Goal: Navigation & Orientation: Find specific page/section

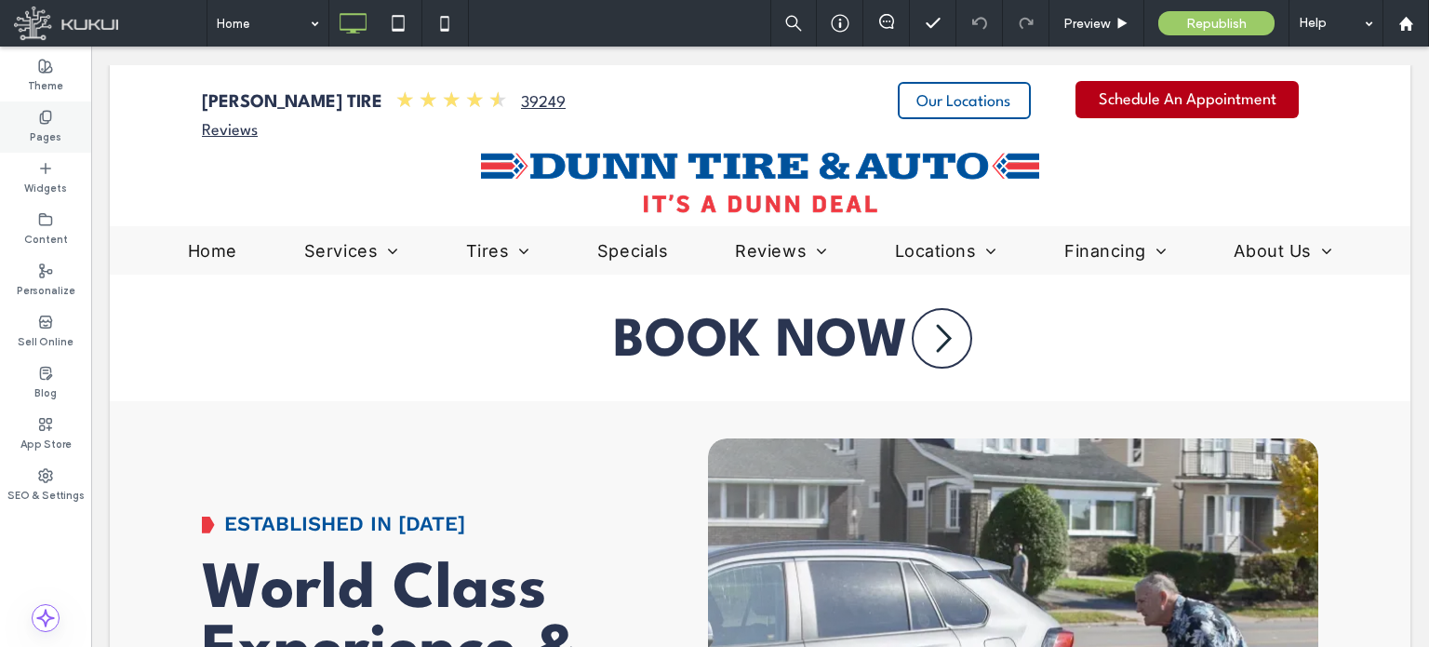
click at [40, 124] on icon at bounding box center [45, 117] width 15 height 15
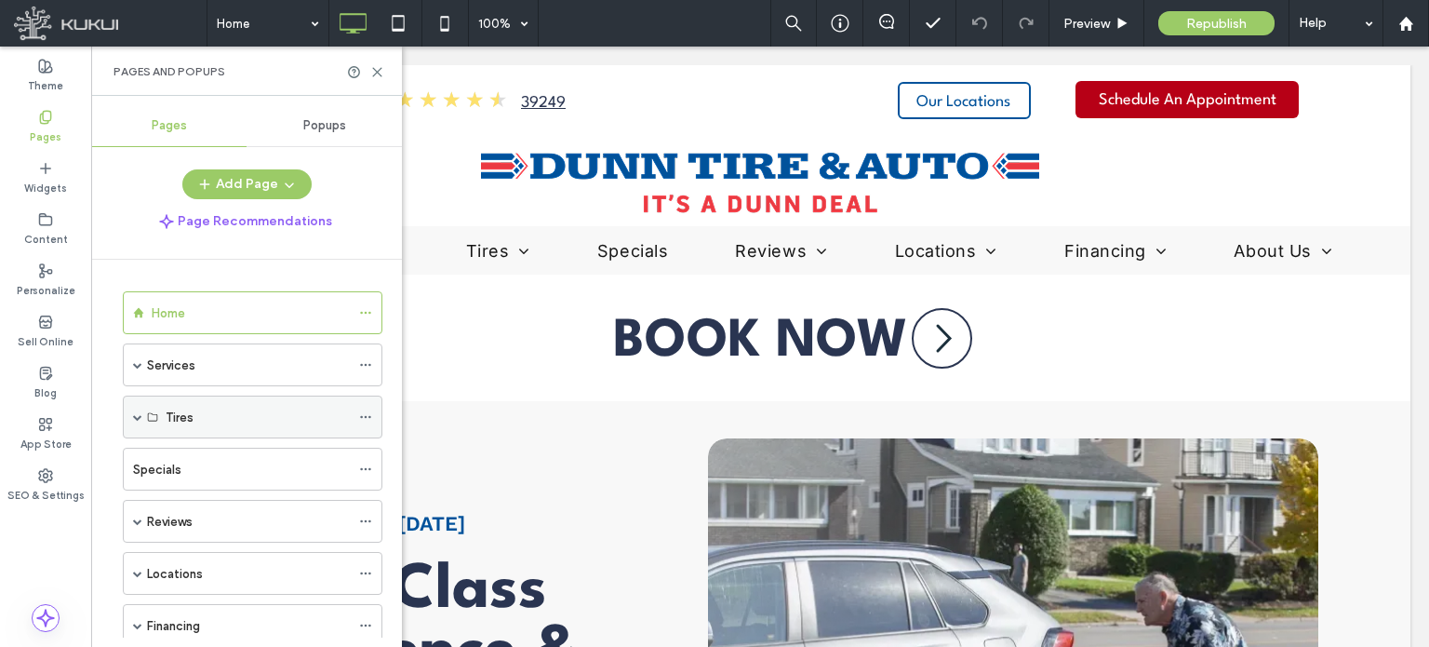
click at [134, 418] on span at bounding box center [137, 416] width 9 height 9
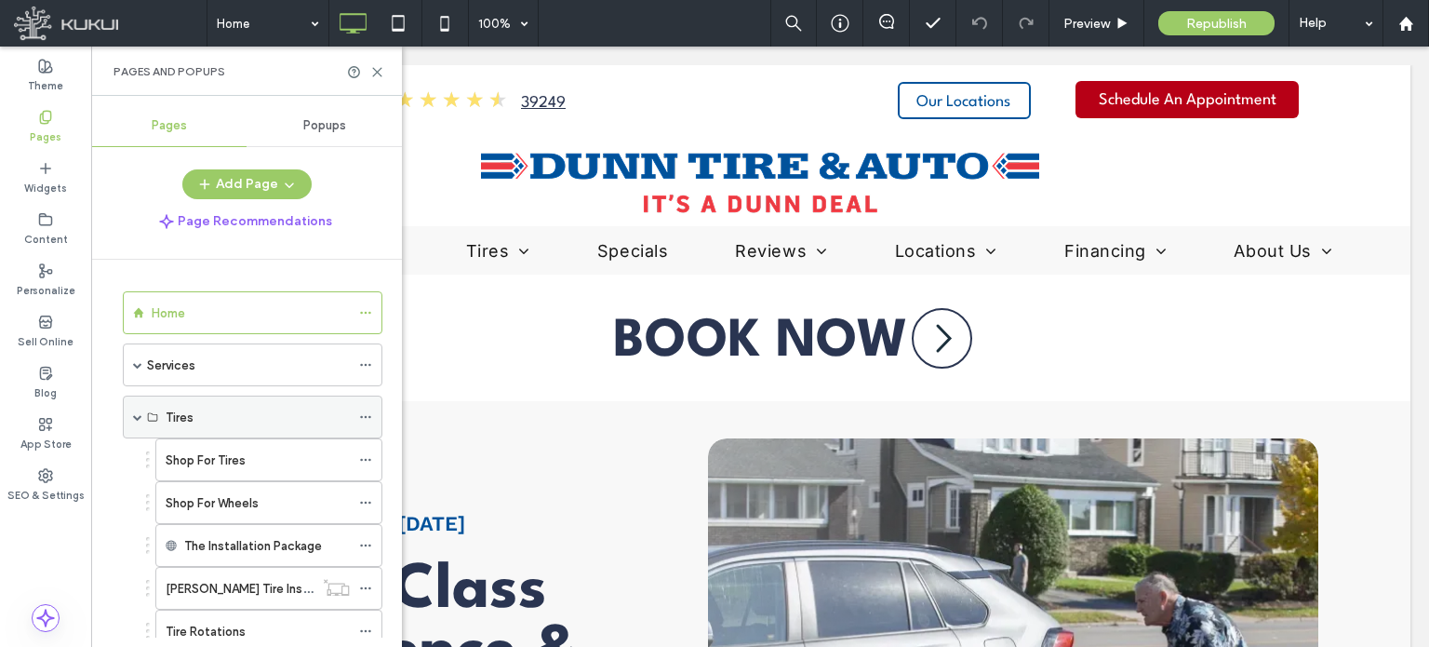
click at [134, 418] on span at bounding box center [137, 416] width 9 height 9
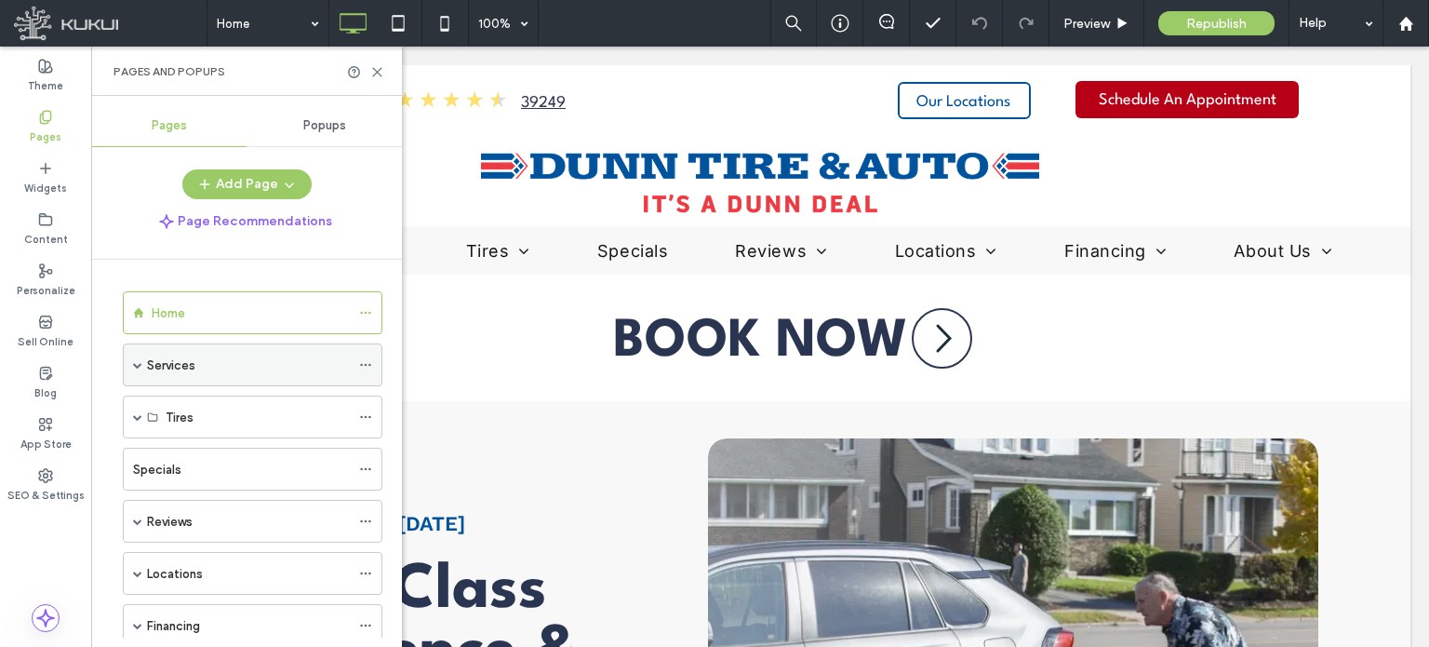
click at [134, 367] on span at bounding box center [137, 364] width 9 height 41
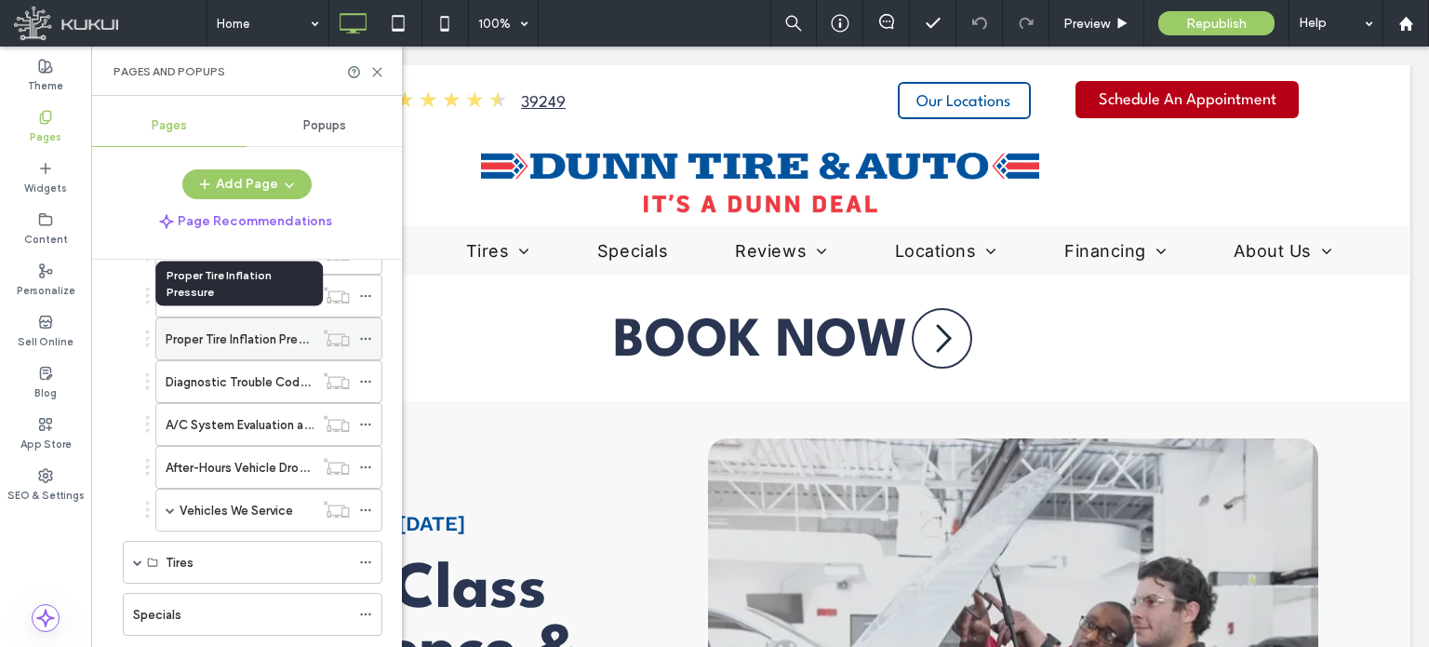
scroll to position [1228, 0]
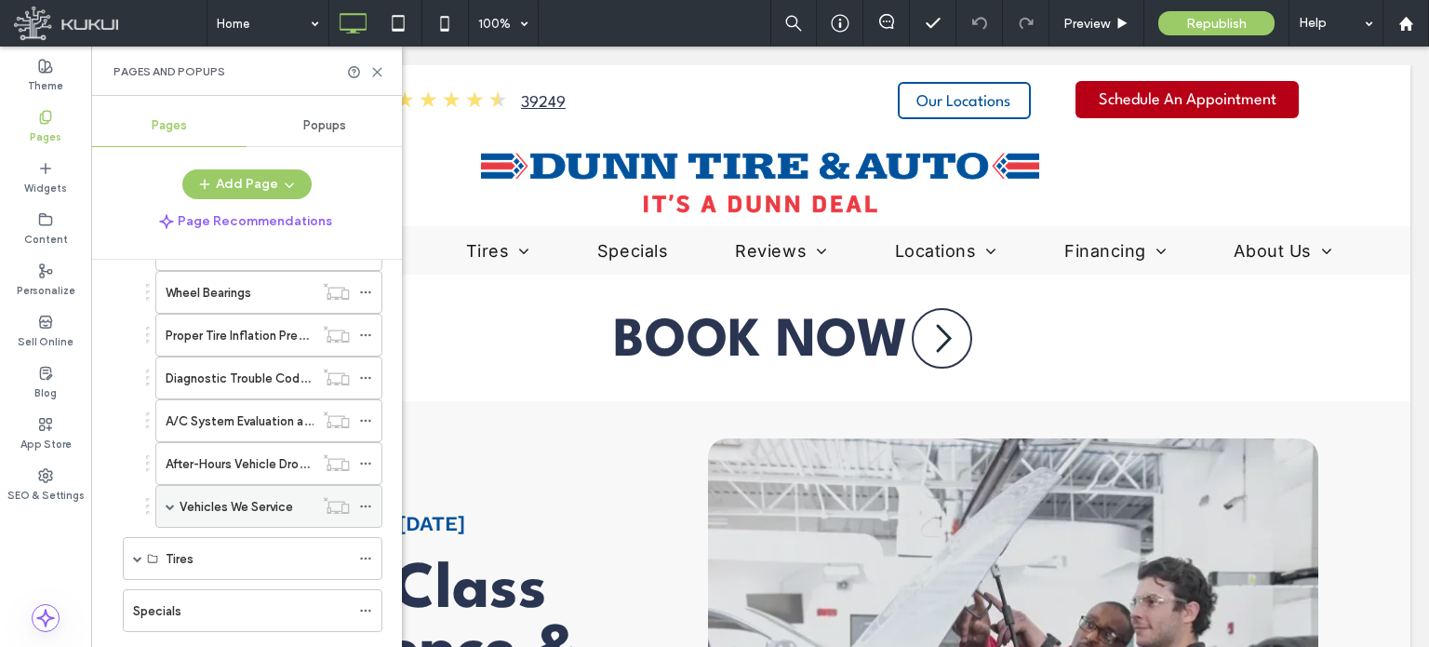
click at [173, 501] on span at bounding box center [170, 505] width 9 height 9
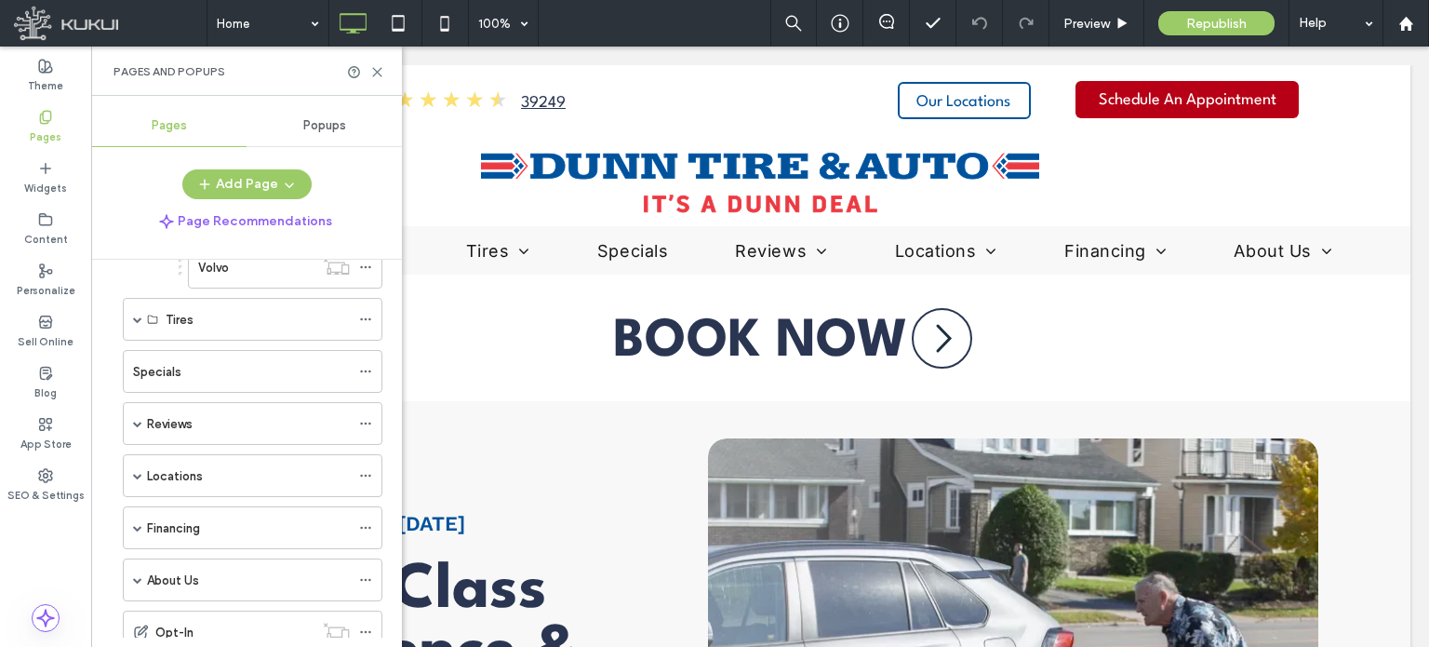
scroll to position [3908, 0]
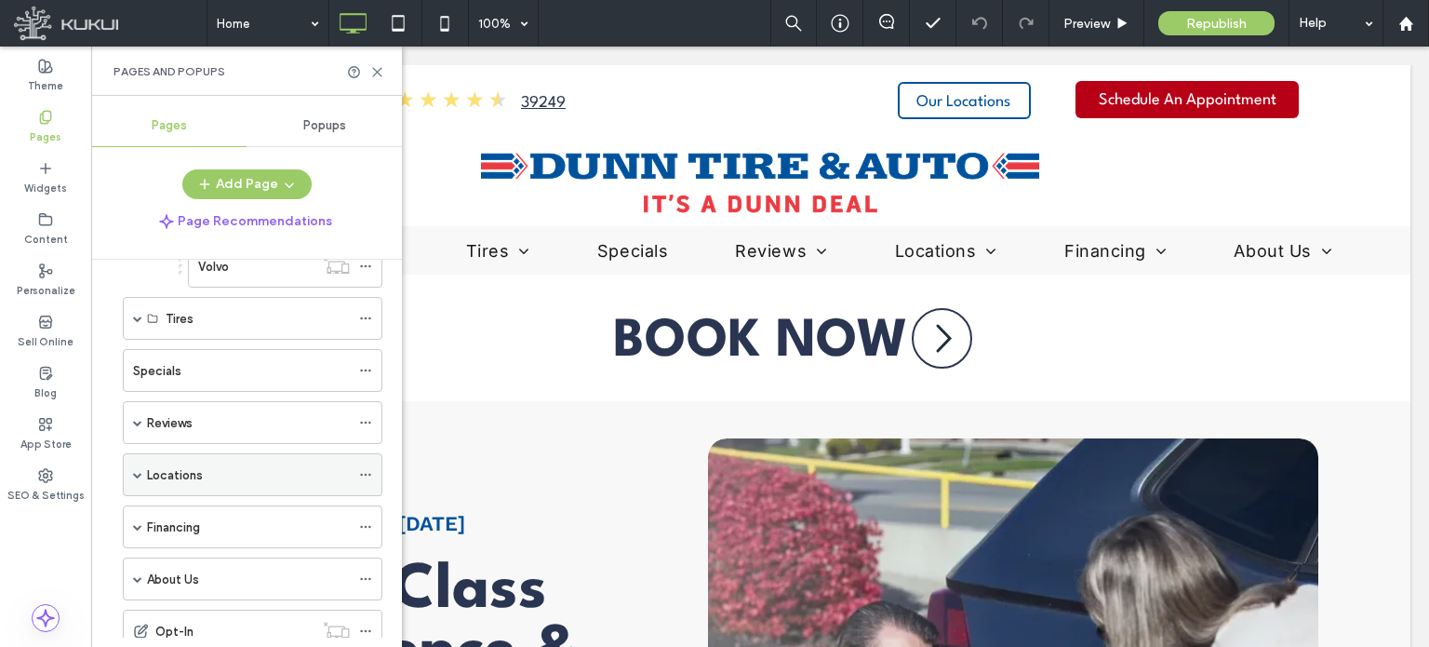
click at [131, 453] on div "Locations" at bounding box center [253, 474] width 260 height 43
click at [140, 470] on span at bounding box center [137, 474] width 9 height 9
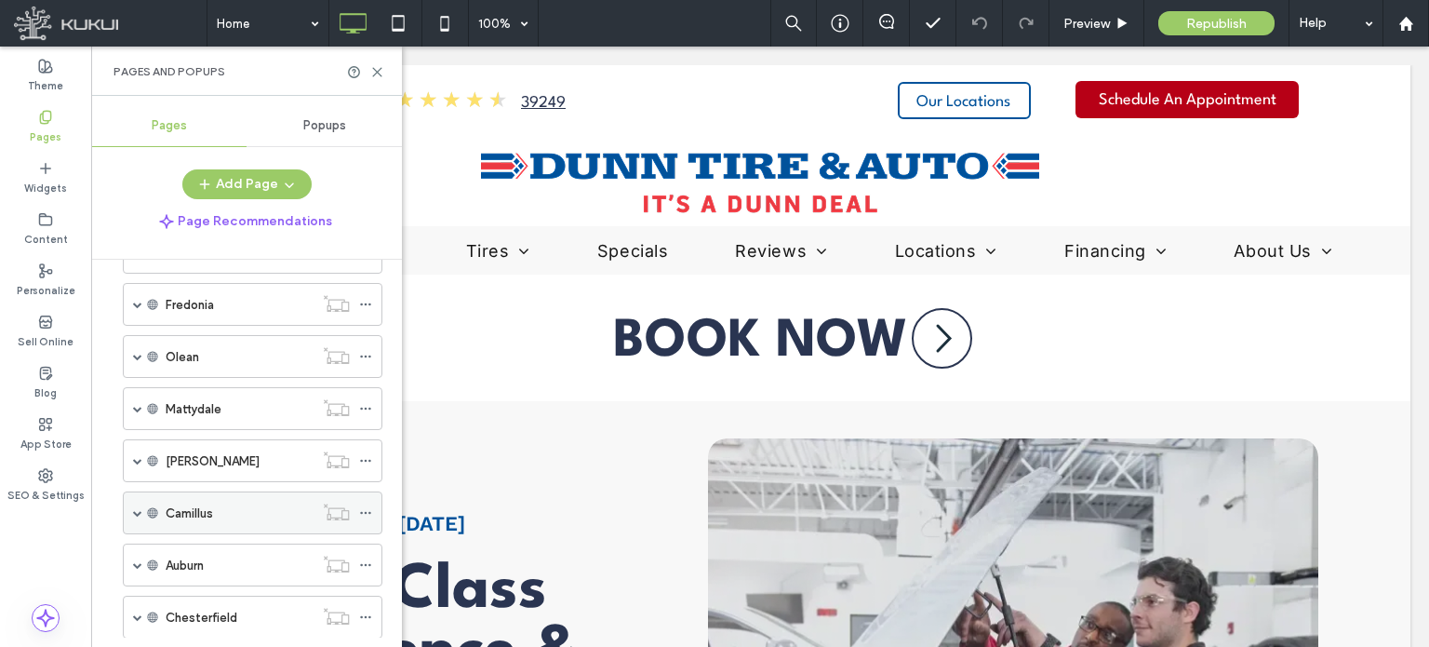
scroll to position [5668, 0]
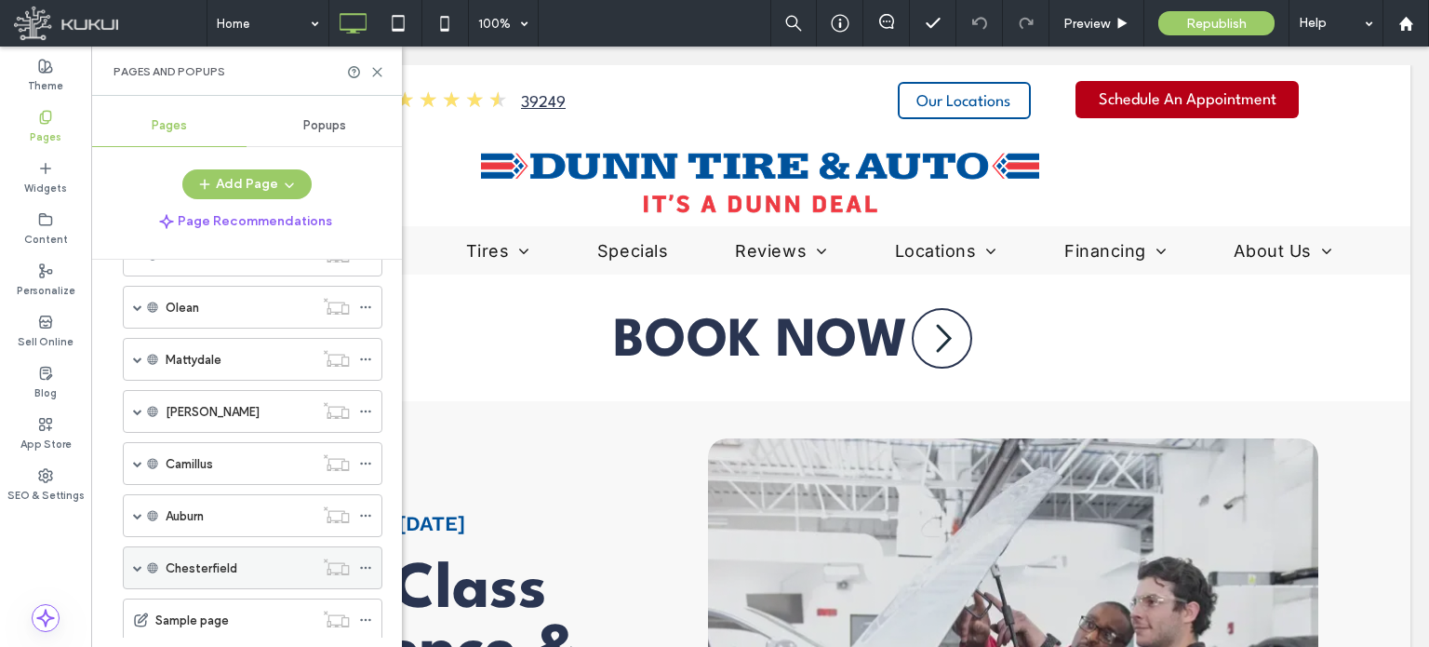
click at [138, 563] on span at bounding box center [137, 567] width 9 height 9
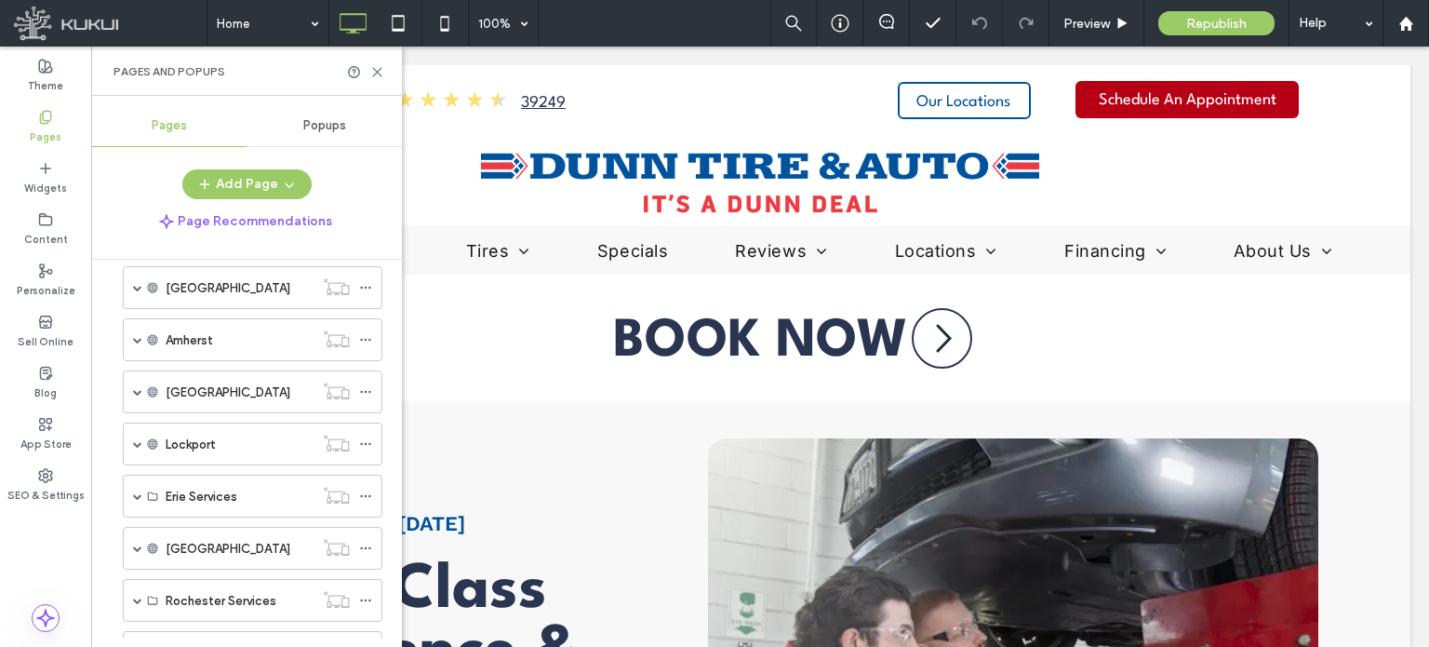
scroll to position [4960, 0]
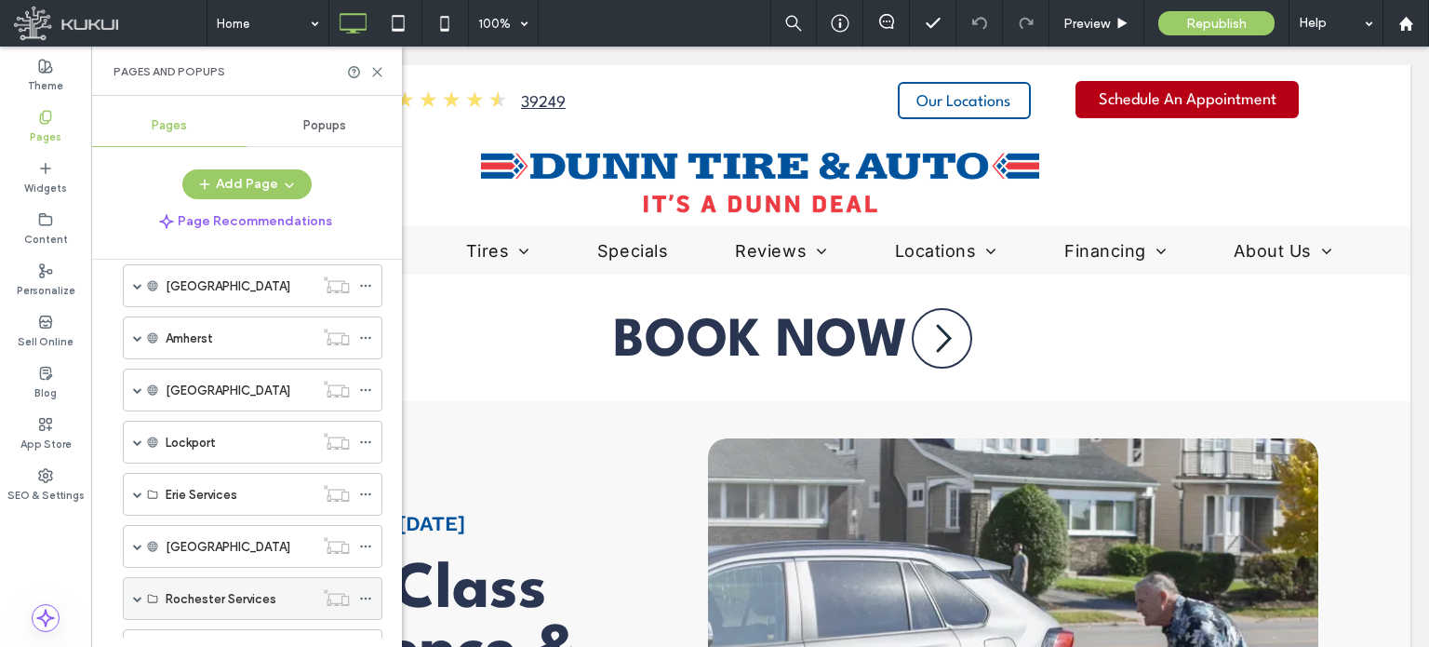
click at [142, 577] on div "Rochester Services" at bounding box center [253, 598] width 260 height 43
click at [139, 594] on span at bounding box center [137, 598] width 9 height 9
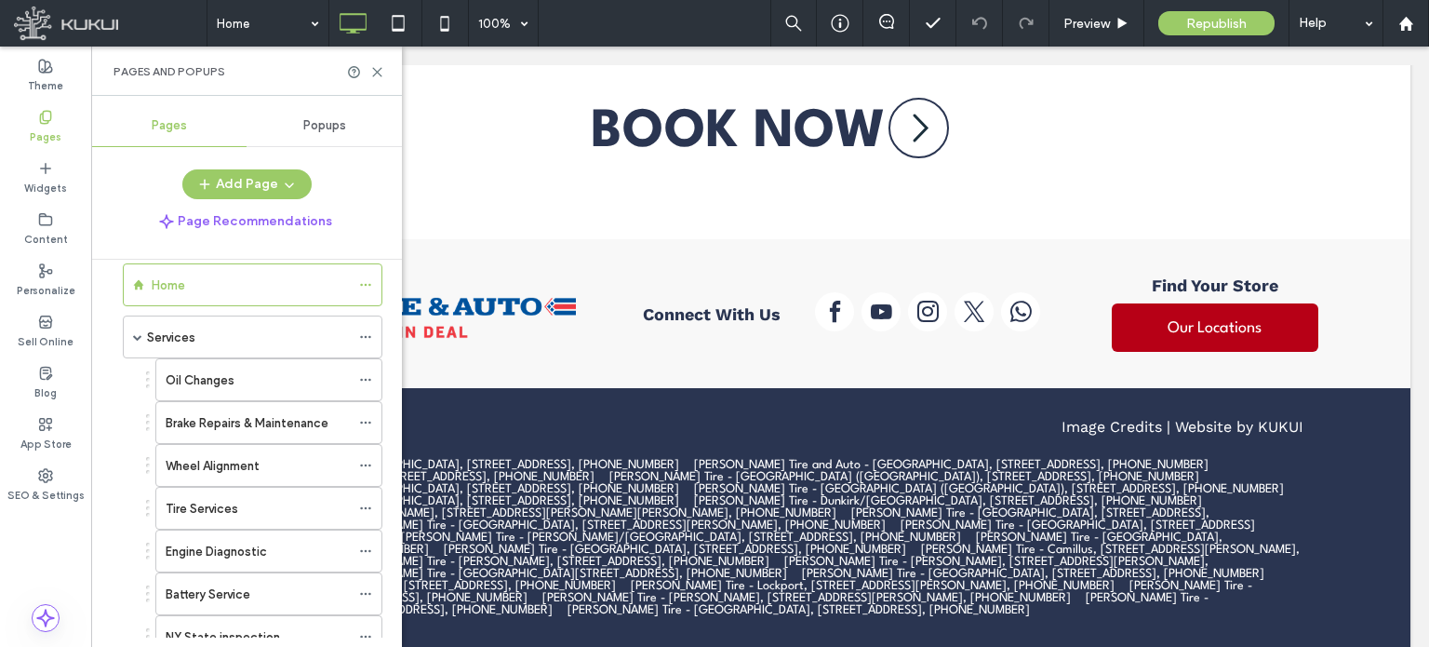
scroll to position [0, 0]
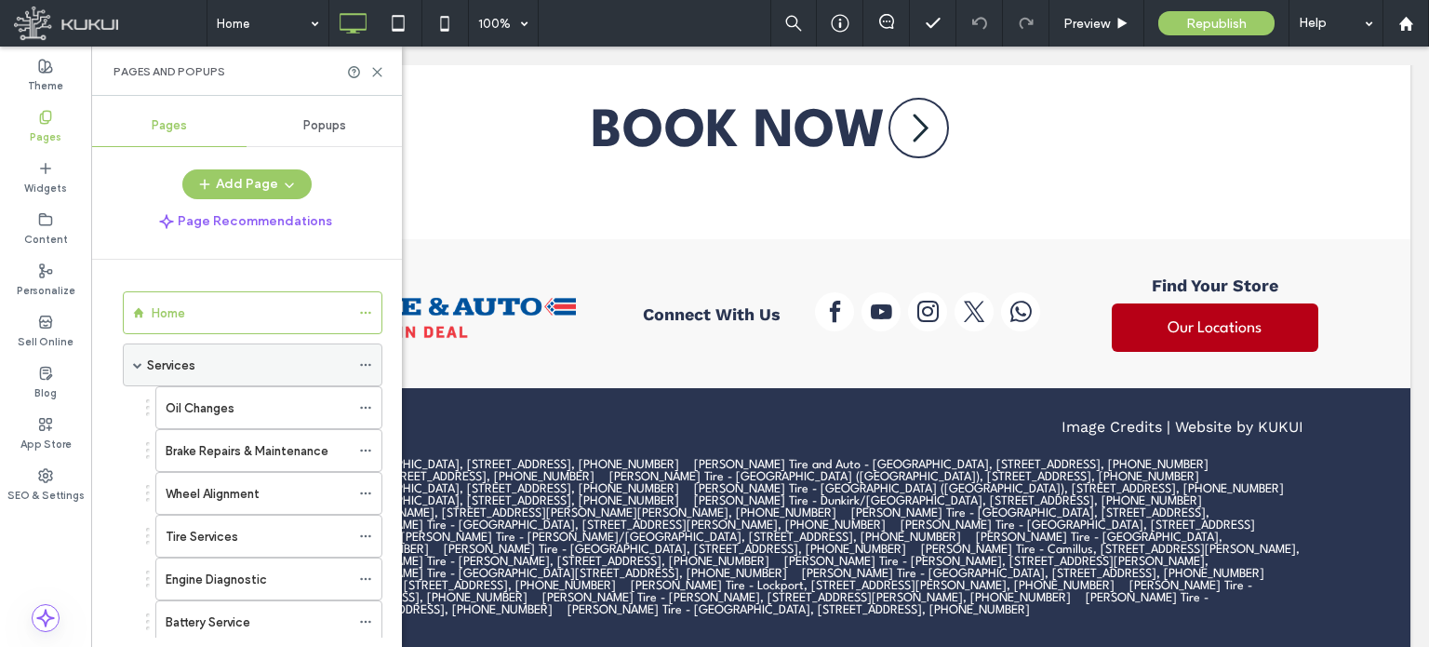
click at [133, 360] on span at bounding box center [137, 364] width 9 height 9
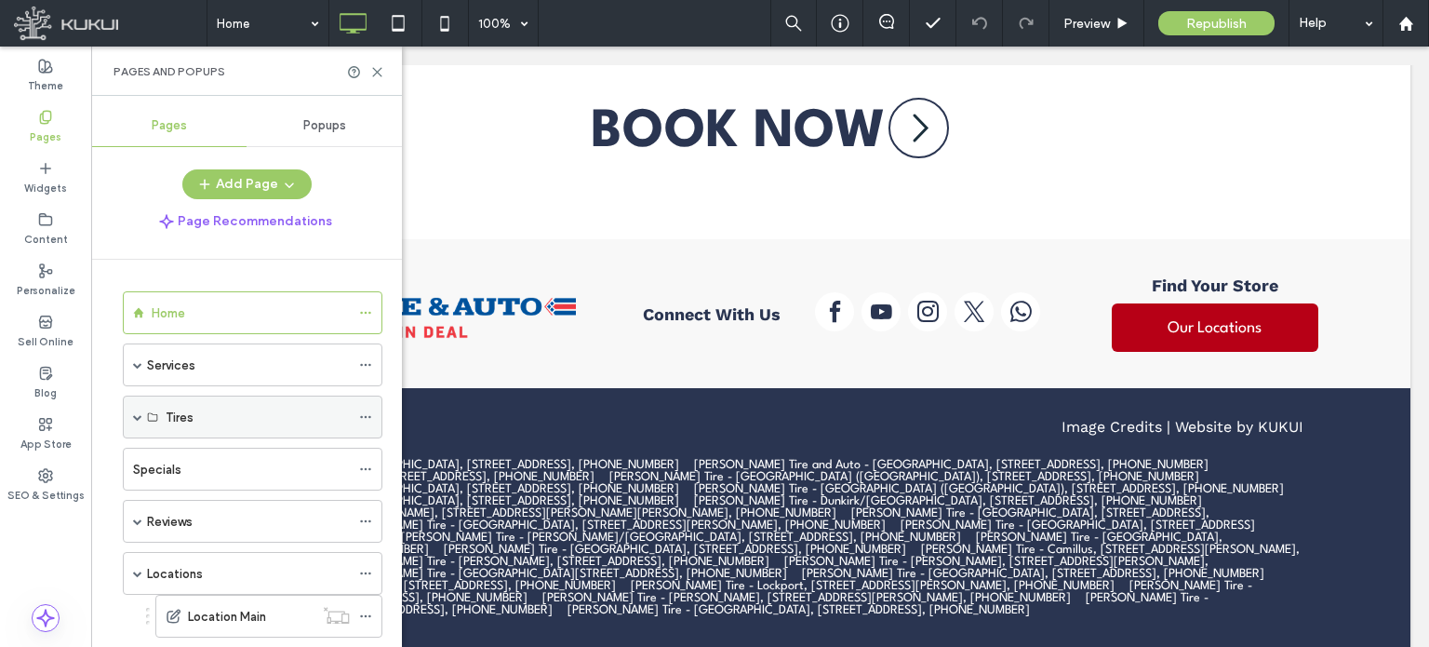
click at [134, 415] on span at bounding box center [137, 416] width 9 height 9
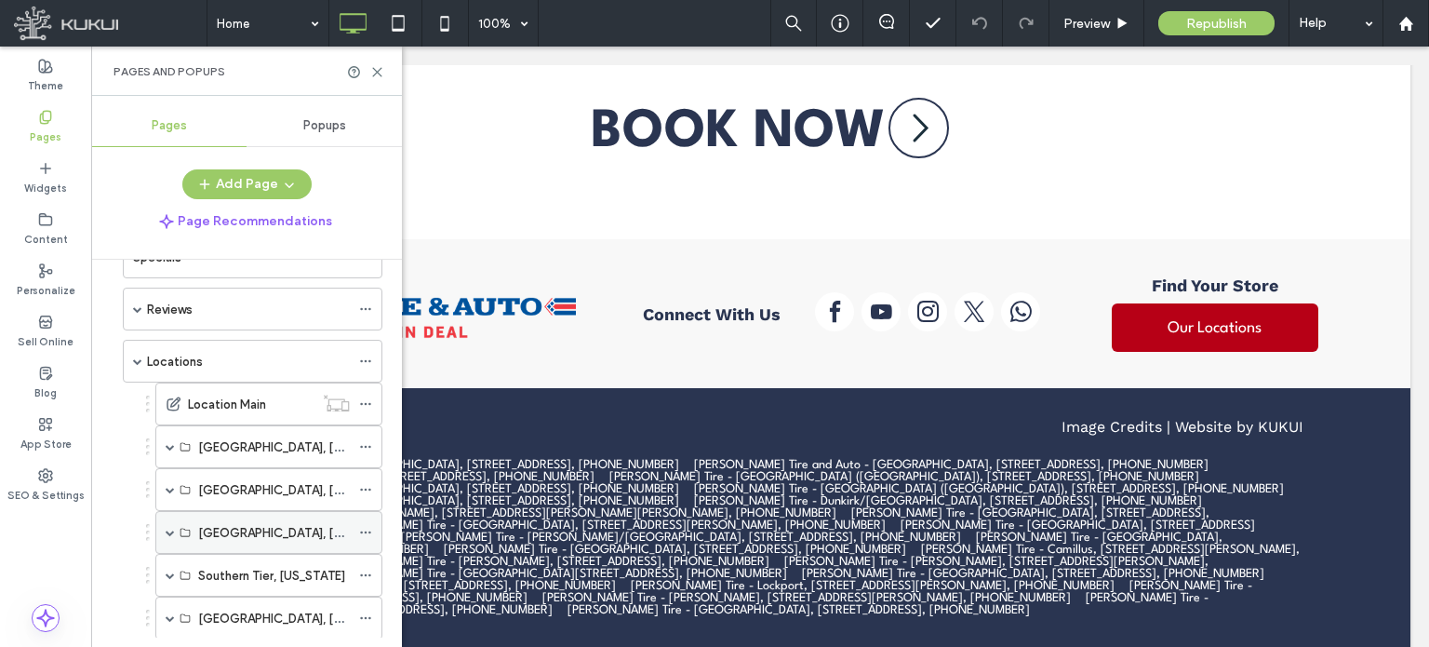
scroll to position [707, 0]
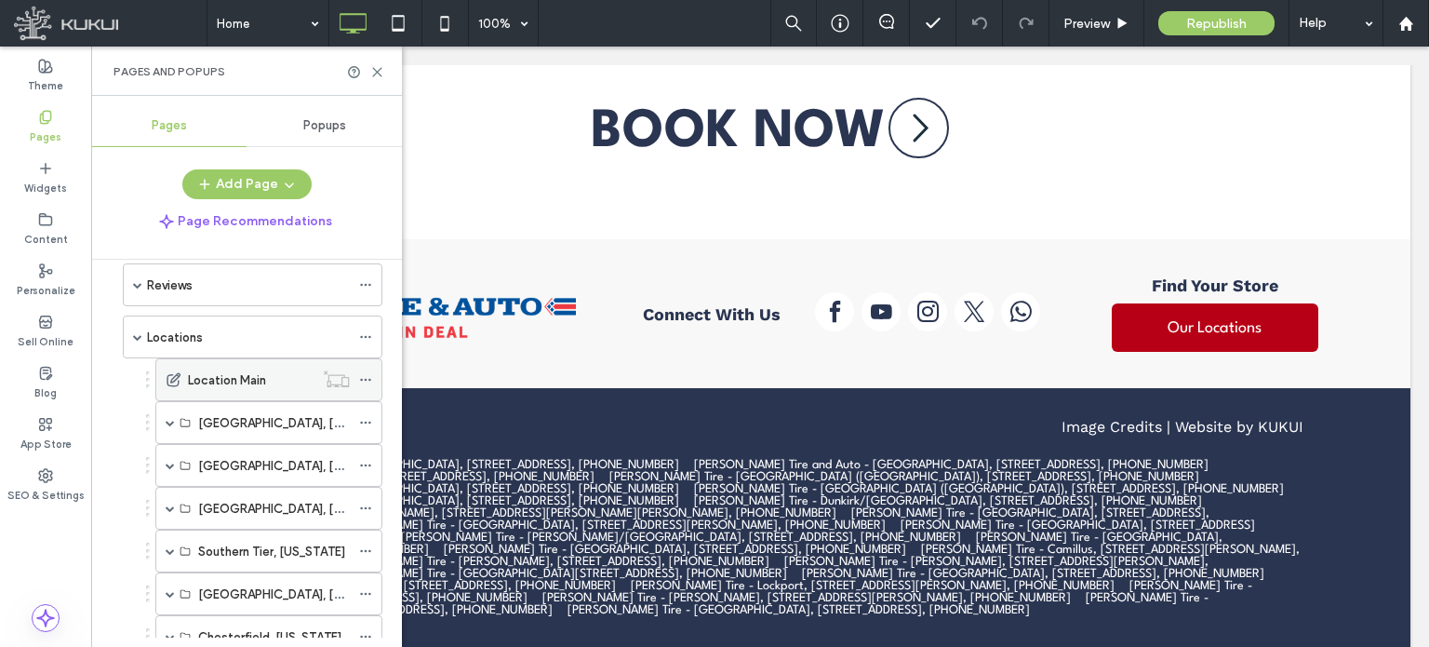
click at [195, 371] on label "Location Main" at bounding box center [227, 380] width 78 height 33
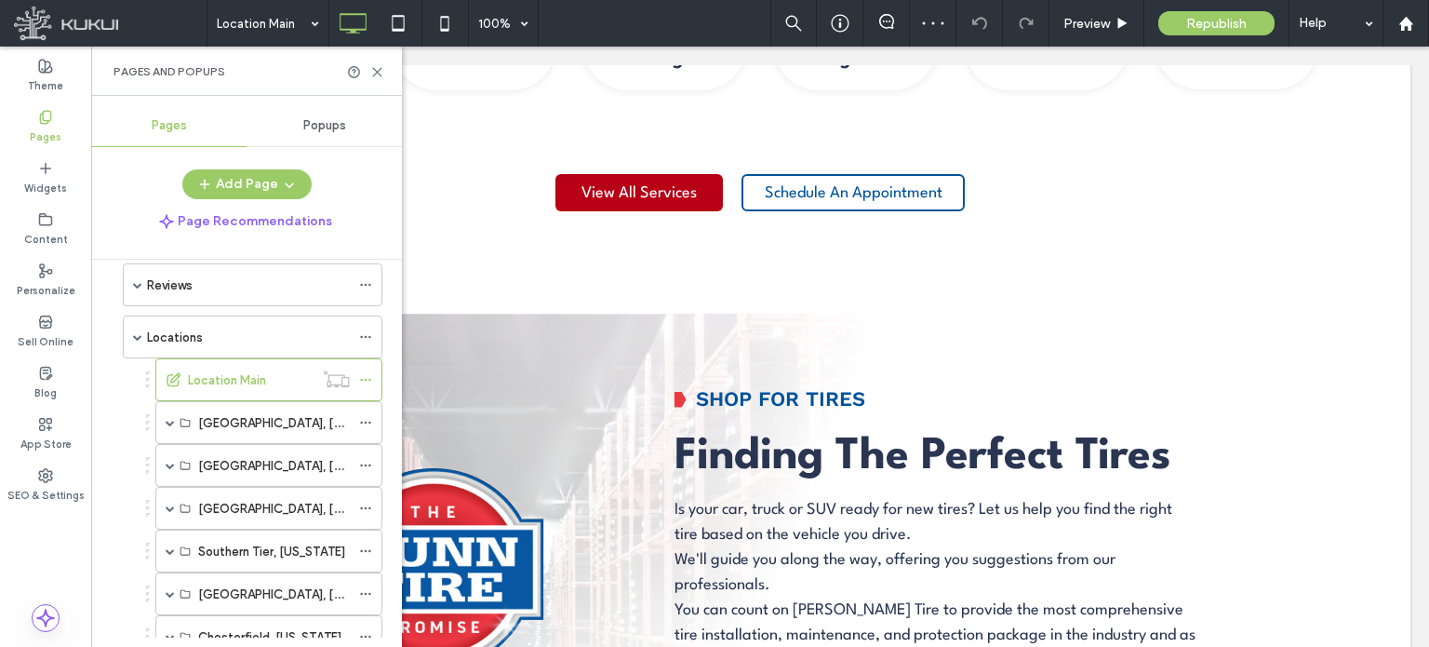
scroll to position [1982, 0]
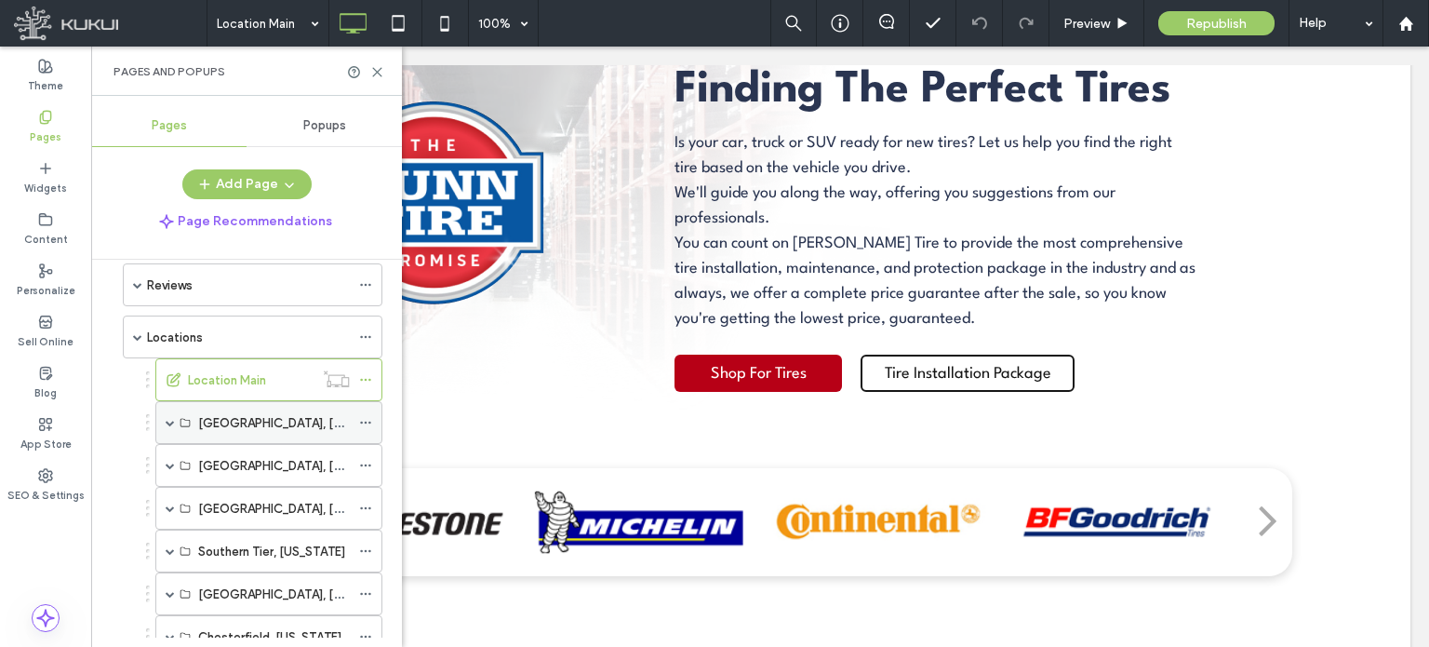
click at [171, 418] on span at bounding box center [170, 422] width 9 height 9
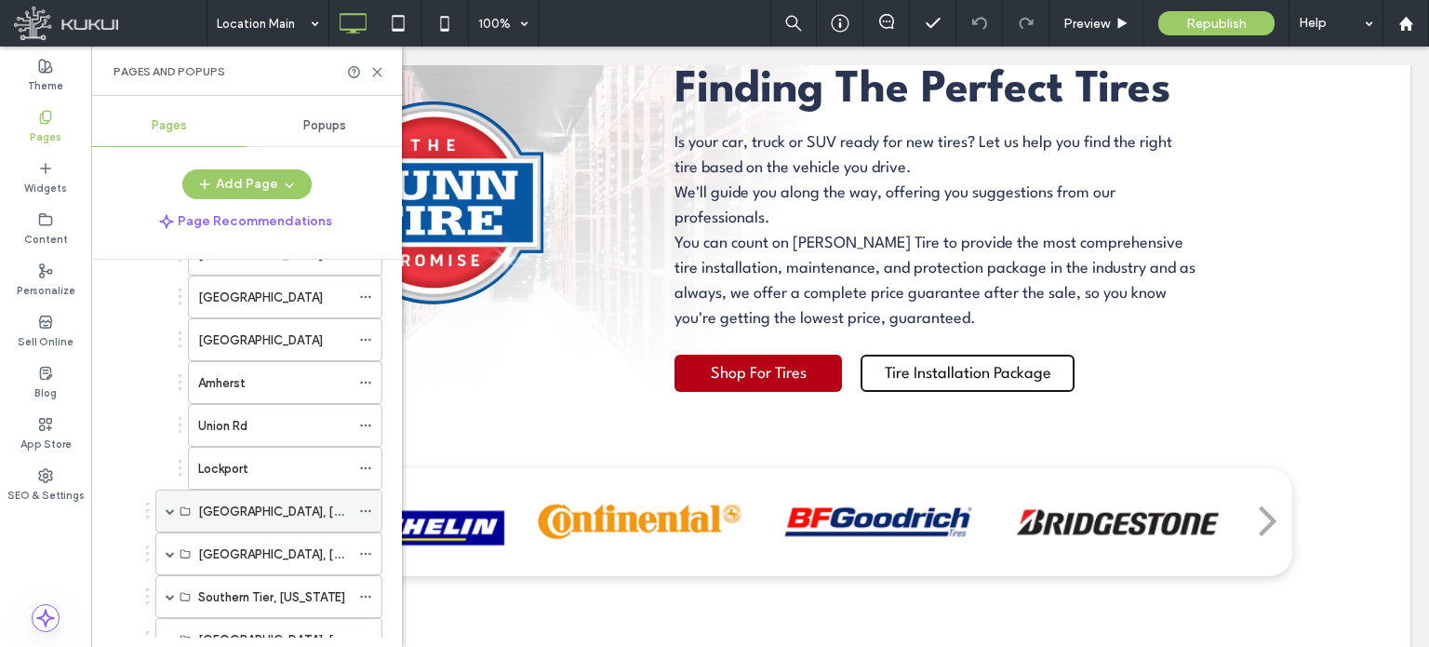
scroll to position [1005, 0]
click at [167, 503] on span at bounding box center [170, 509] width 9 height 41
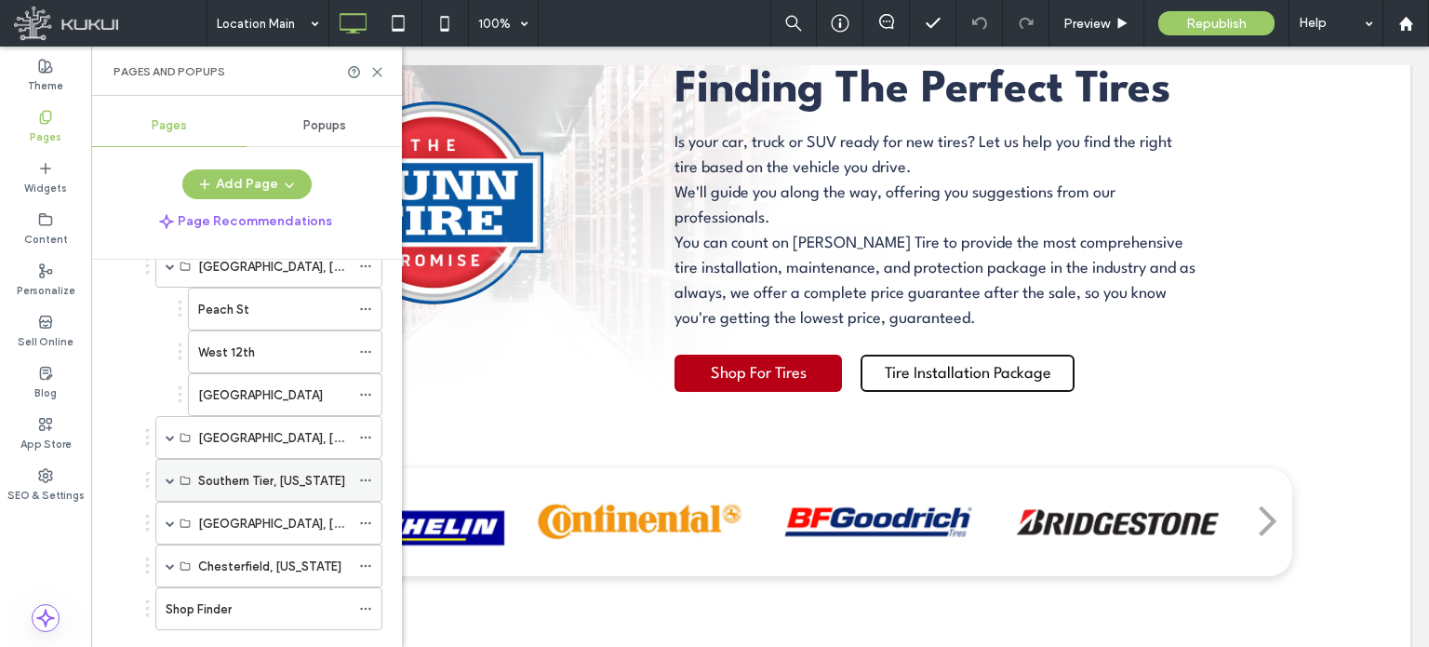
scroll to position [1265, 0]
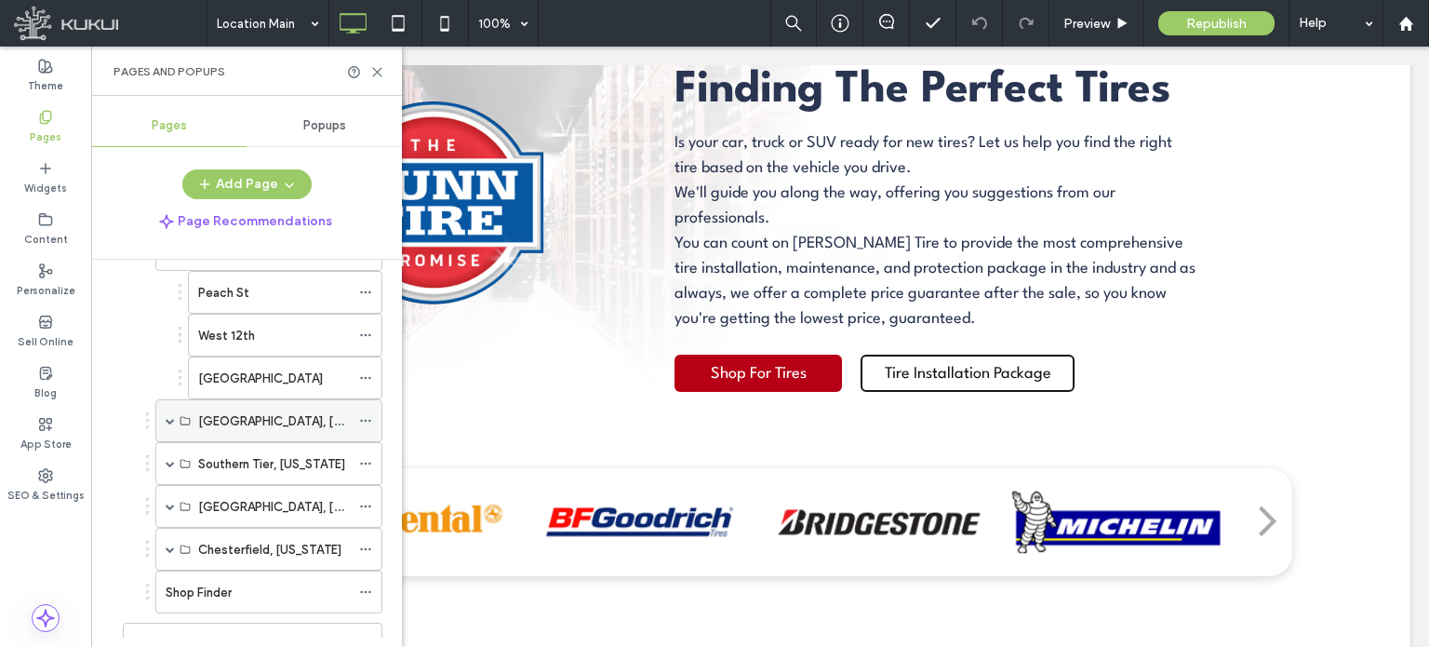
click at [166, 416] on span at bounding box center [170, 420] width 9 height 9
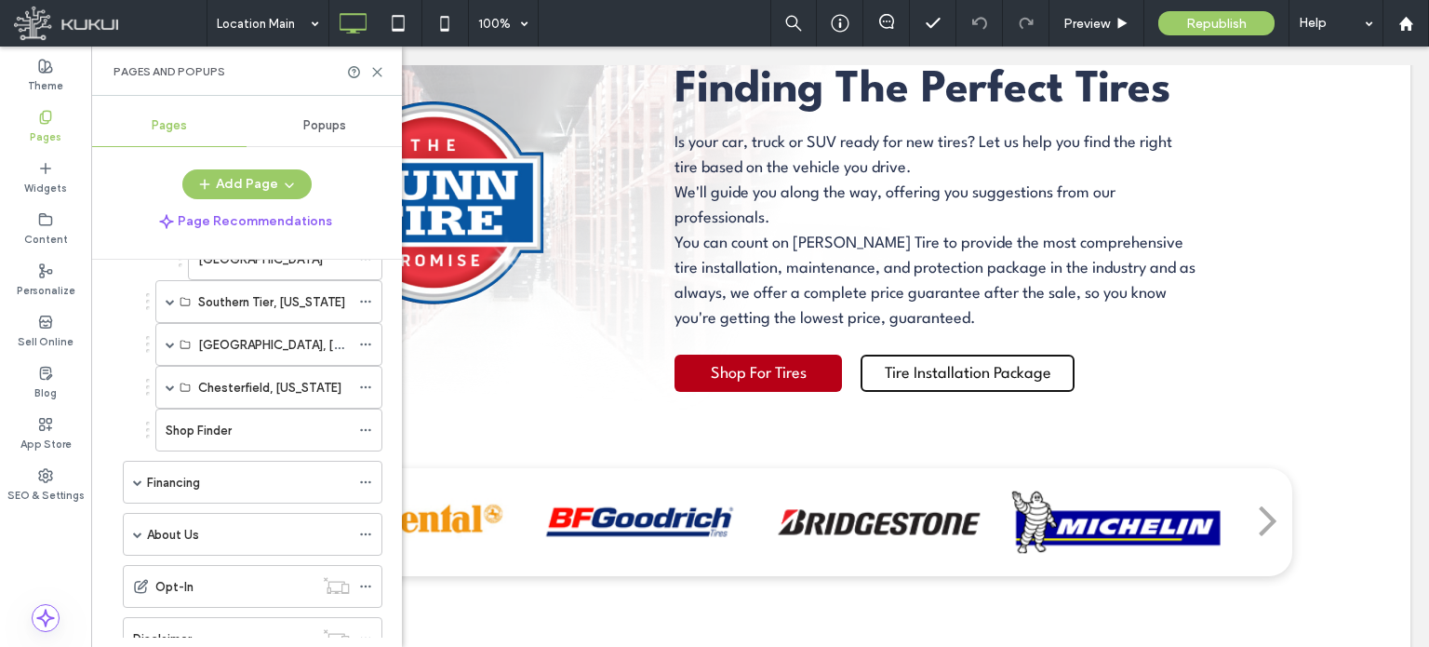
scroll to position [1749, 0]
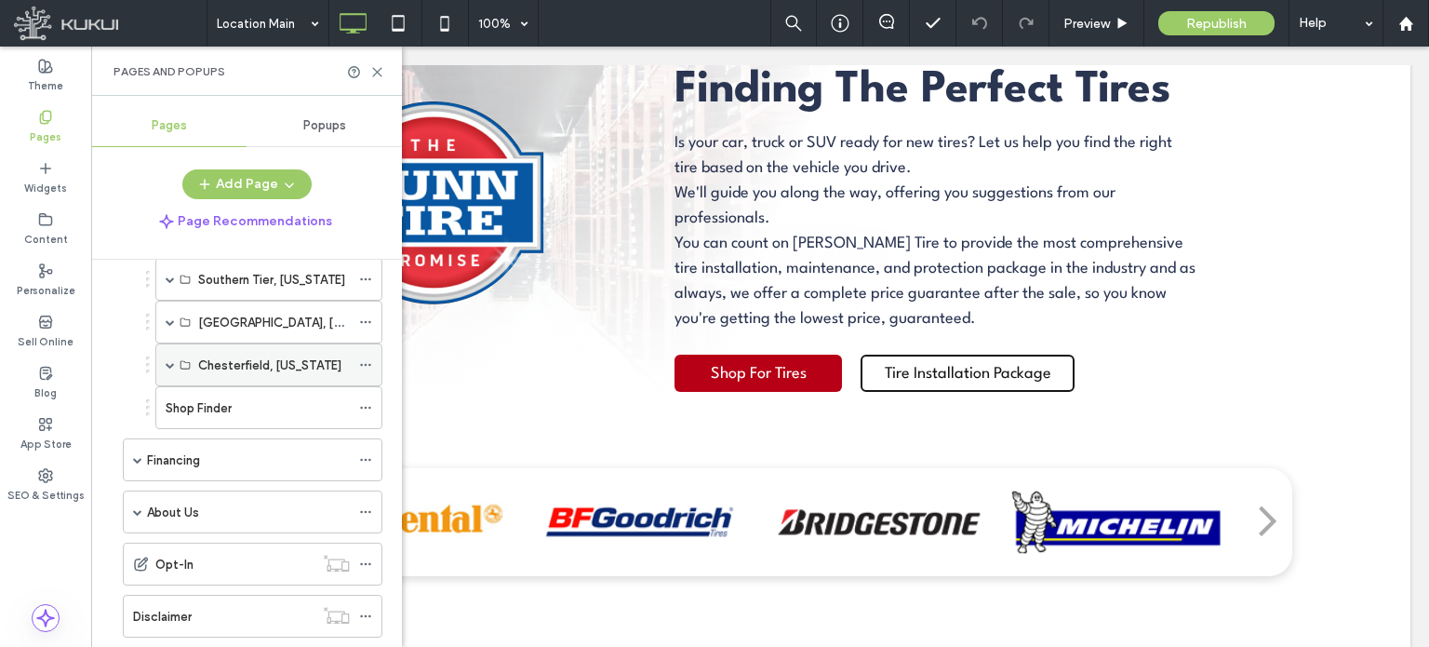
click at [166, 359] on span at bounding box center [170, 364] width 9 height 41
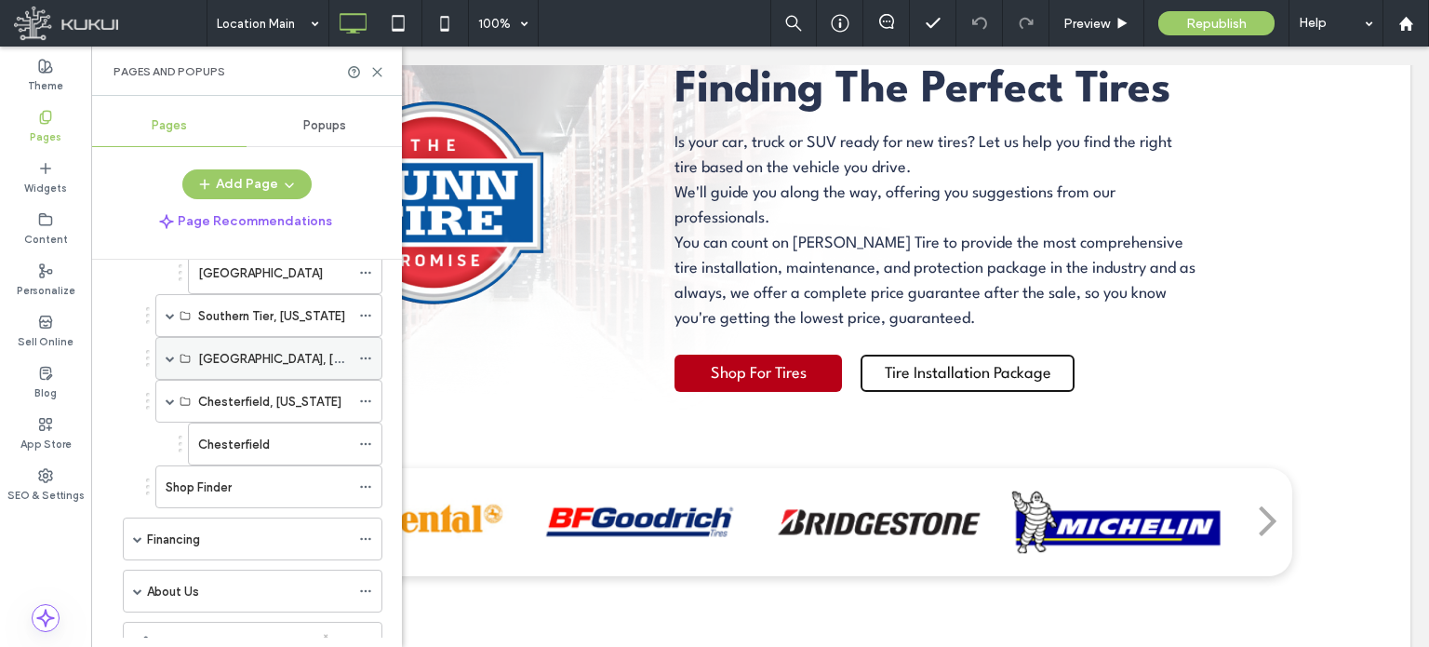
scroll to position [1712, 0]
click at [167, 354] on span at bounding box center [170, 358] width 9 height 9
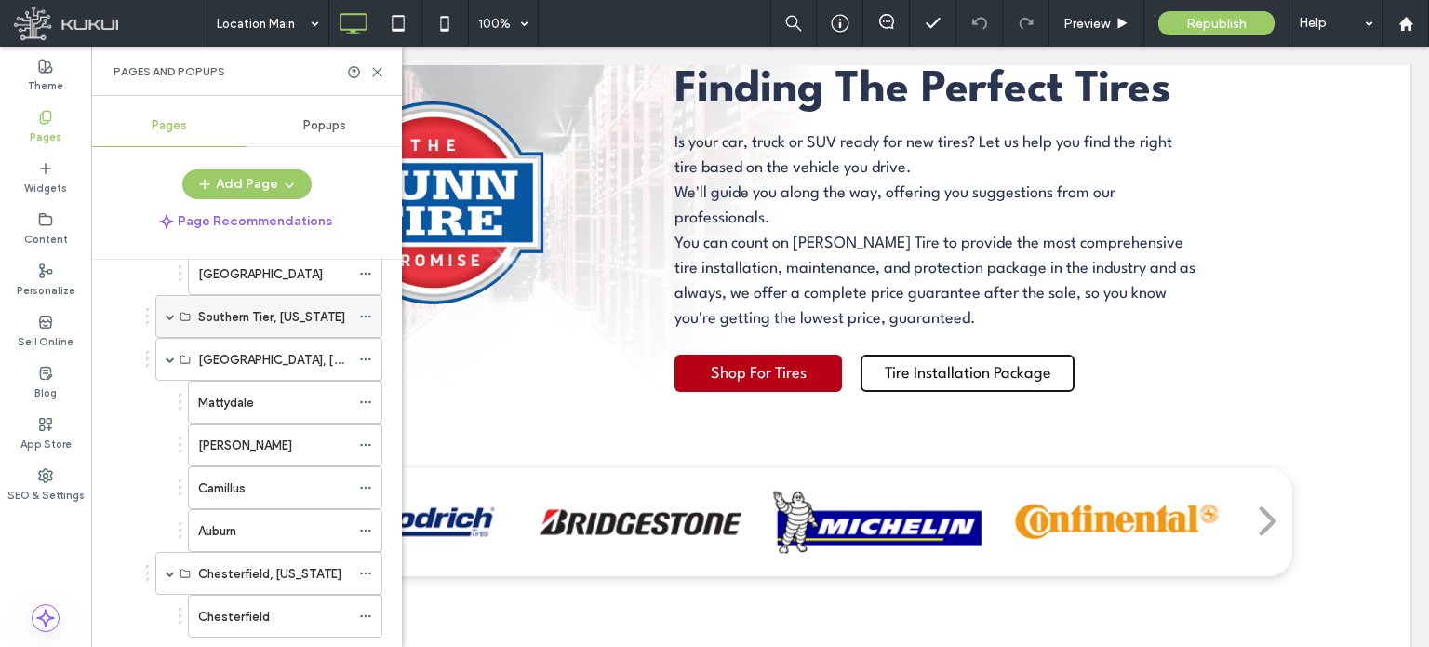
click at [170, 312] on span at bounding box center [170, 316] width 9 height 9
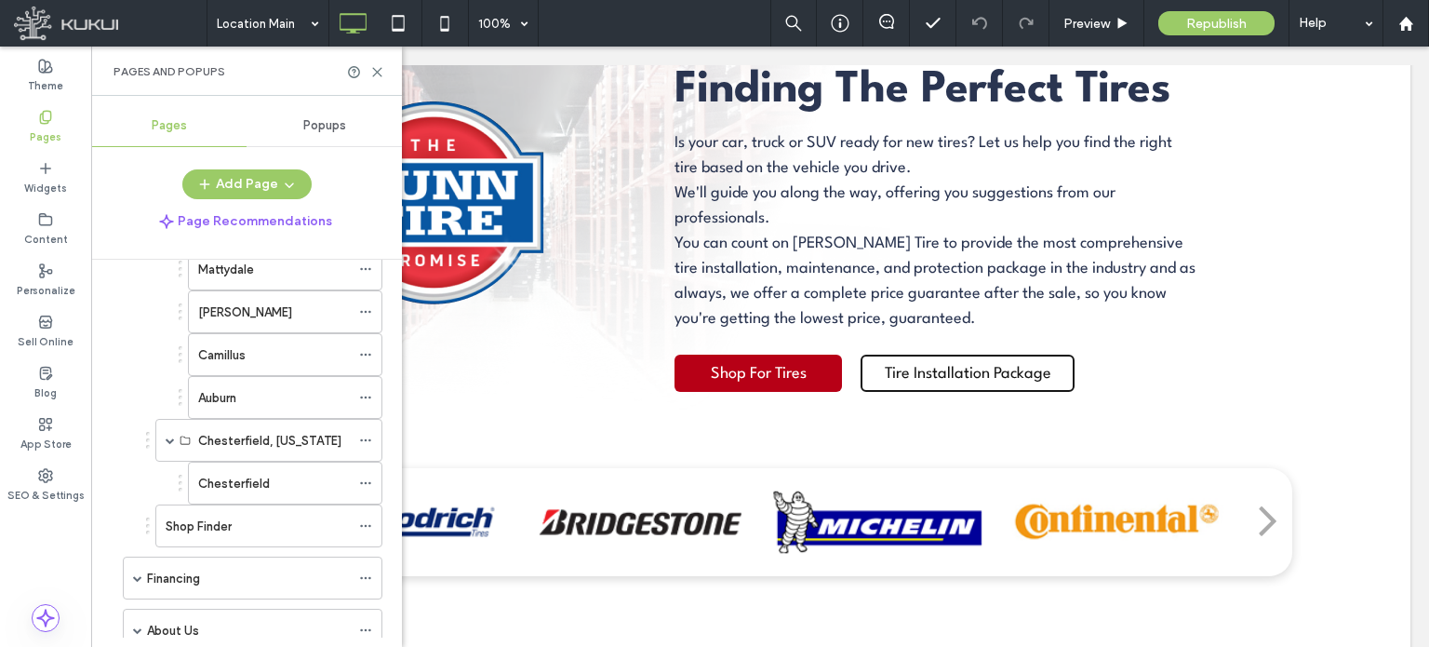
scroll to position [2196, 0]
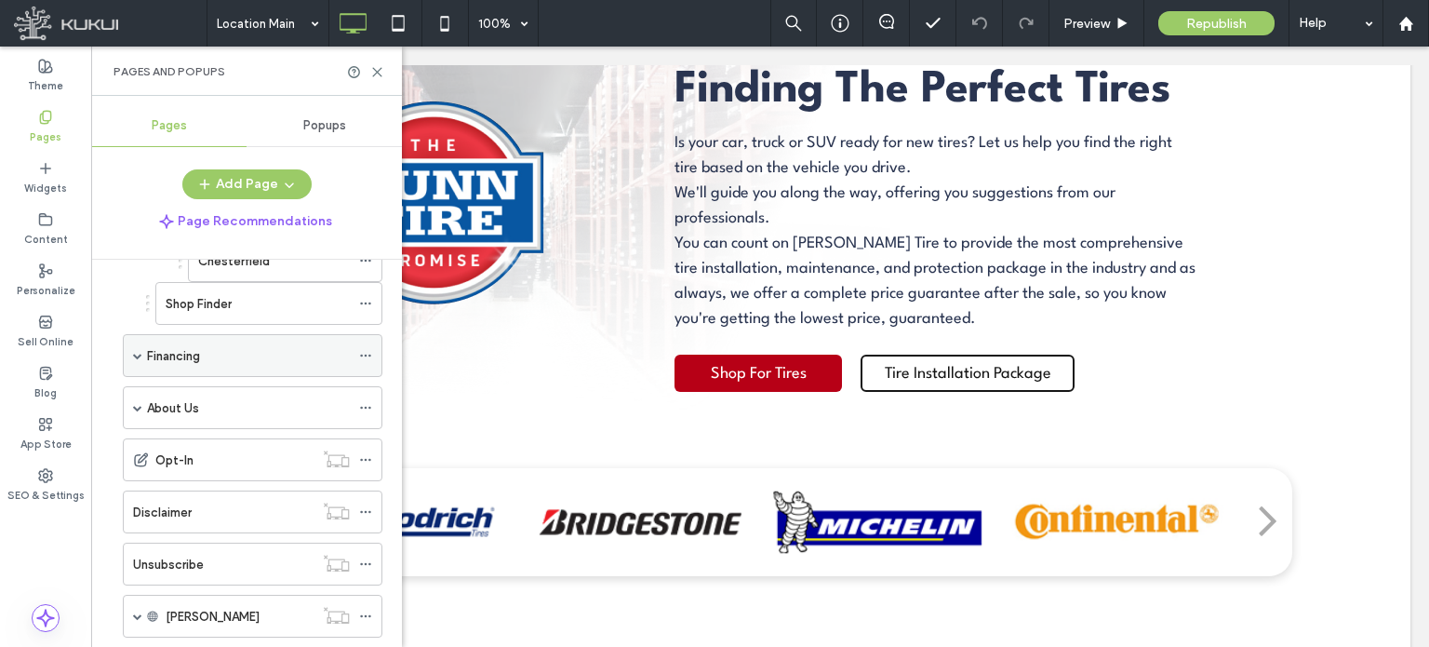
click at [135, 335] on span at bounding box center [137, 355] width 9 height 41
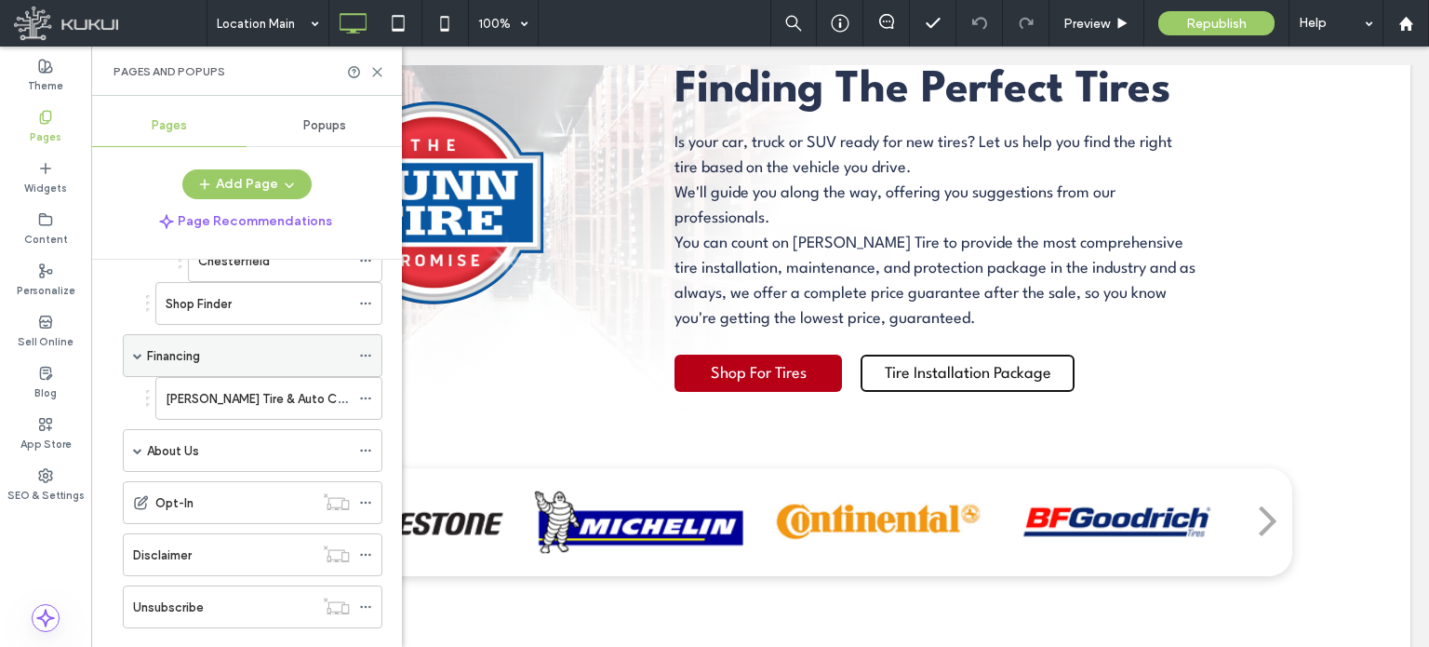
click at [134, 335] on span at bounding box center [137, 355] width 9 height 41
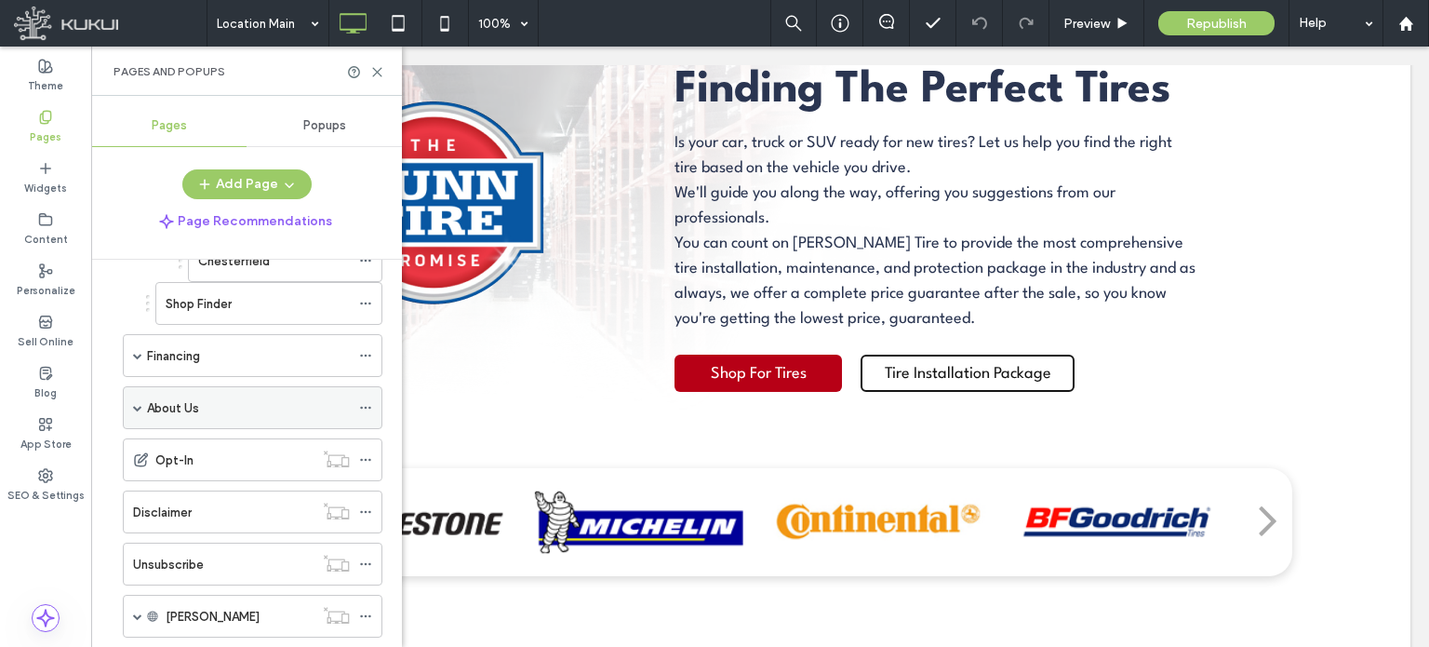
click at [139, 387] on span at bounding box center [137, 407] width 9 height 41
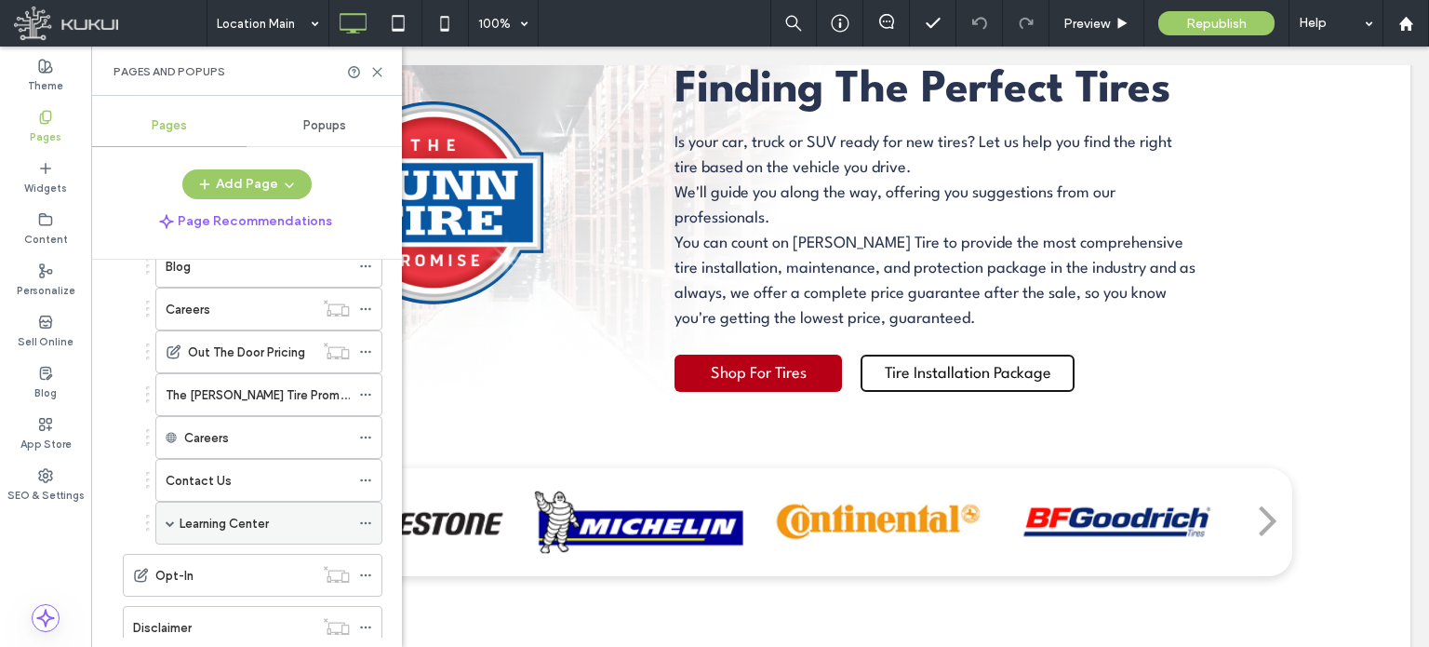
scroll to position [2382, 0]
click at [177, 500] on div "Learning Center" at bounding box center [268, 521] width 227 height 43
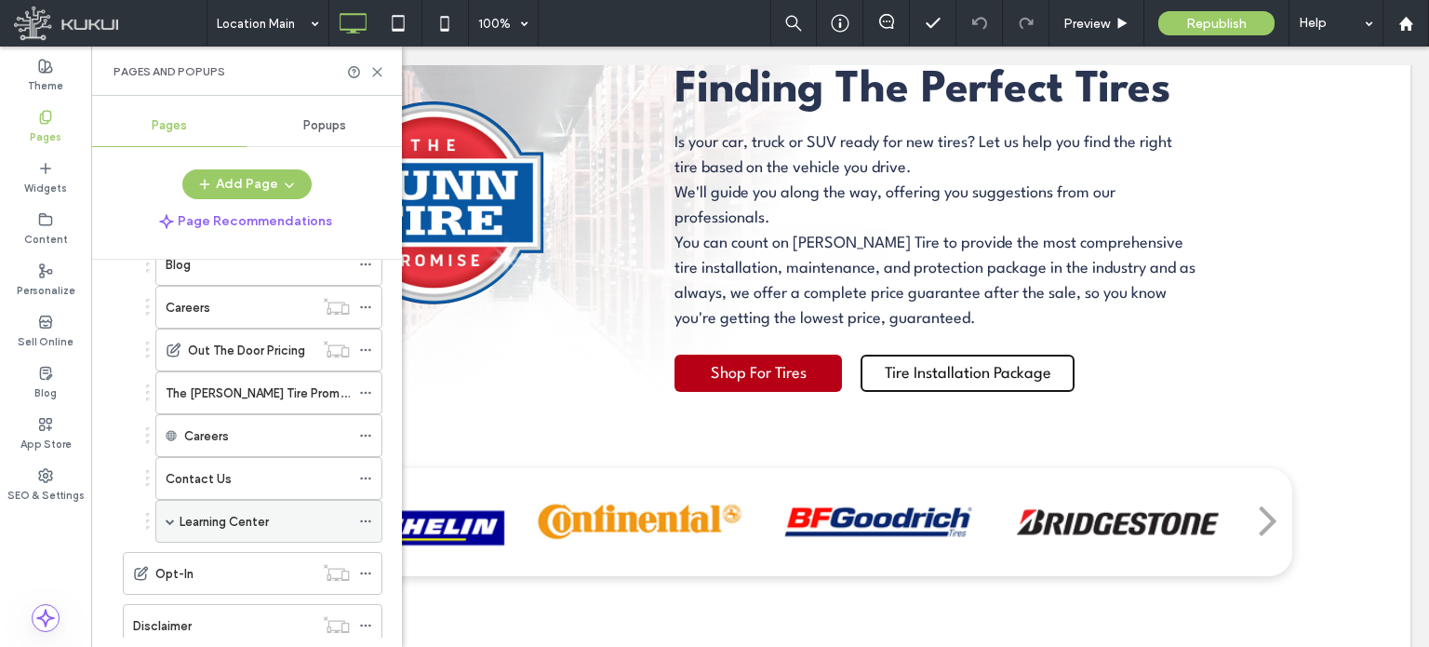
click at [177, 500] on div "Learning Center" at bounding box center [268, 521] width 227 height 43
click at [168, 516] on span at bounding box center [170, 520] width 9 height 9
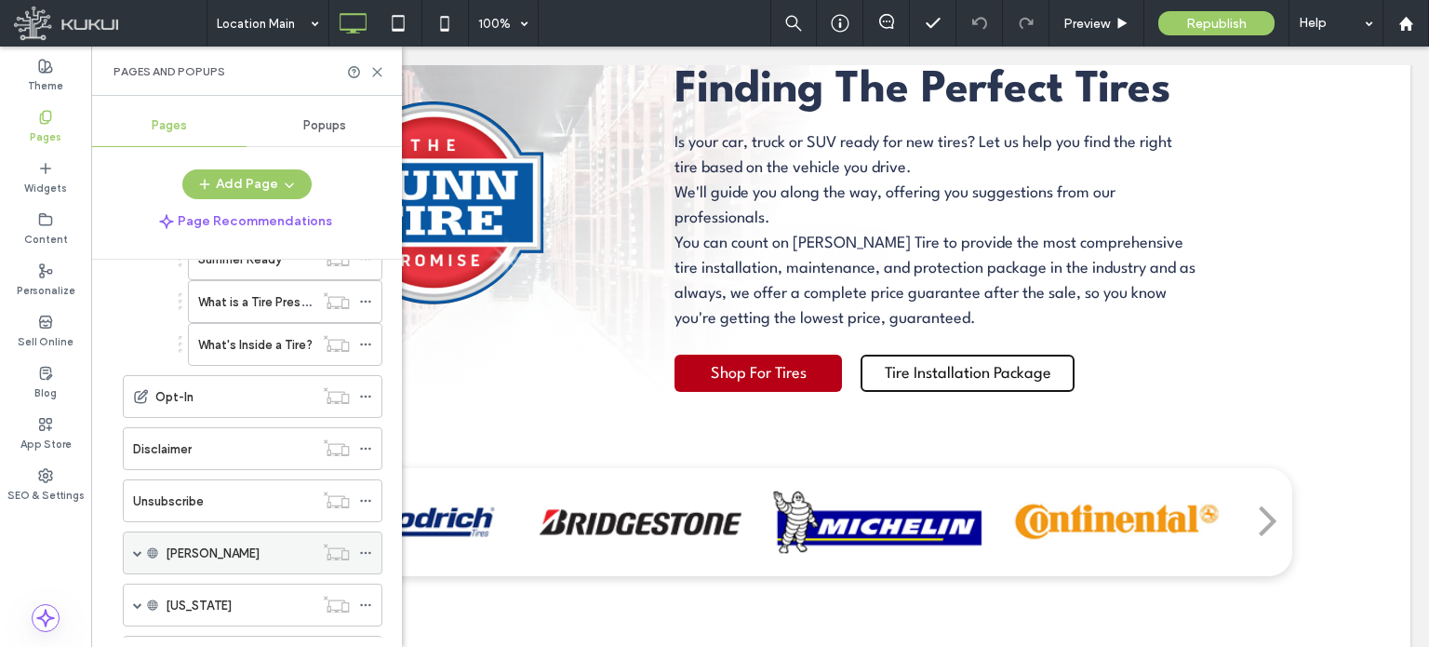
scroll to position [3275, 0]
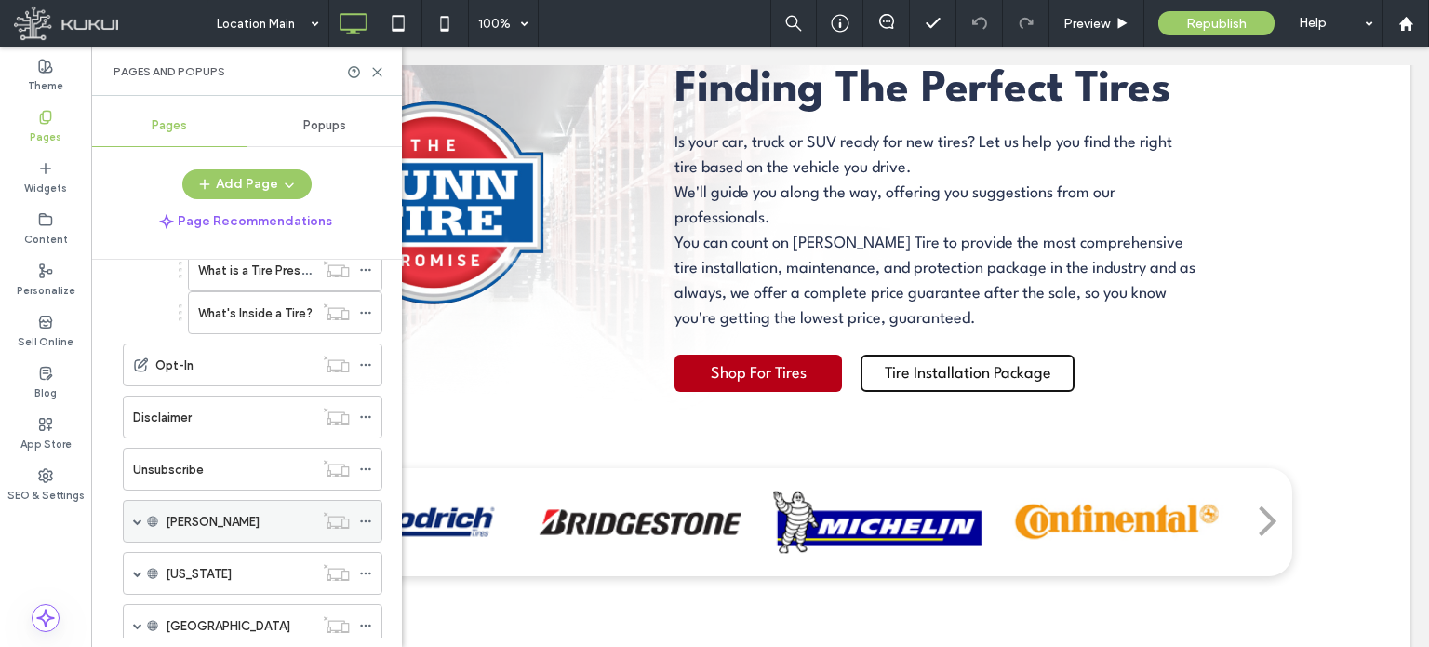
click at [141, 500] on div "[PERSON_NAME]" at bounding box center [253, 521] width 260 height 43
click at [137, 516] on span at bounding box center [137, 520] width 9 height 9
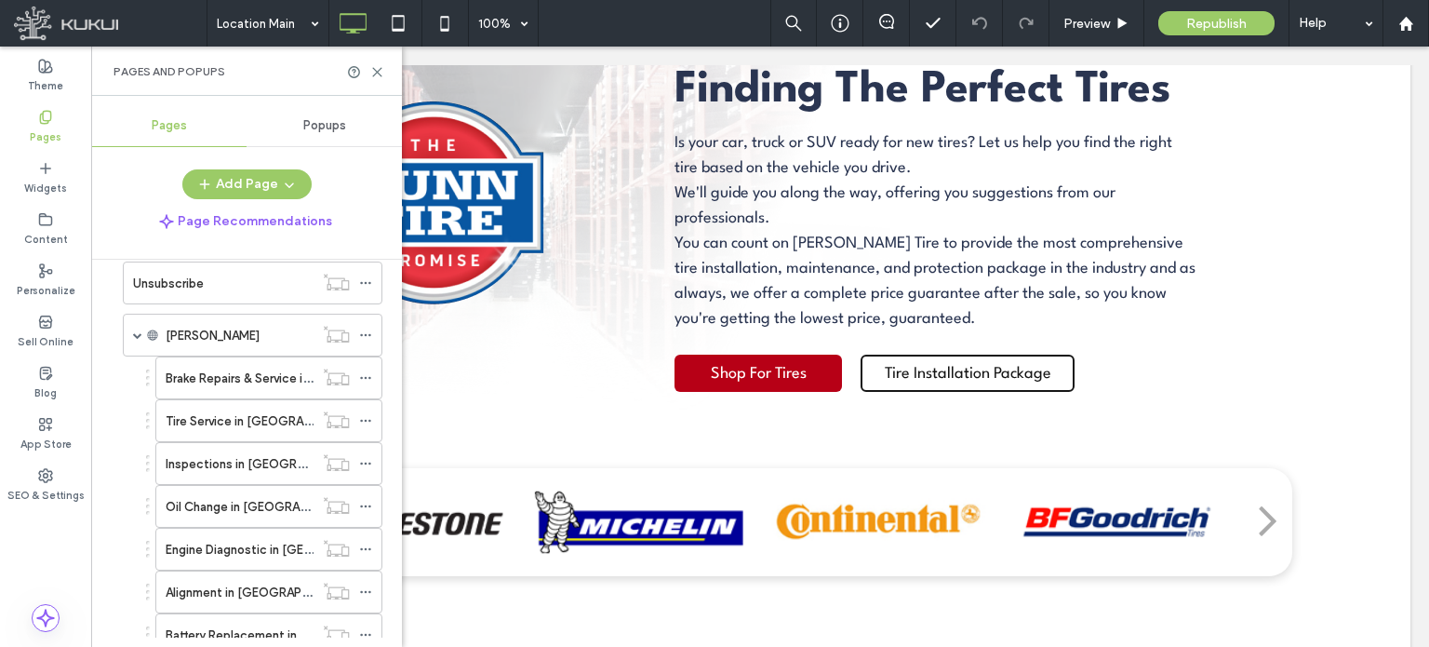
scroll to position [3498, 0]
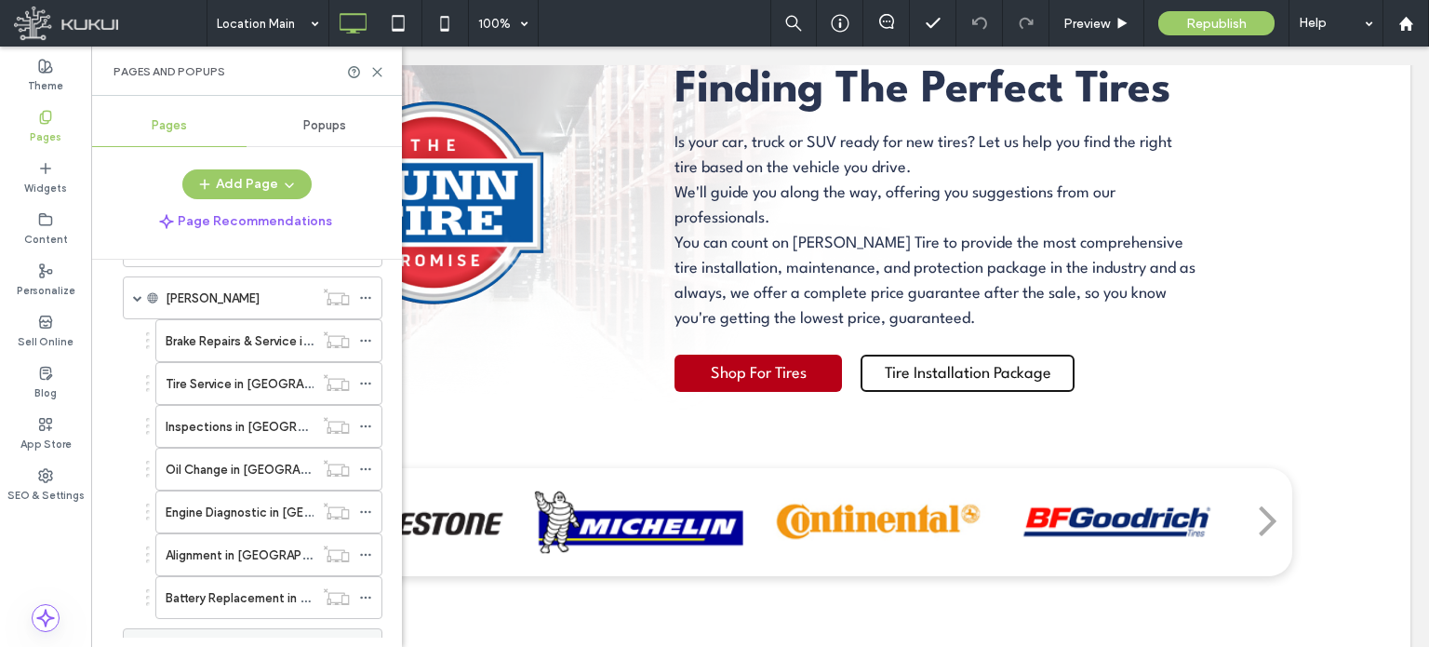
click at [139, 645] on span at bounding box center [137, 649] width 9 height 9
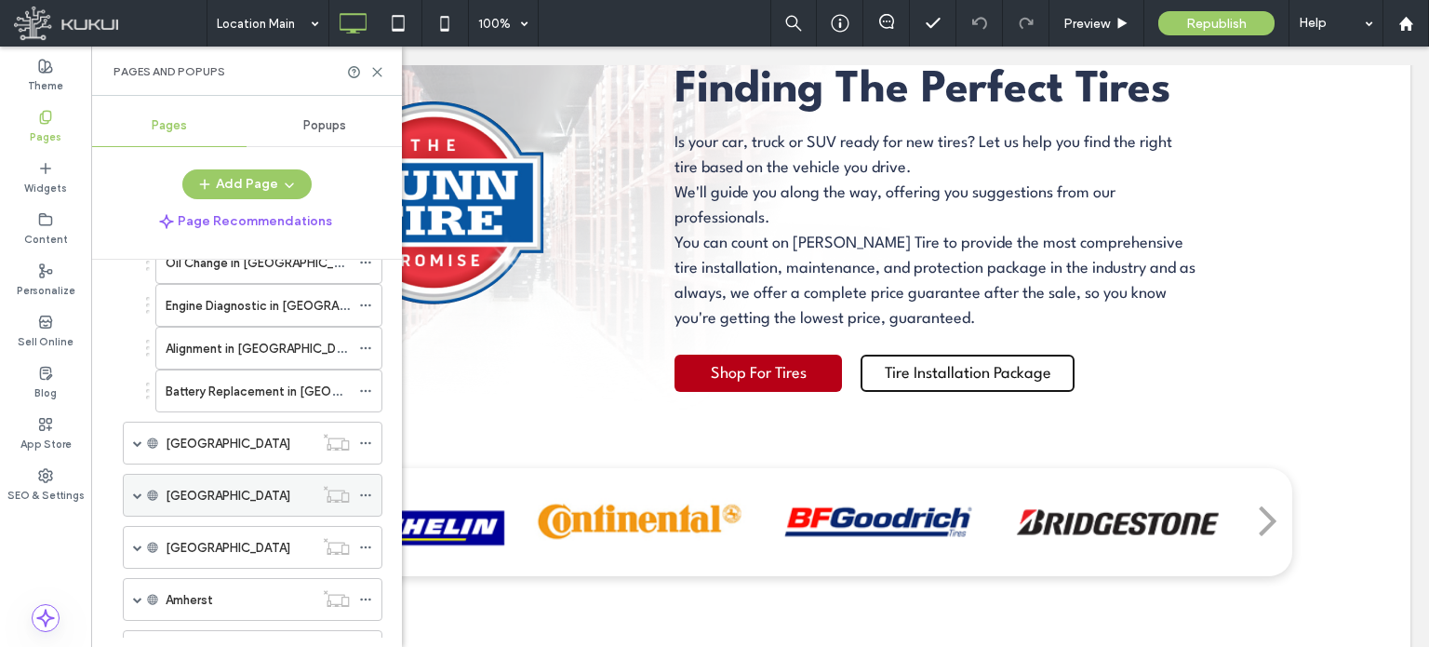
scroll to position [4094, 0]
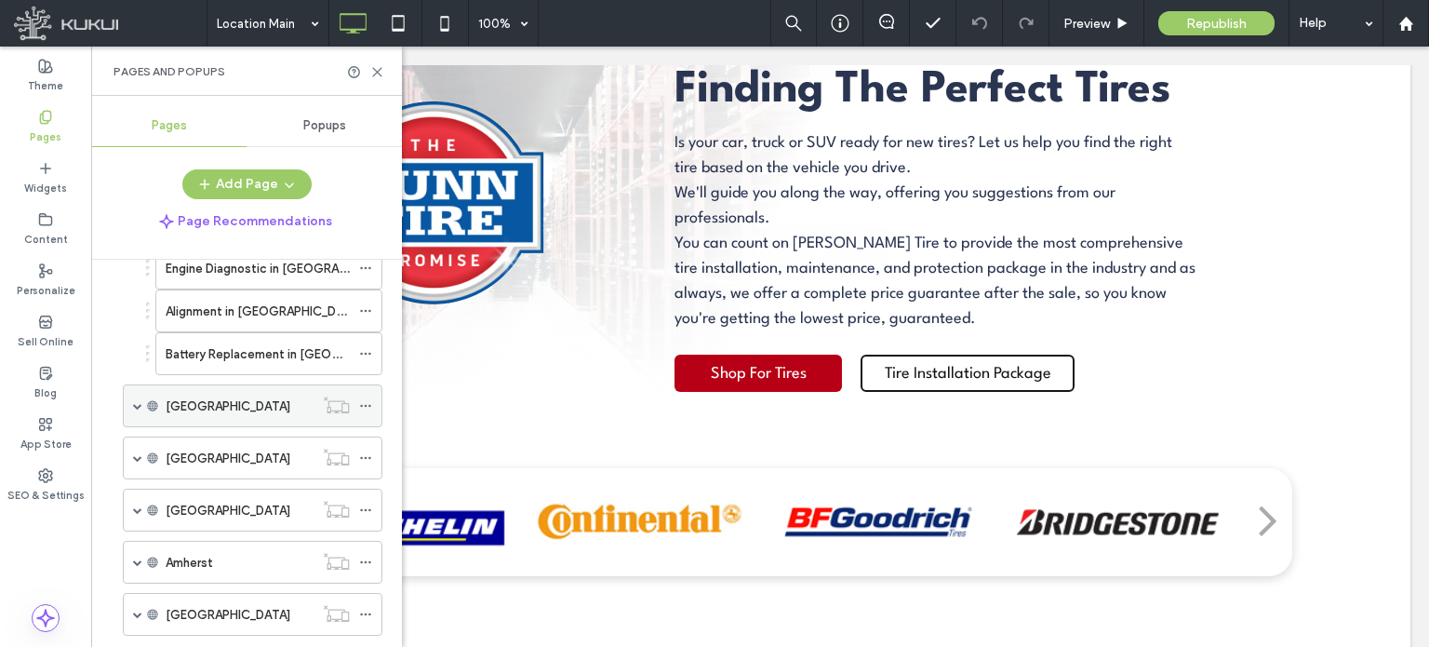
click at [139, 401] on span at bounding box center [137, 405] width 9 height 9
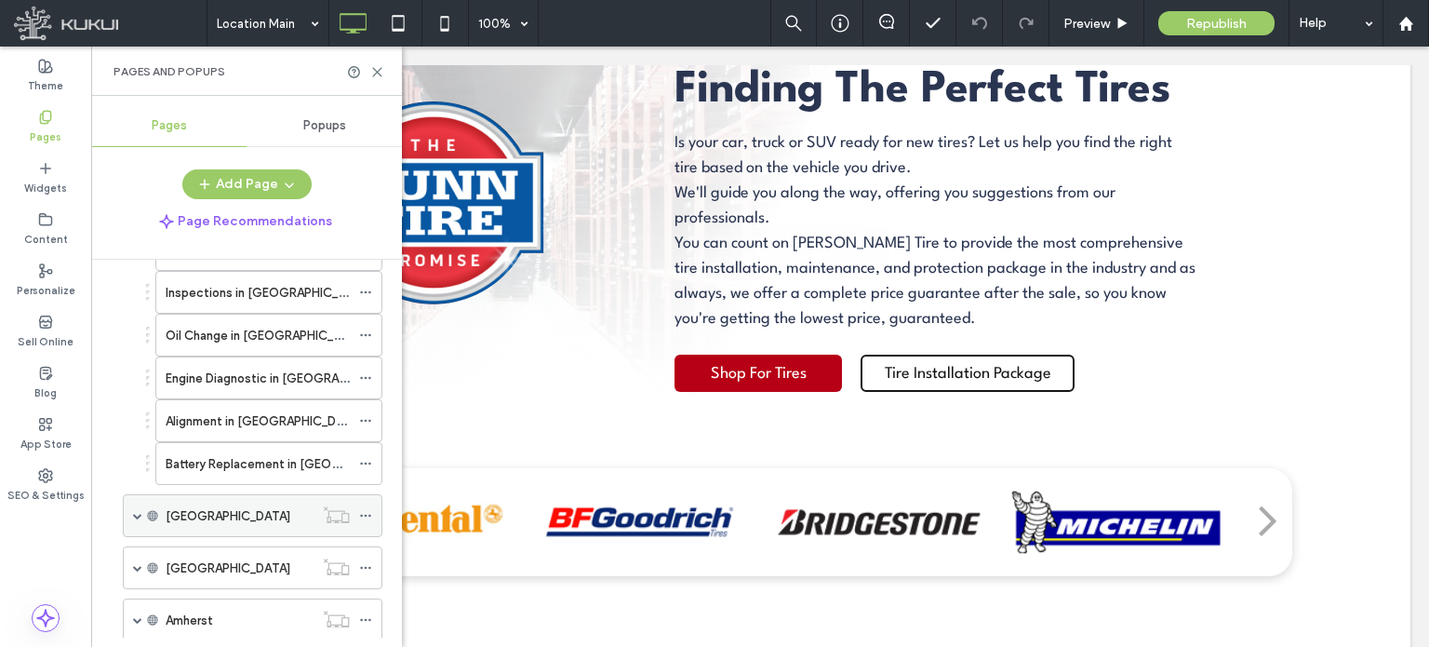
scroll to position [4354, 0]
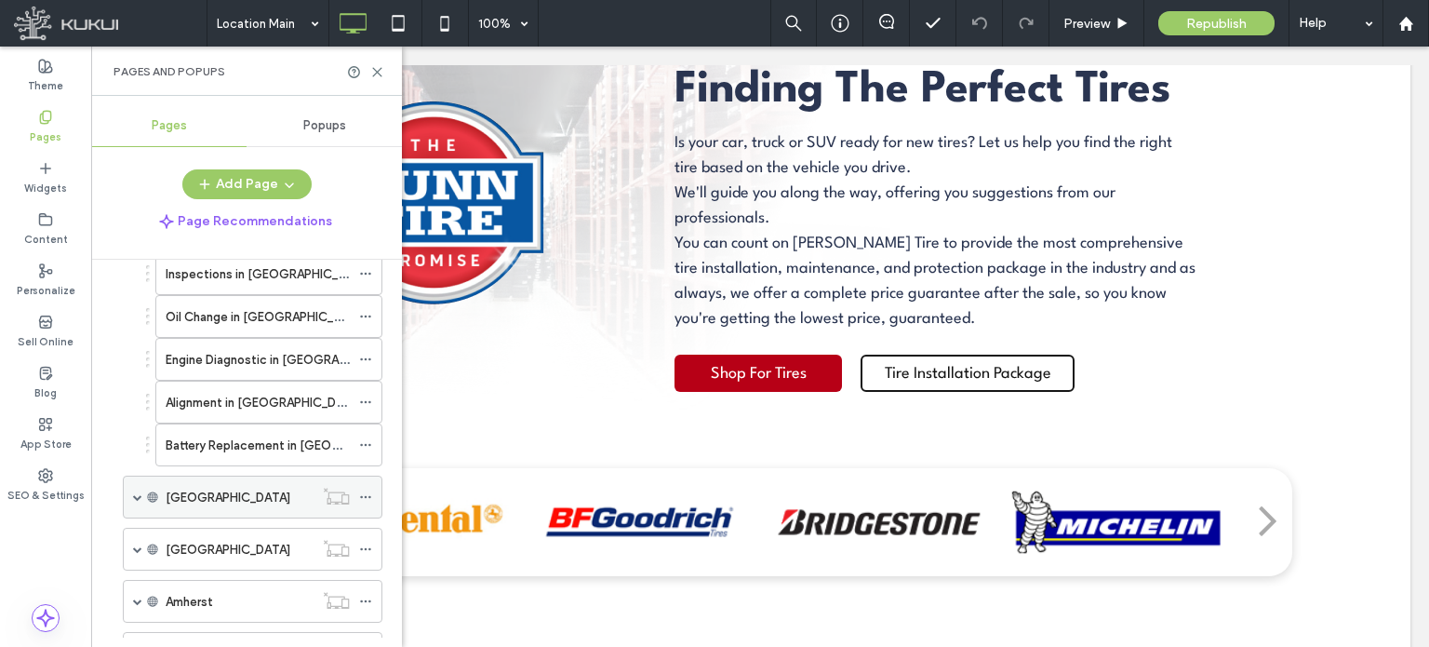
click at [131, 475] on div "[GEOGRAPHIC_DATA]" at bounding box center [253, 496] width 260 height 43
click at [138, 492] on span at bounding box center [137, 496] width 9 height 9
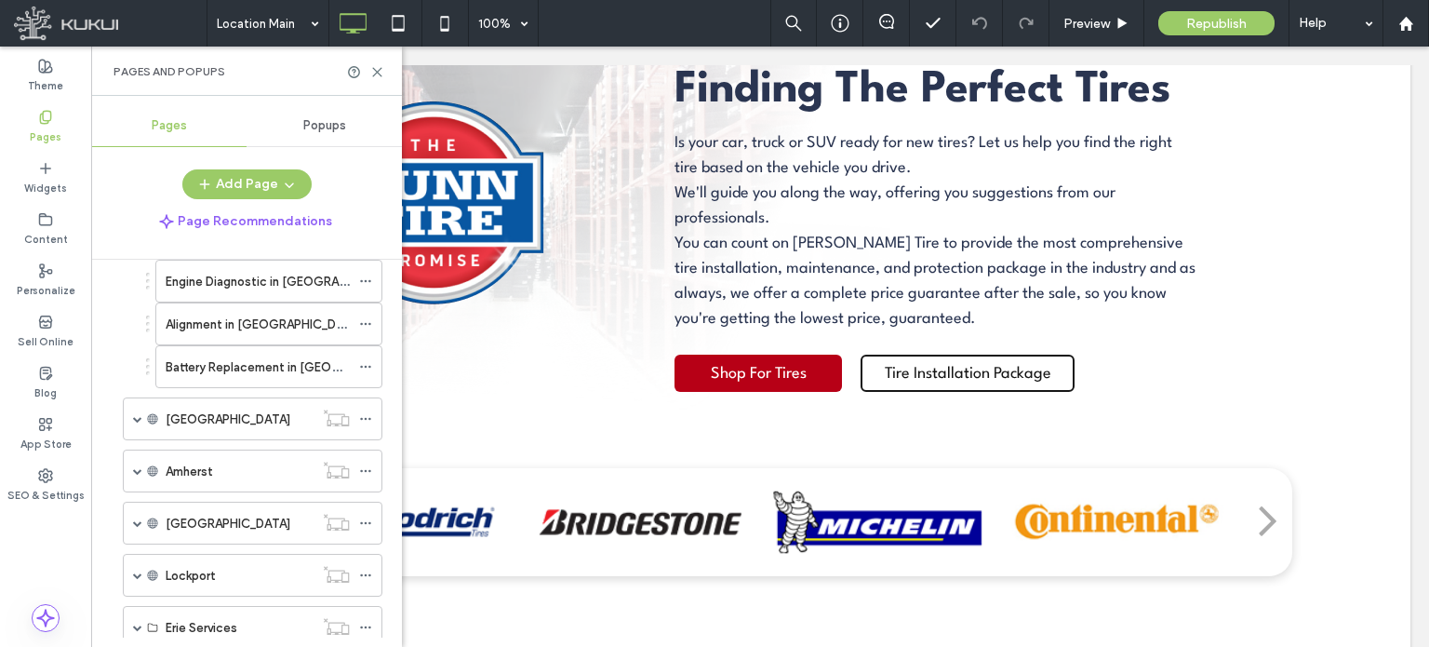
scroll to position [4801, 0]
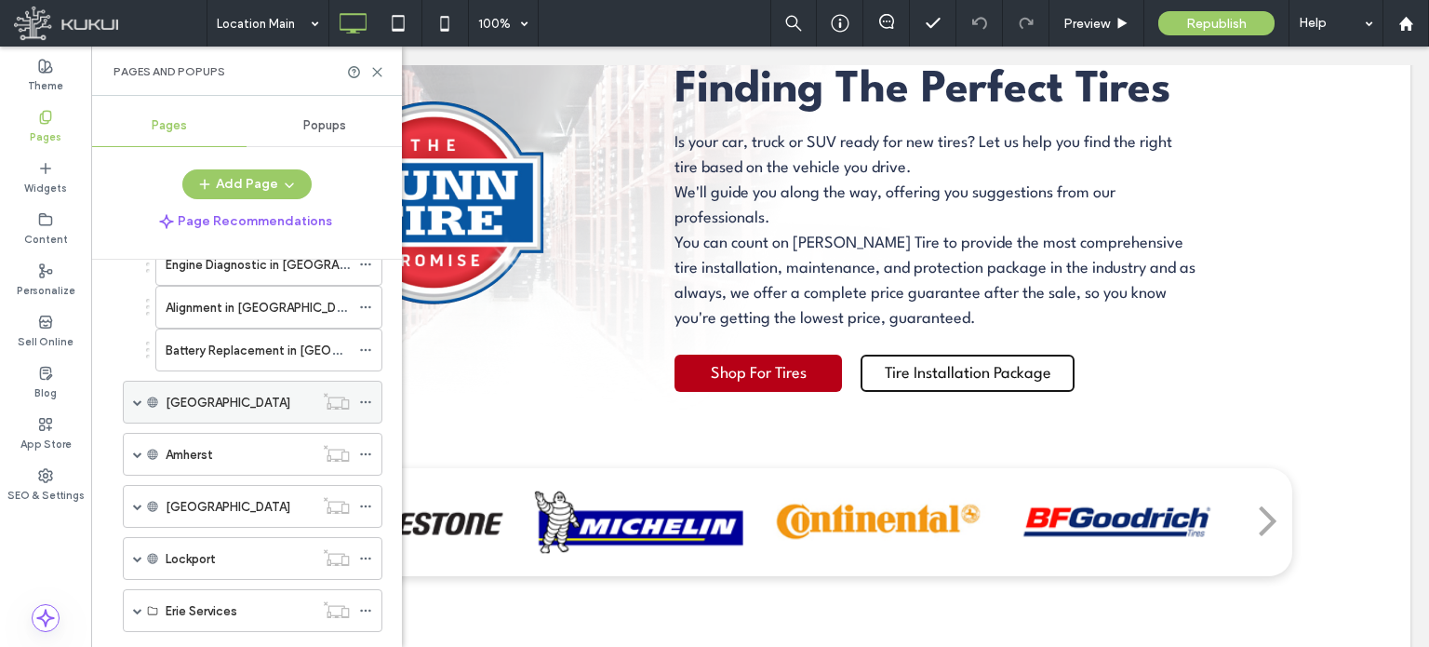
click at [134, 397] on span at bounding box center [137, 401] width 9 height 9
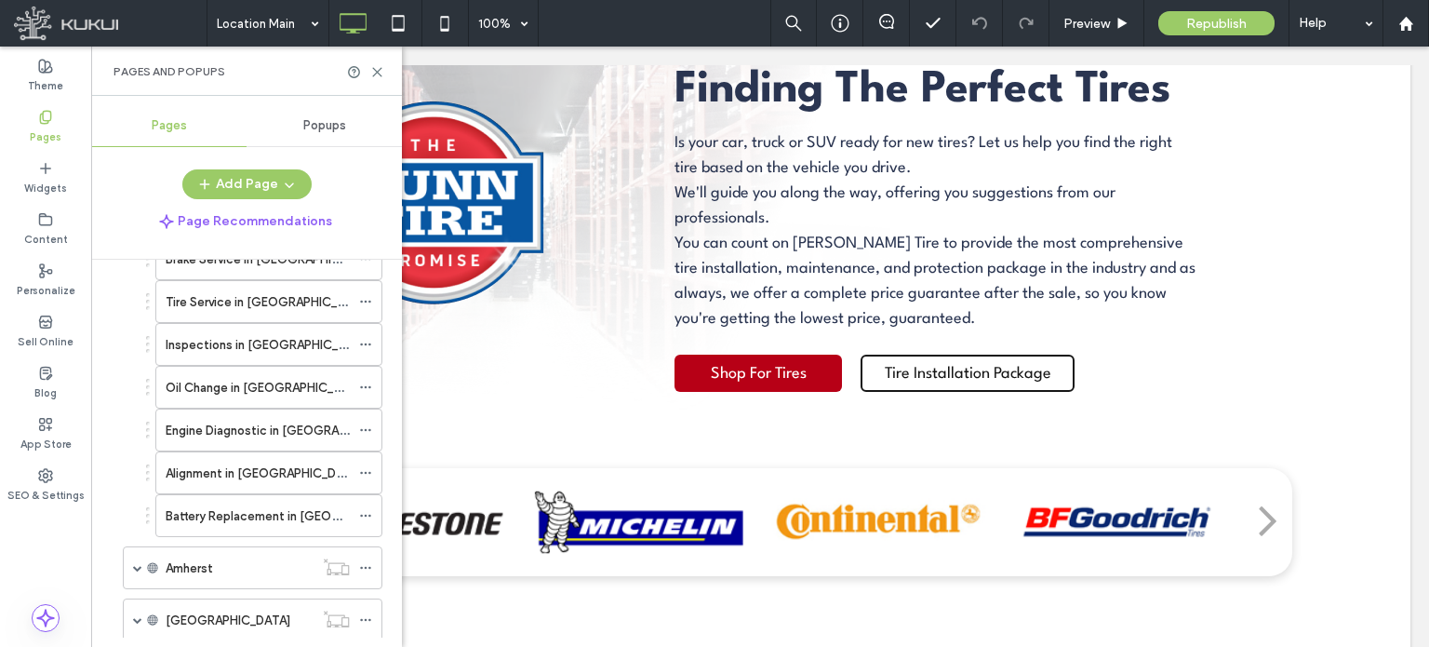
scroll to position [5024, 0]
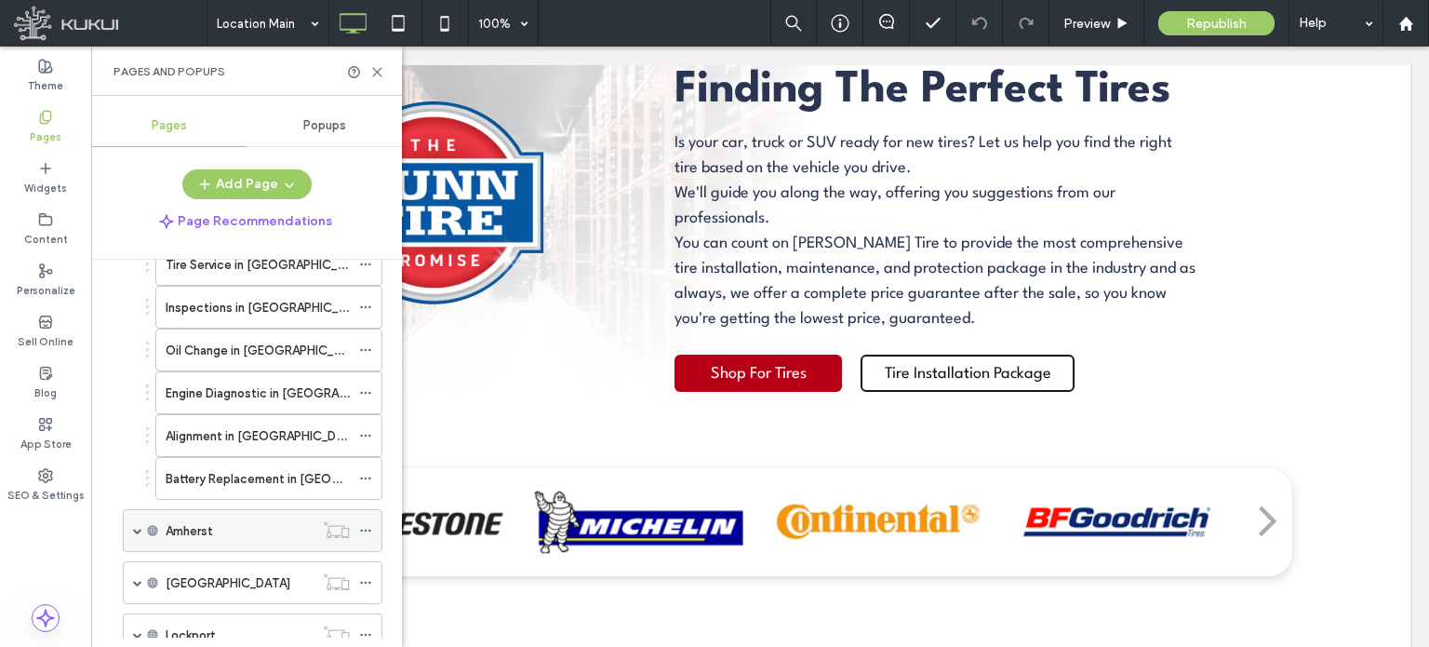
click at [139, 526] on span at bounding box center [137, 530] width 9 height 9
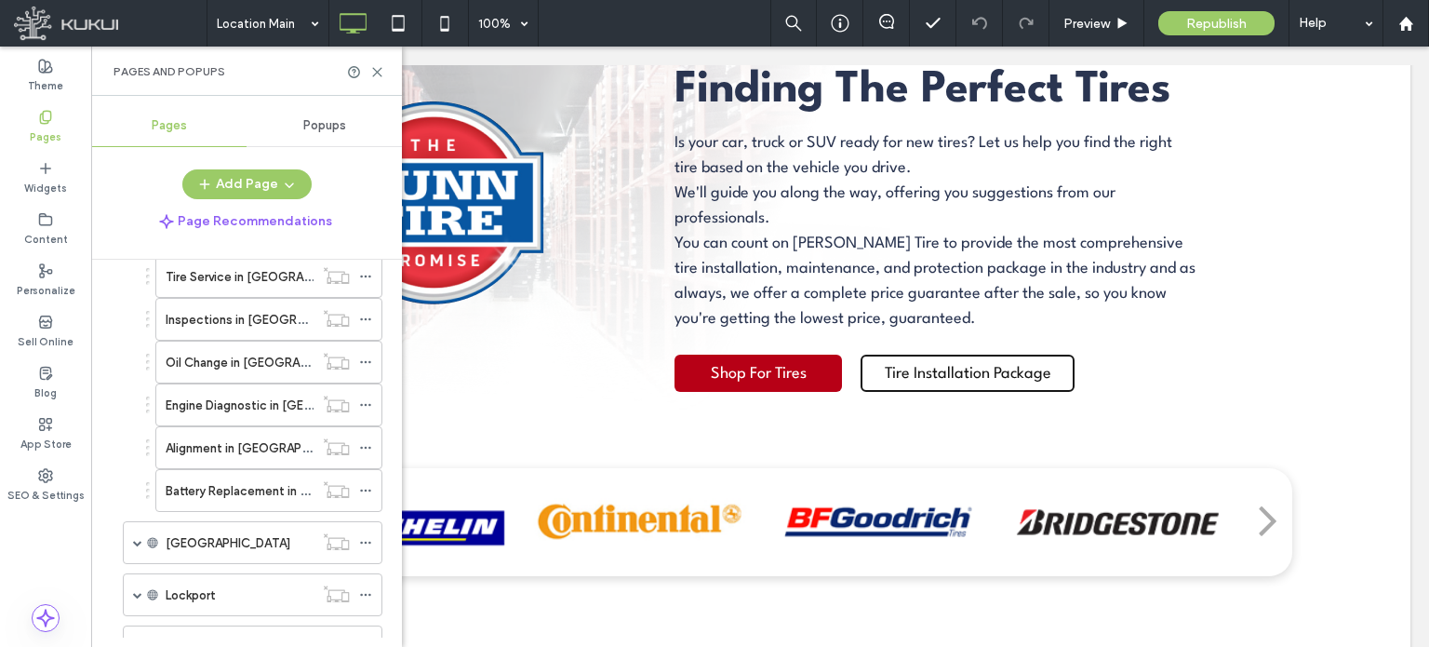
scroll to position [5396, 0]
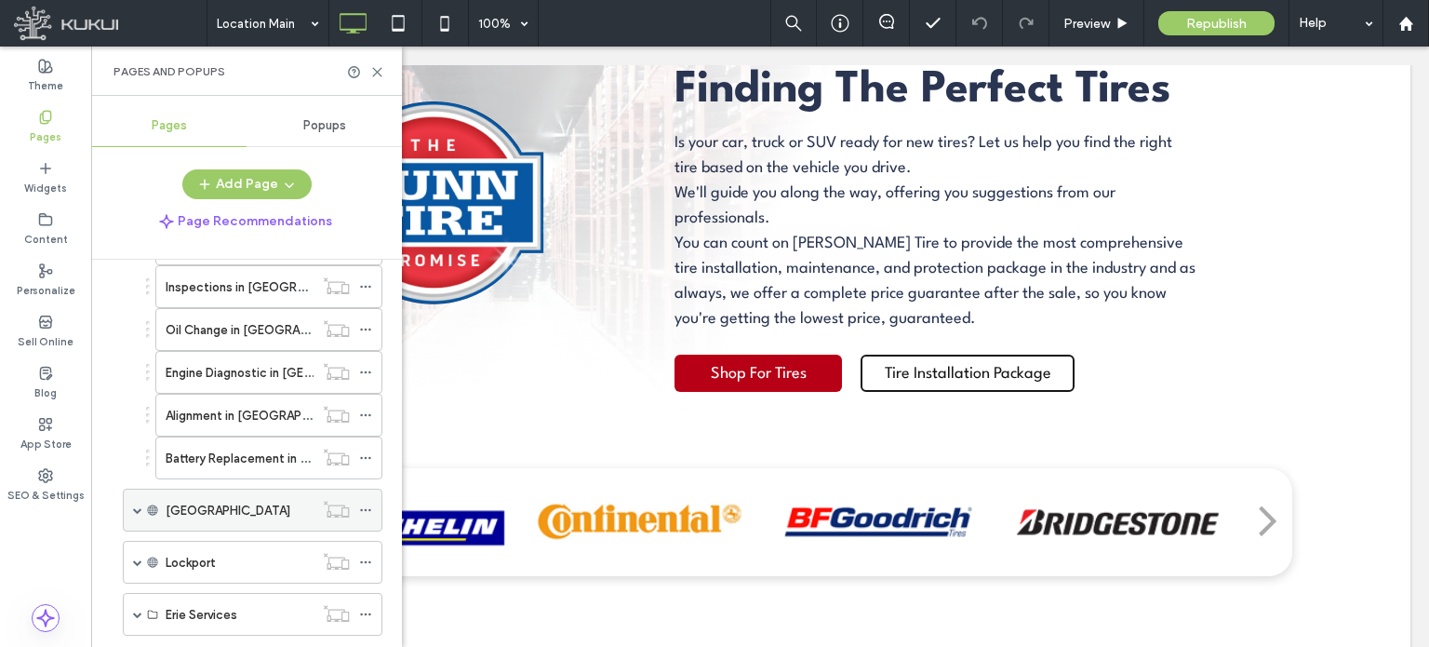
click at [134, 505] on span at bounding box center [137, 509] width 9 height 9
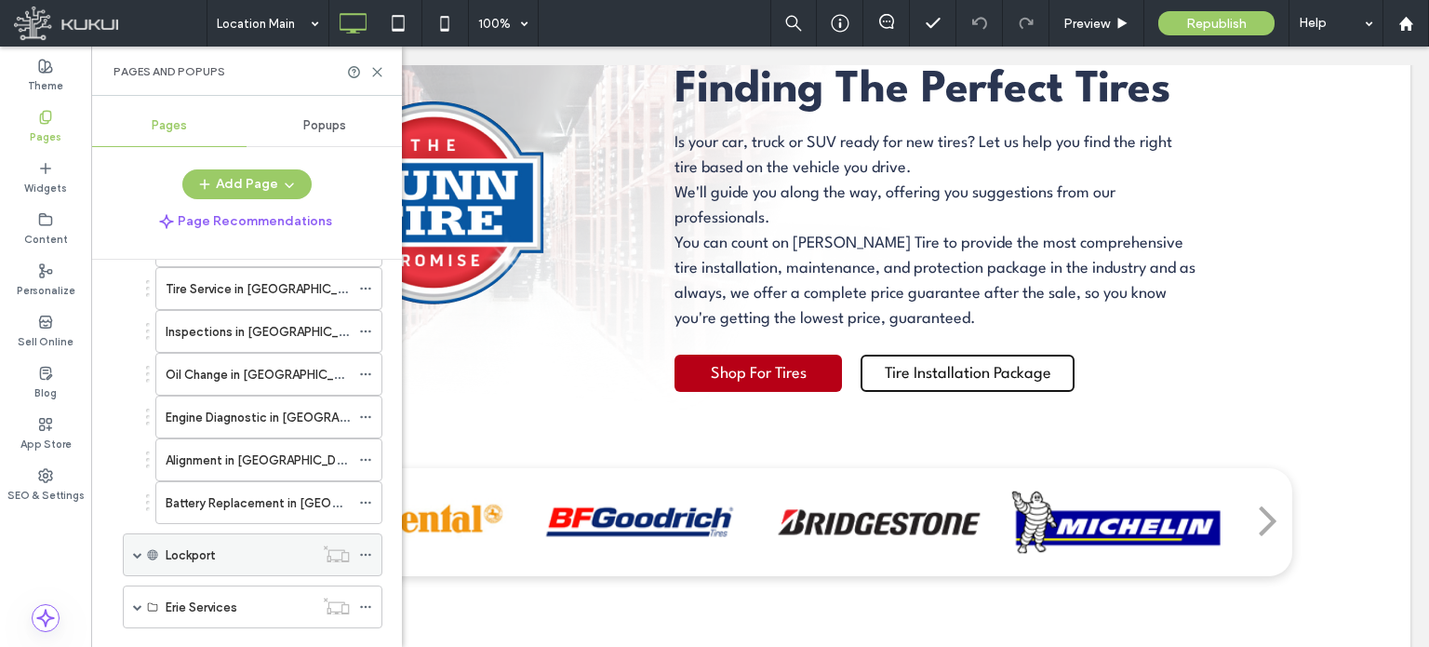
scroll to position [5731, 0]
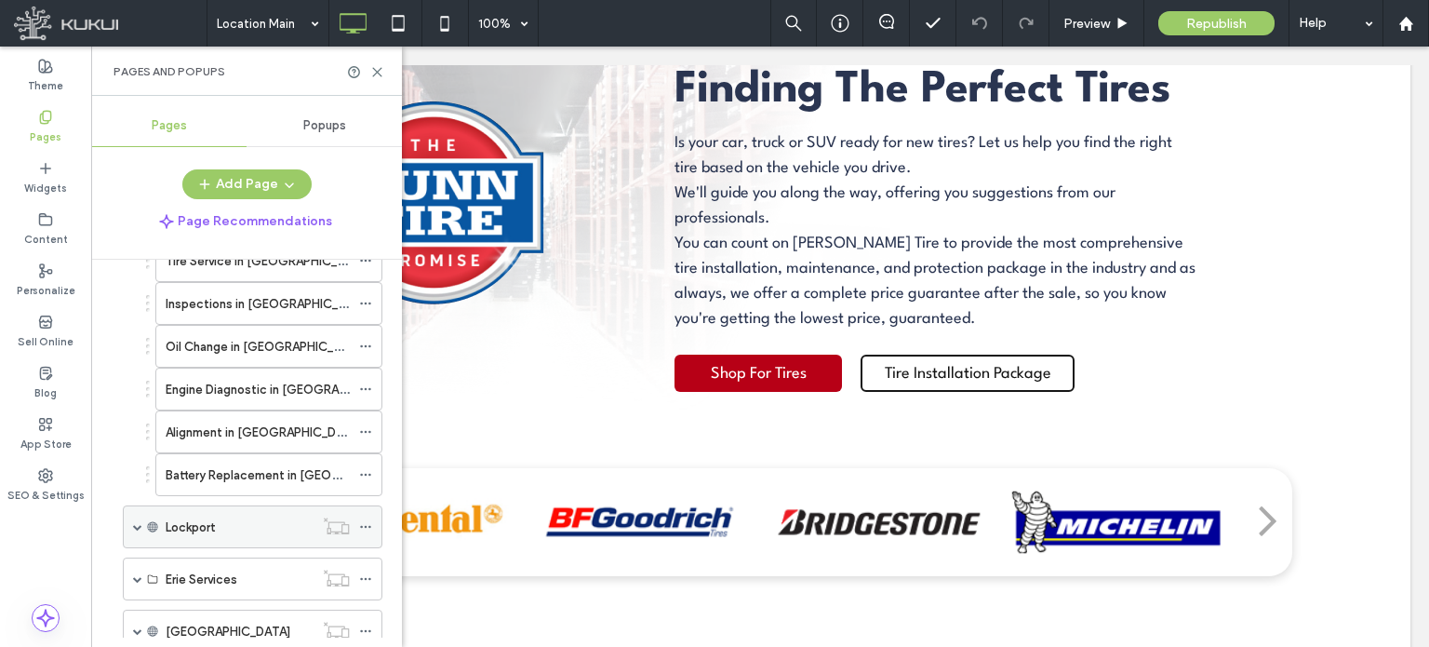
click at [139, 522] on span at bounding box center [137, 526] width 9 height 9
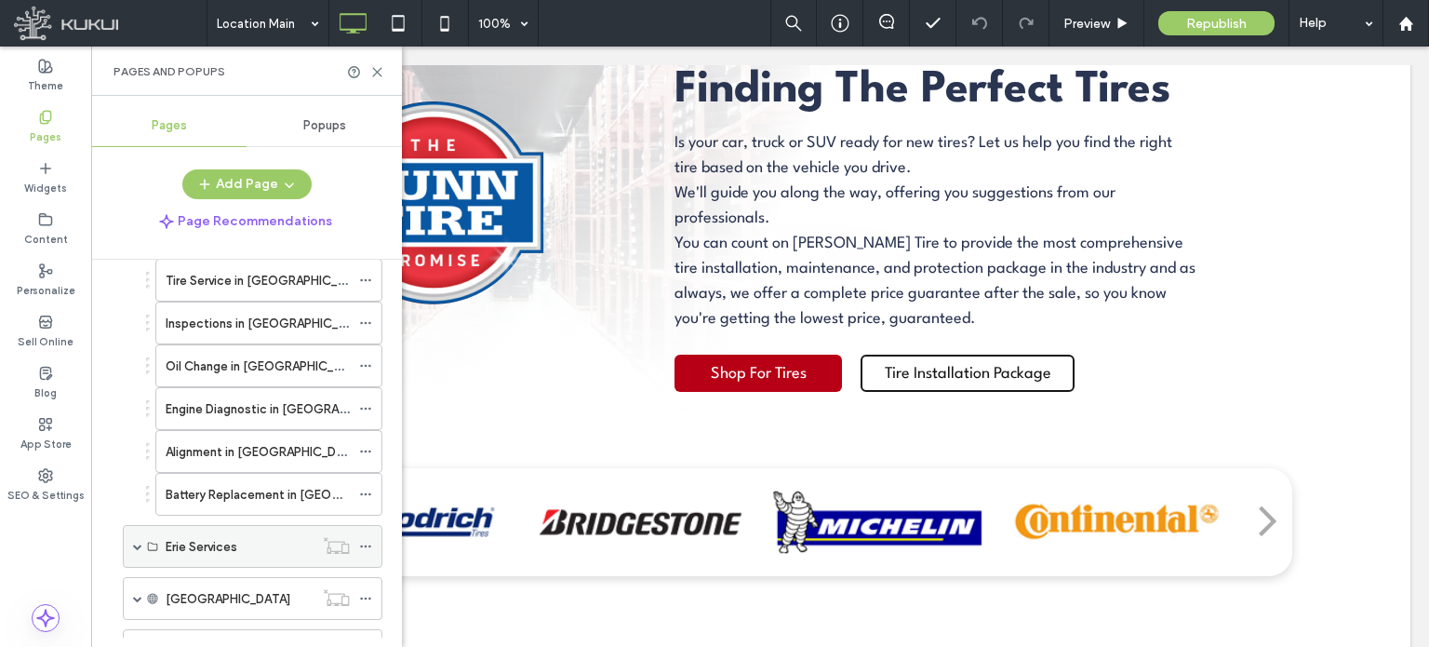
scroll to position [6066, 0]
click at [133, 523] on span at bounding box center [137, 543] width 9 height 41
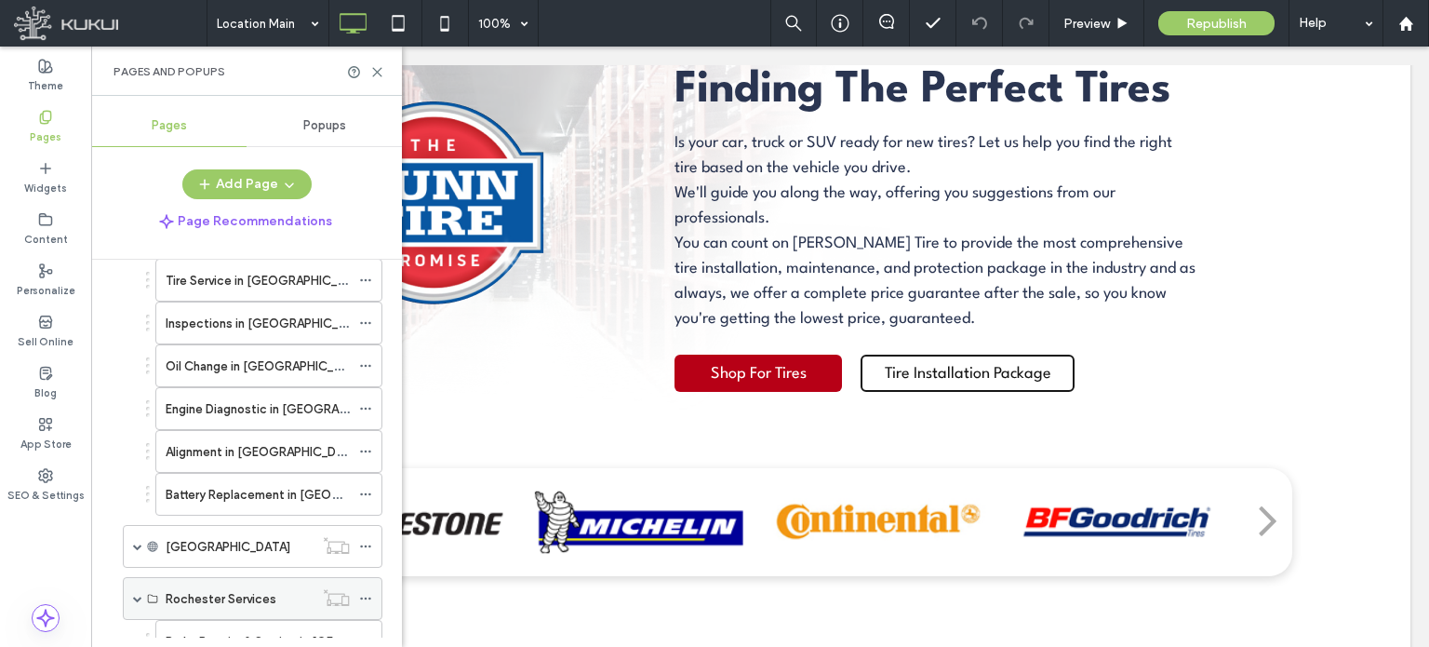
scroll to position [6438, 0]
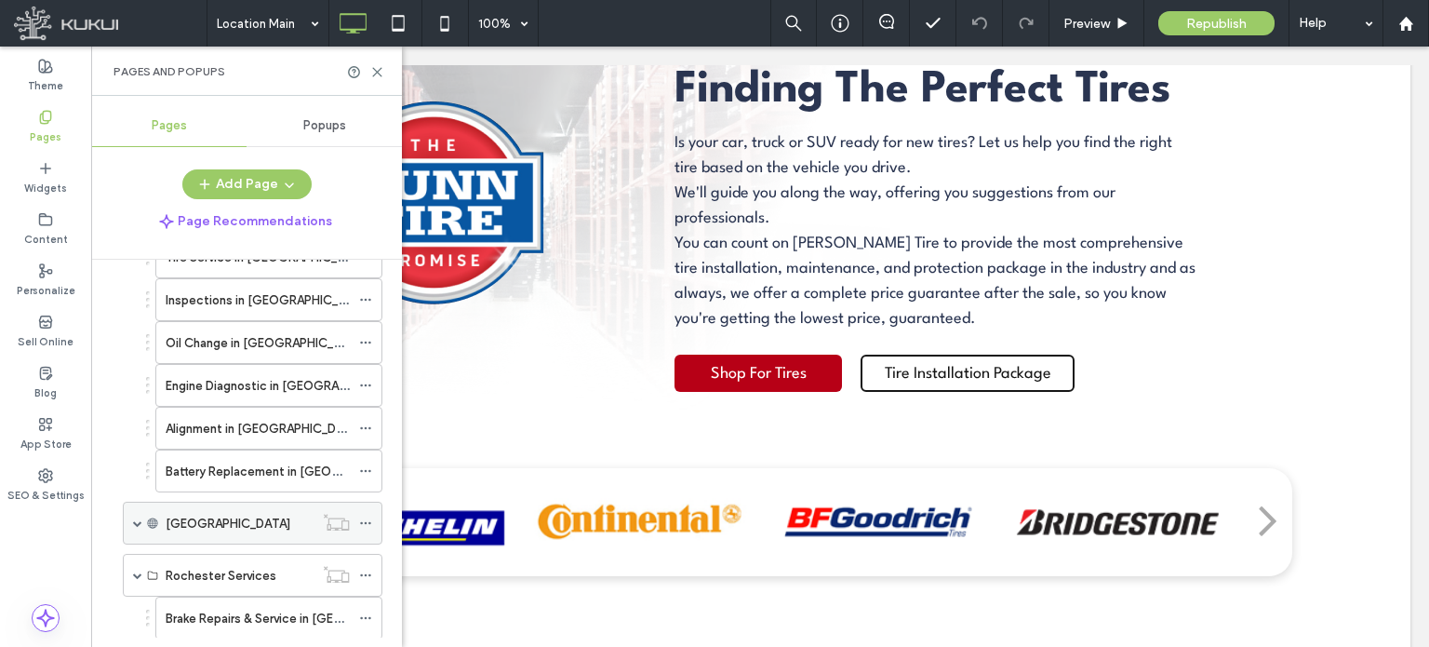
click at [139, 518] on span at bounding box center [137, 522] width 9 height 9
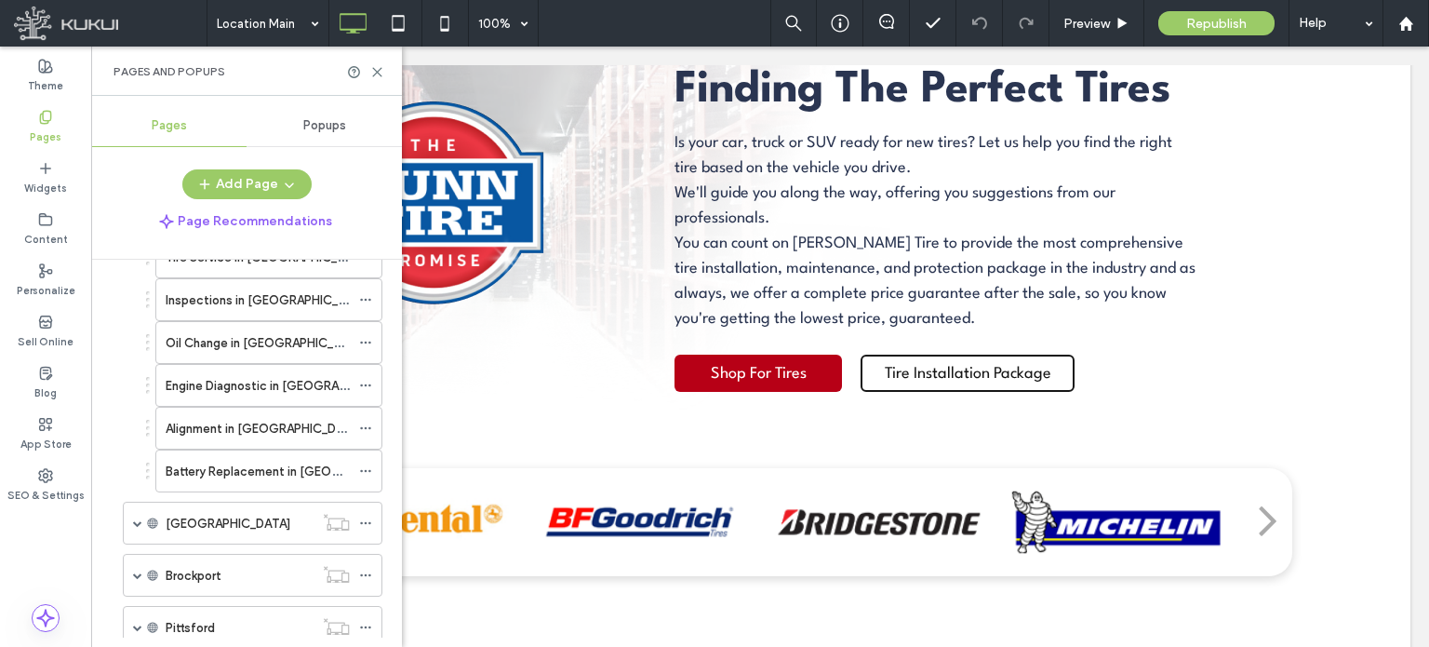
scroll to position [7145, 0]
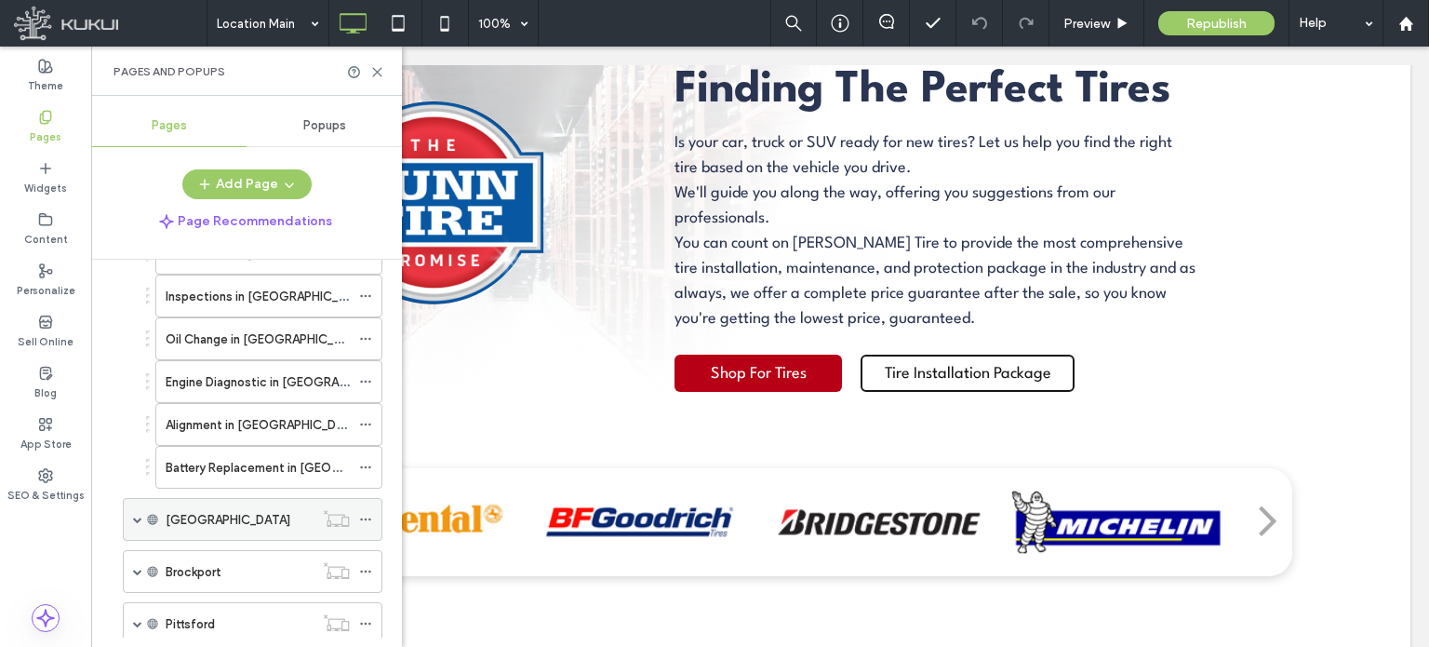
click at [139, 499] on span at bounding box center [137, 519] width 9 height 41
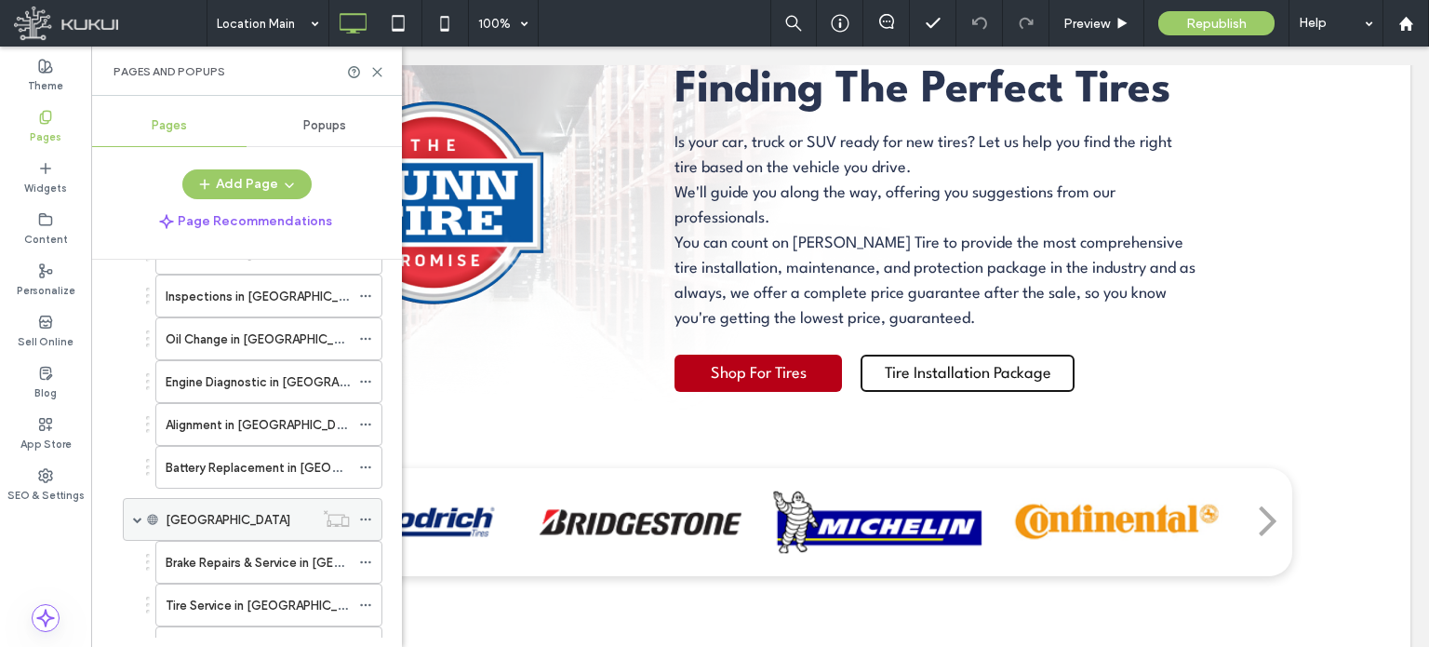
click at [139, 499] on span at bounding box center [137, 519] width 9 height 41
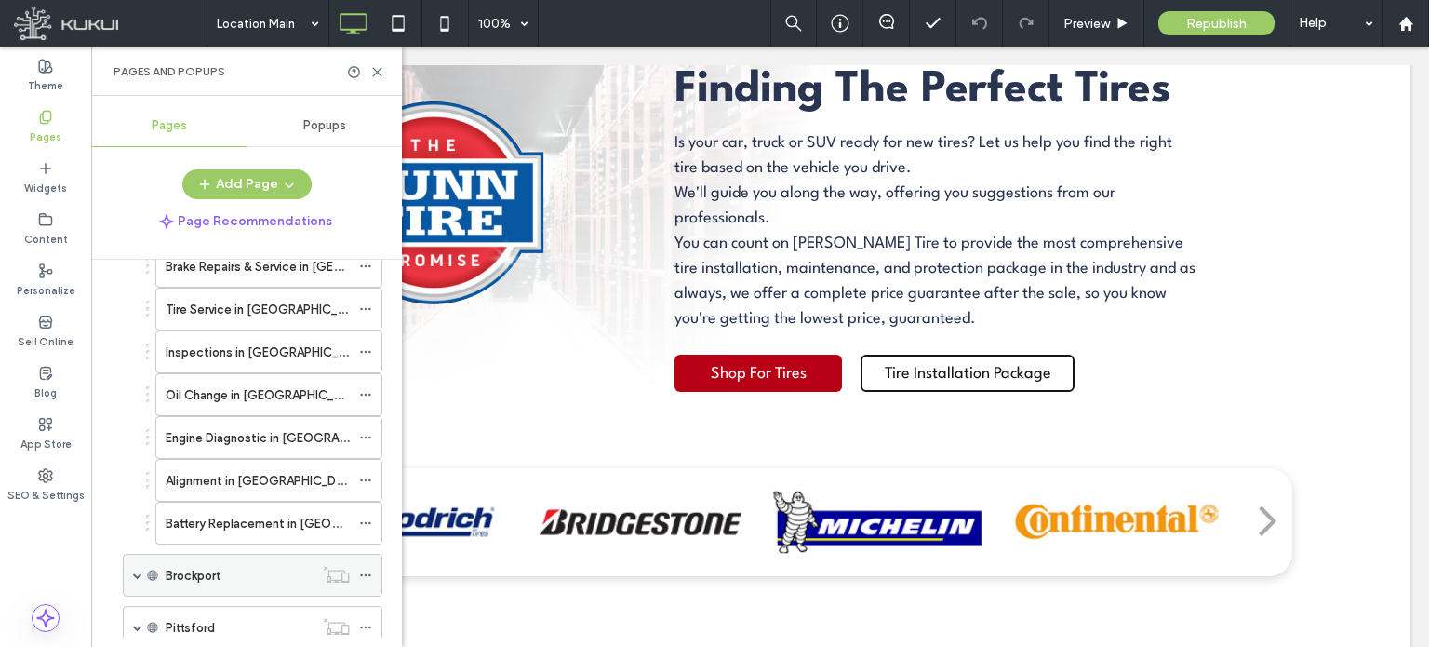
scroll to position [7443, 0]
click at [141, 552] on div "Brockport" at bounding box center [253, 573] width 260 height 43
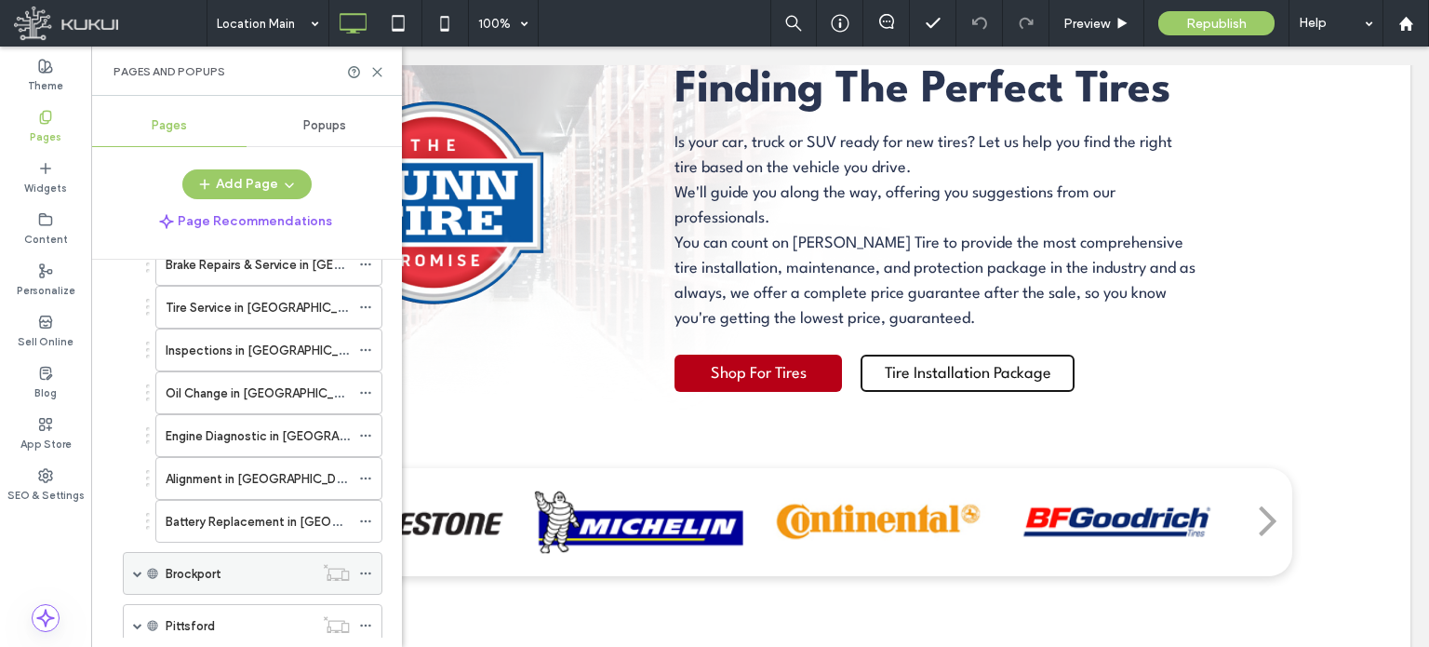
click at [136, 568] on span at bounding box center [137, 572] width 9 height 9
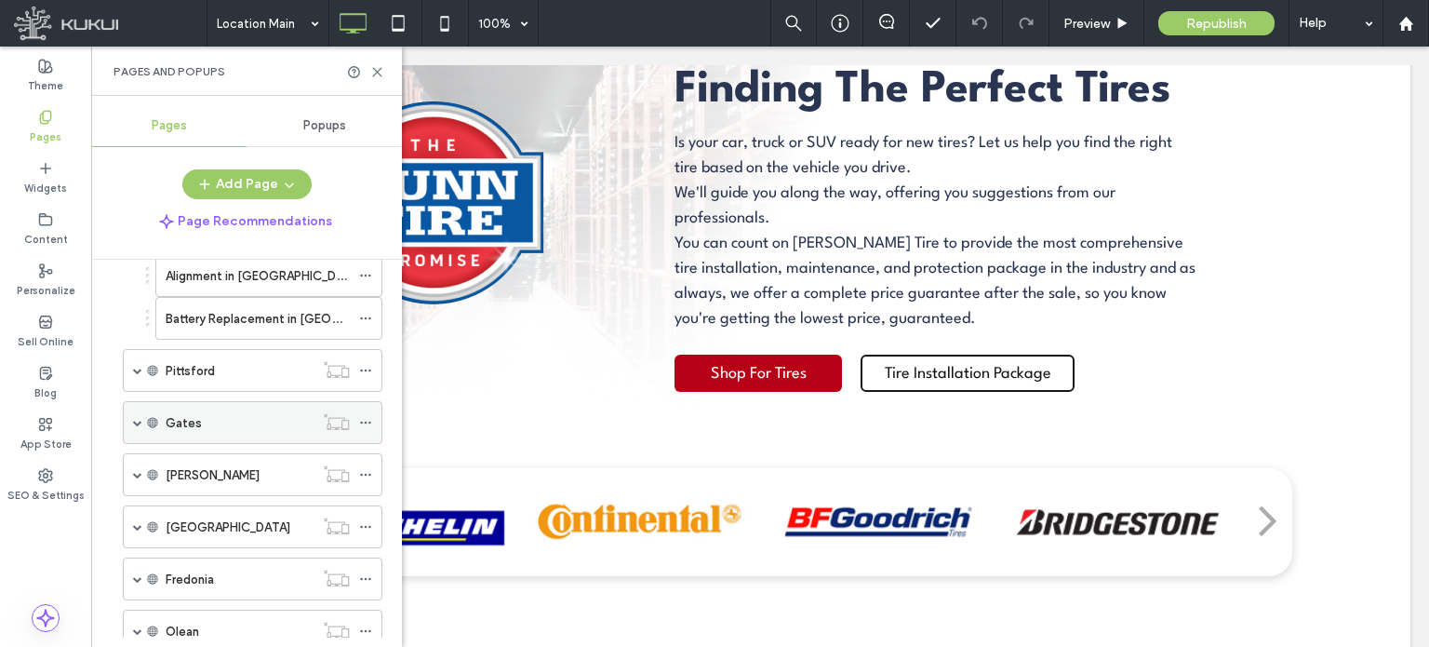
scroll to position [7964, 0]
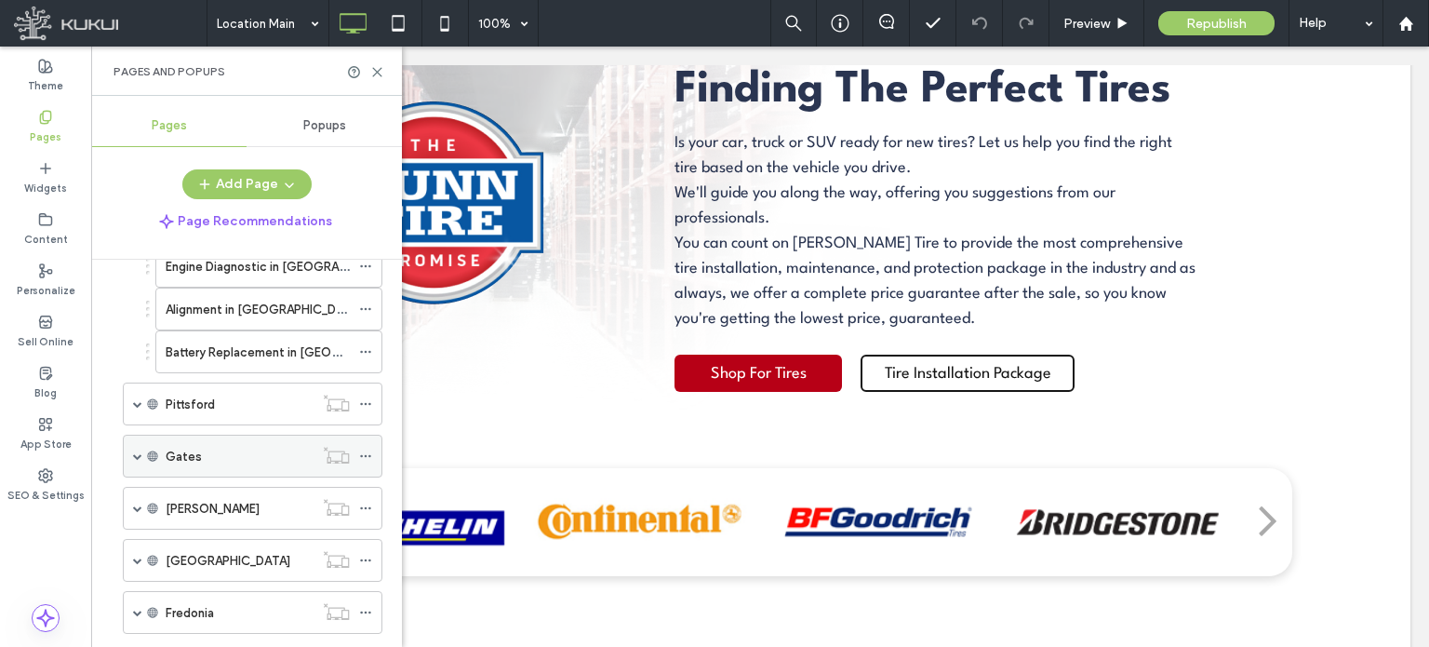
click at [134, 399] on span at bounding box center [137, 403] width 9 height 9
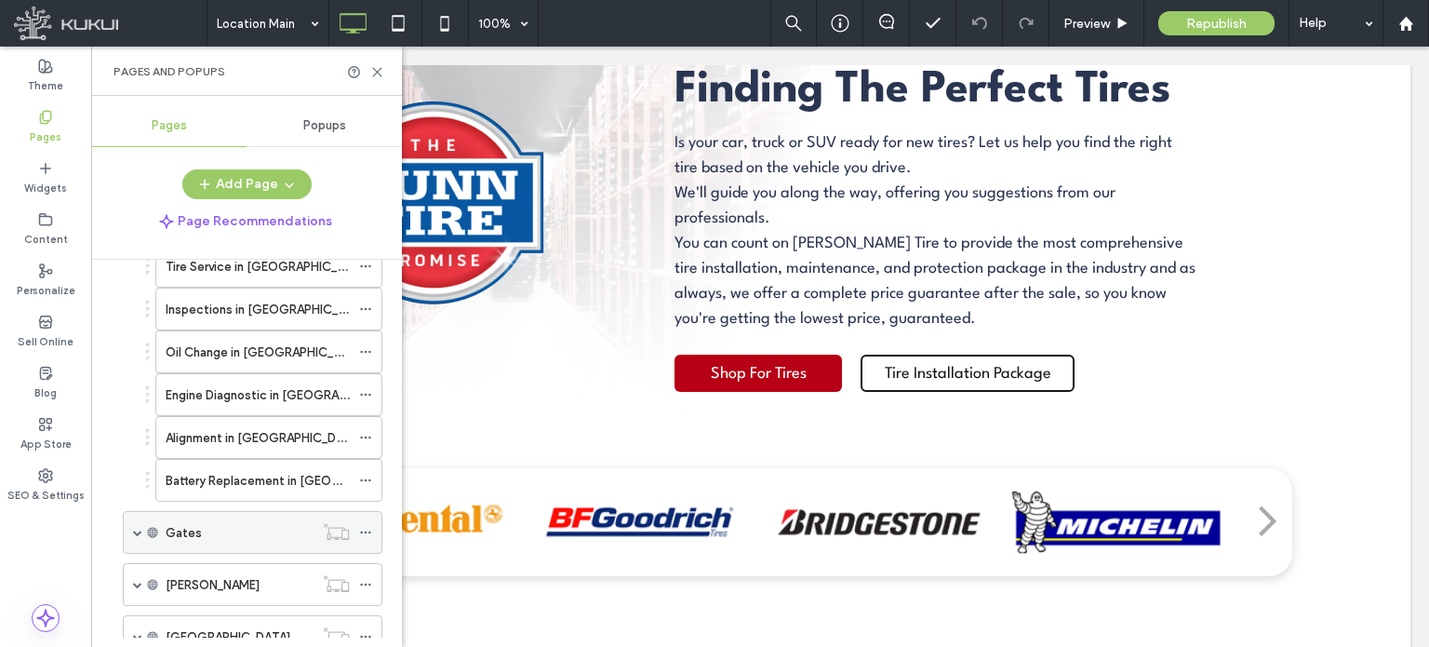
click at [134, 528] on span at bounding box center [137, 532] width 9 height 9
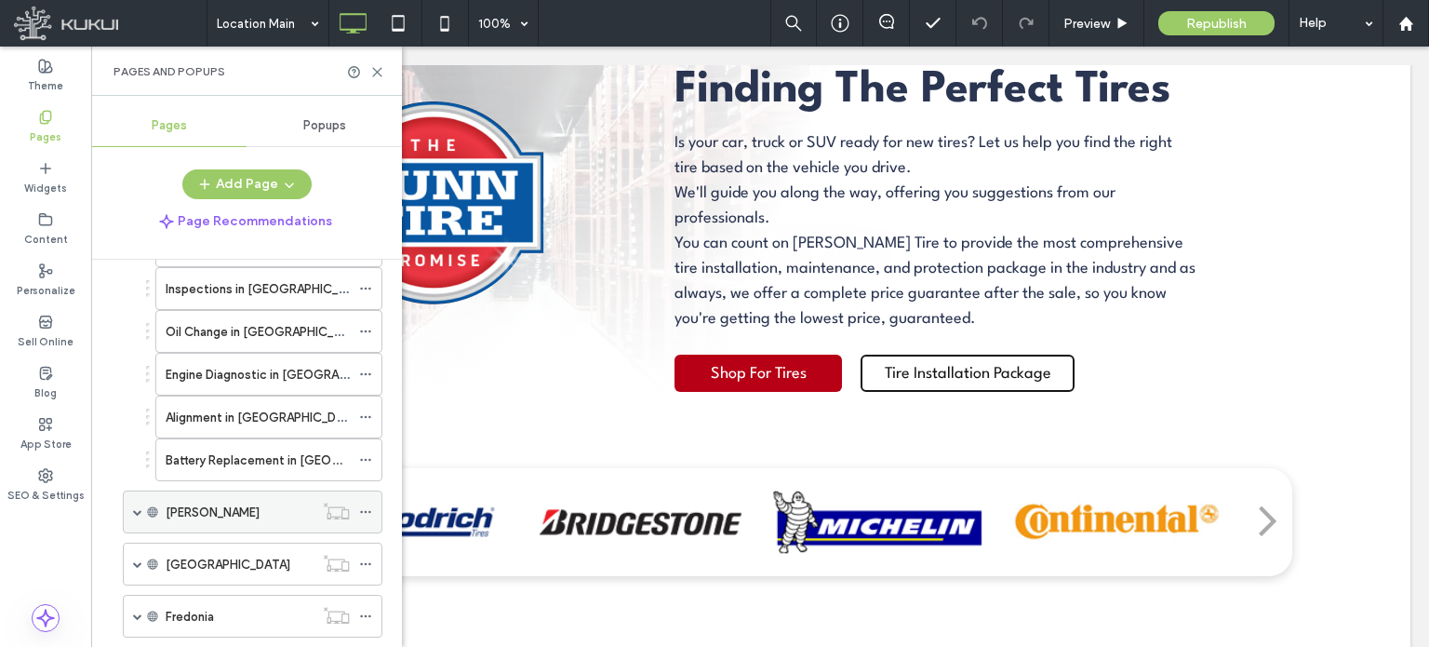
click at [138, 507] on span at bounding box center [137, 511] width 9 height 9
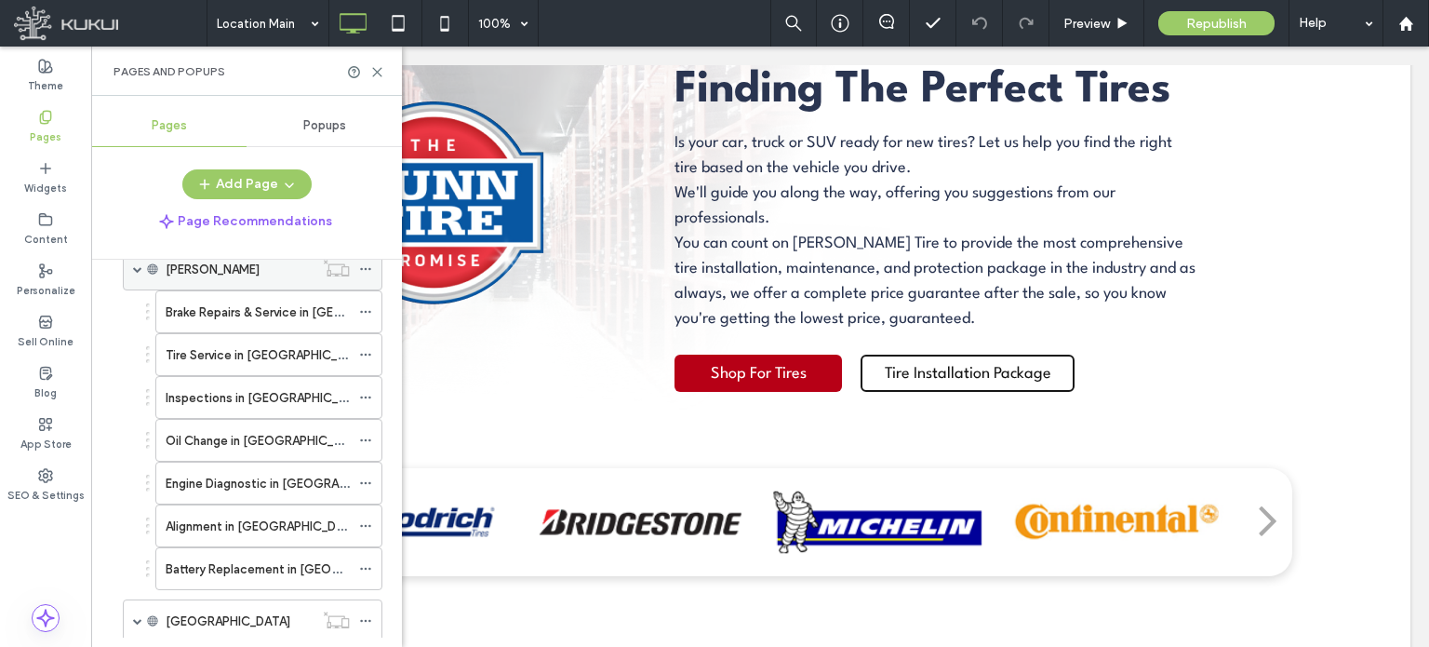
scroll to position [8820, 0]
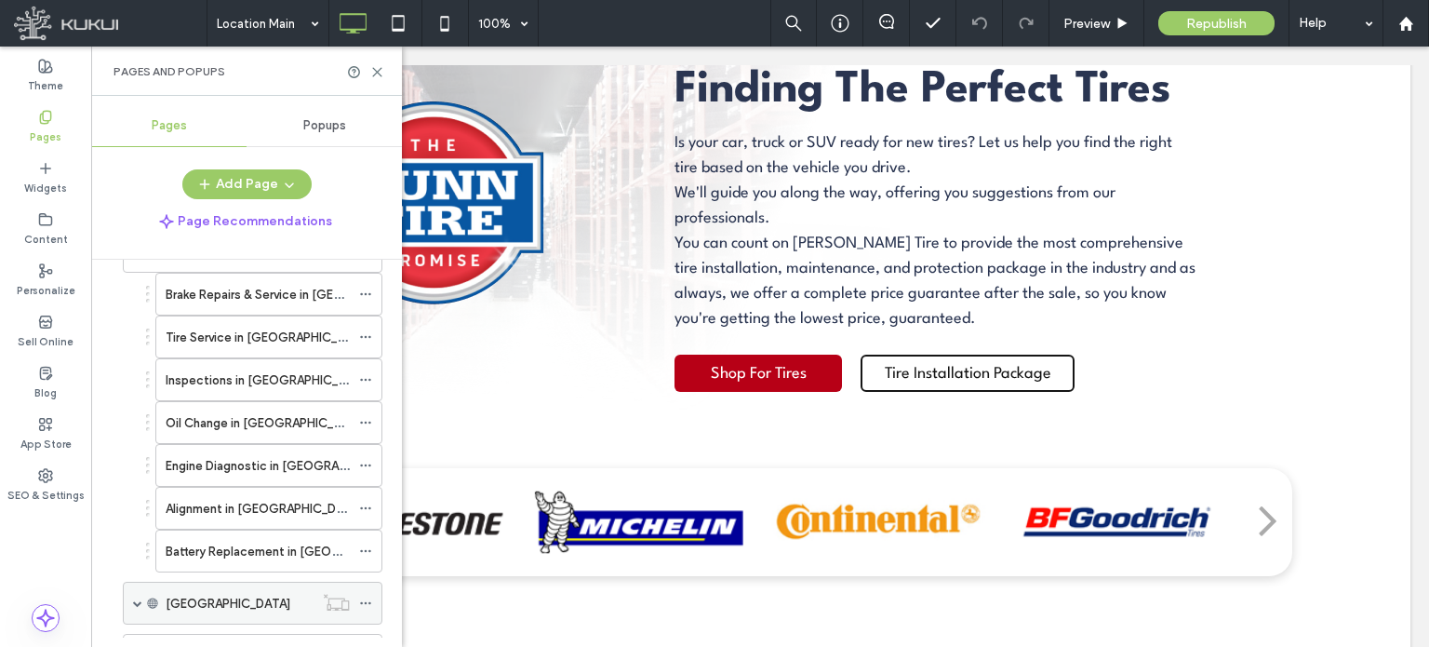
click at [142, 581] on div "[GEOGRAPHIC_DATA]" at bounding box center [253, 602] width 260 height 43
click at [138, 598] on span at bounding box center [137, 602] width 9 height 9
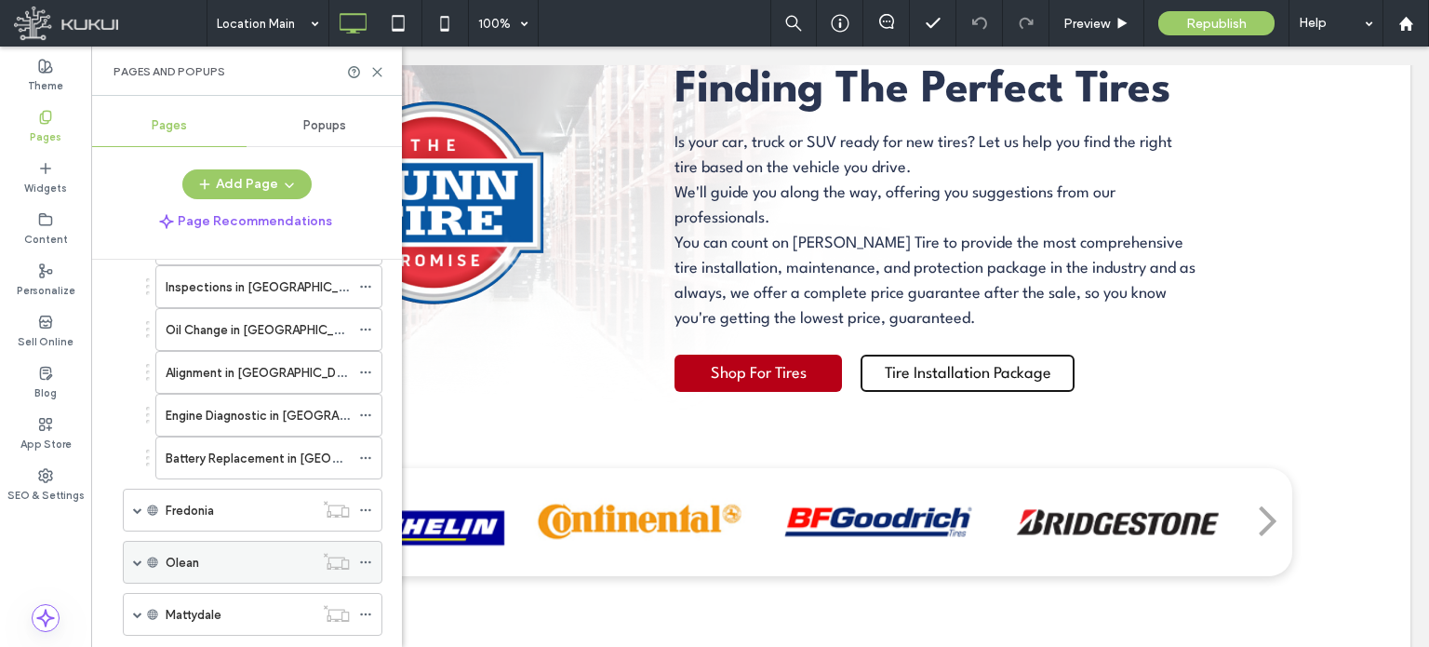
scroll to position [9266, 0]
click at [131, 487] on div "Fredonia" at bounding box center [253, 508] width 260 height 43
click at [138, 503] on span at bounding box center [137, 507] width 9 height 9
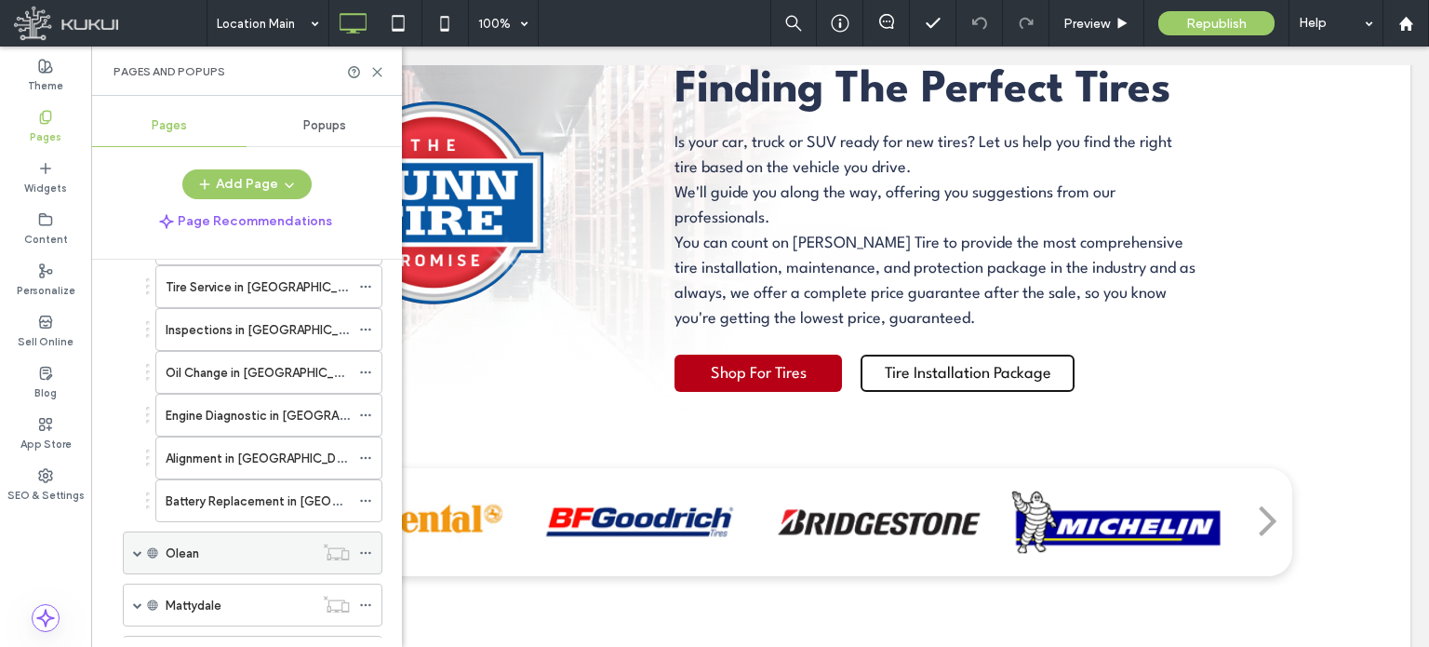
scroll to position [9601, 0]
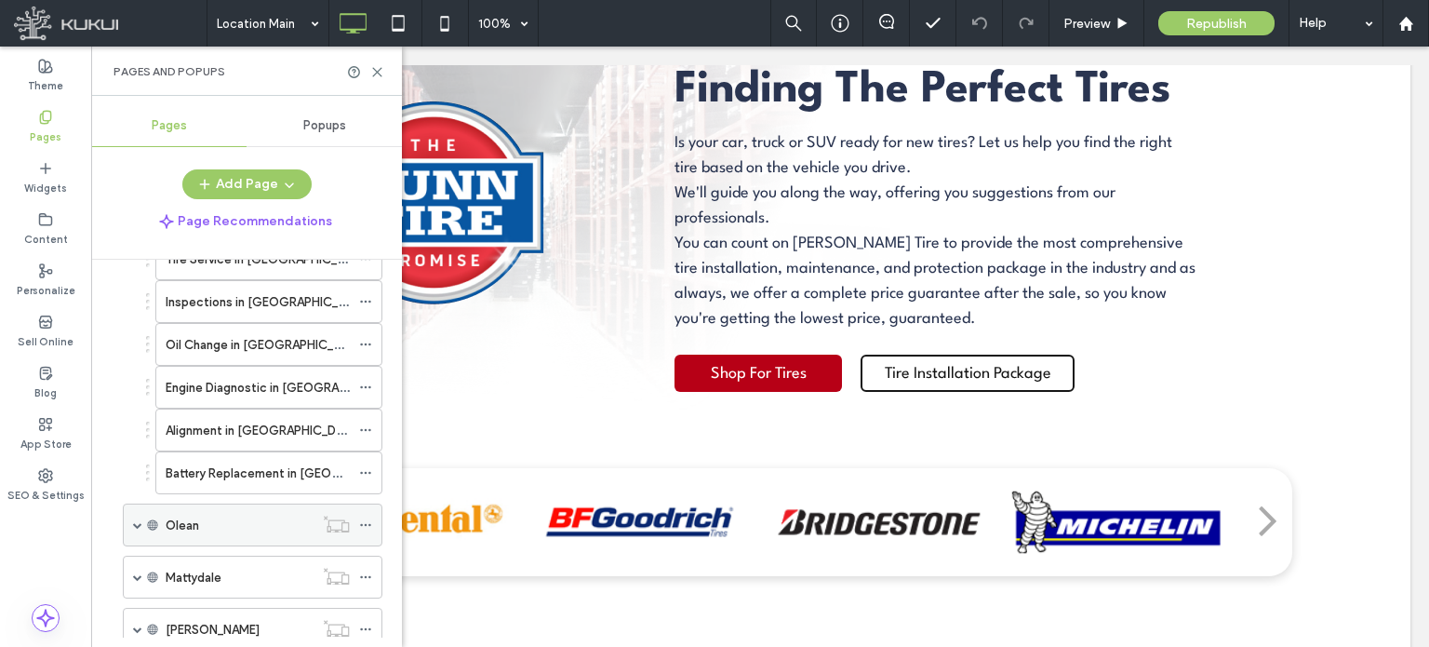
click at [135, 504] on span at bounding box center [137, 524] width 9 height 41
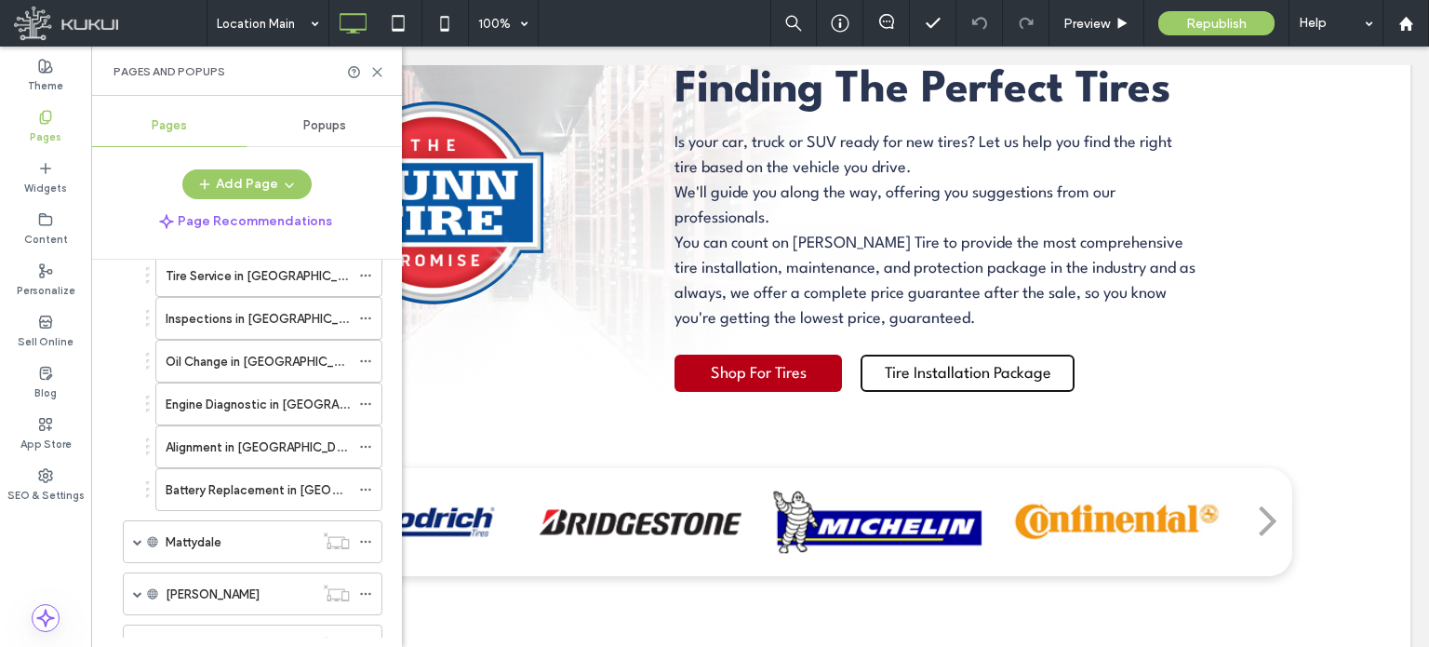
scroll to position [9973, 0]
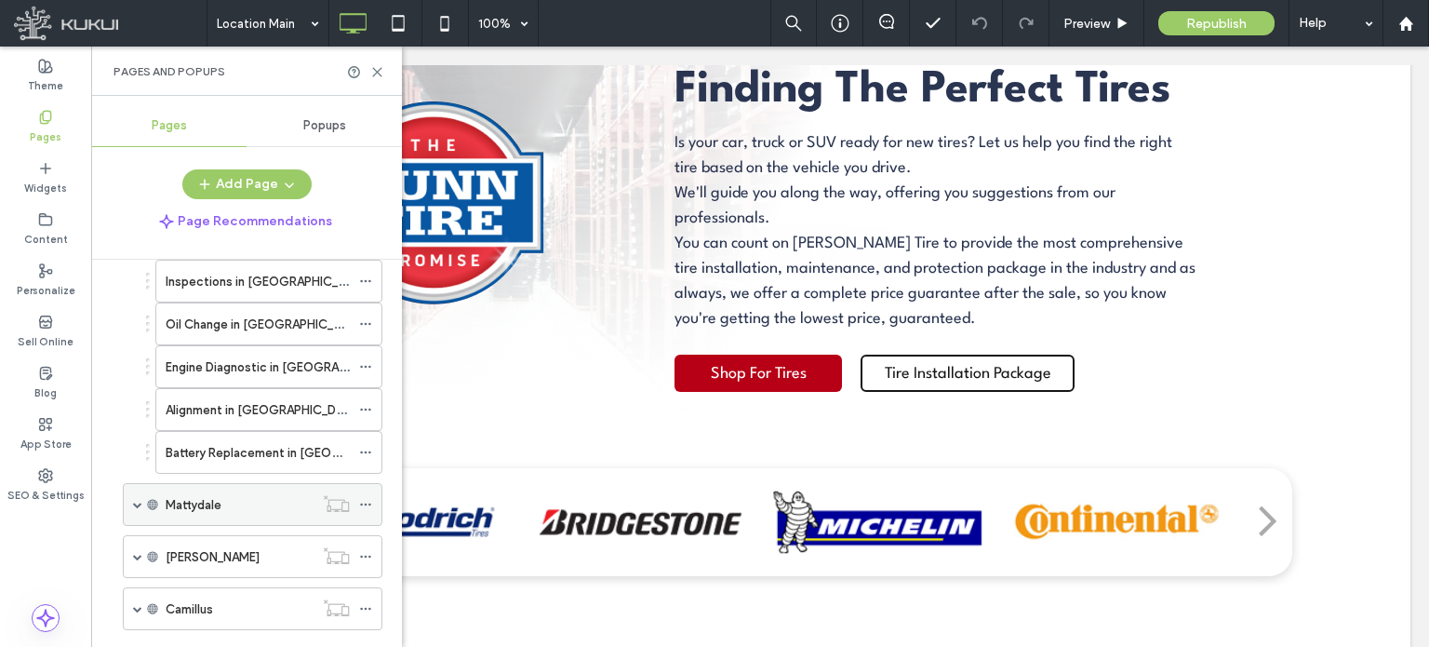
click at [135, 484] on span at bounding box center [137, 504] width 9 height 41
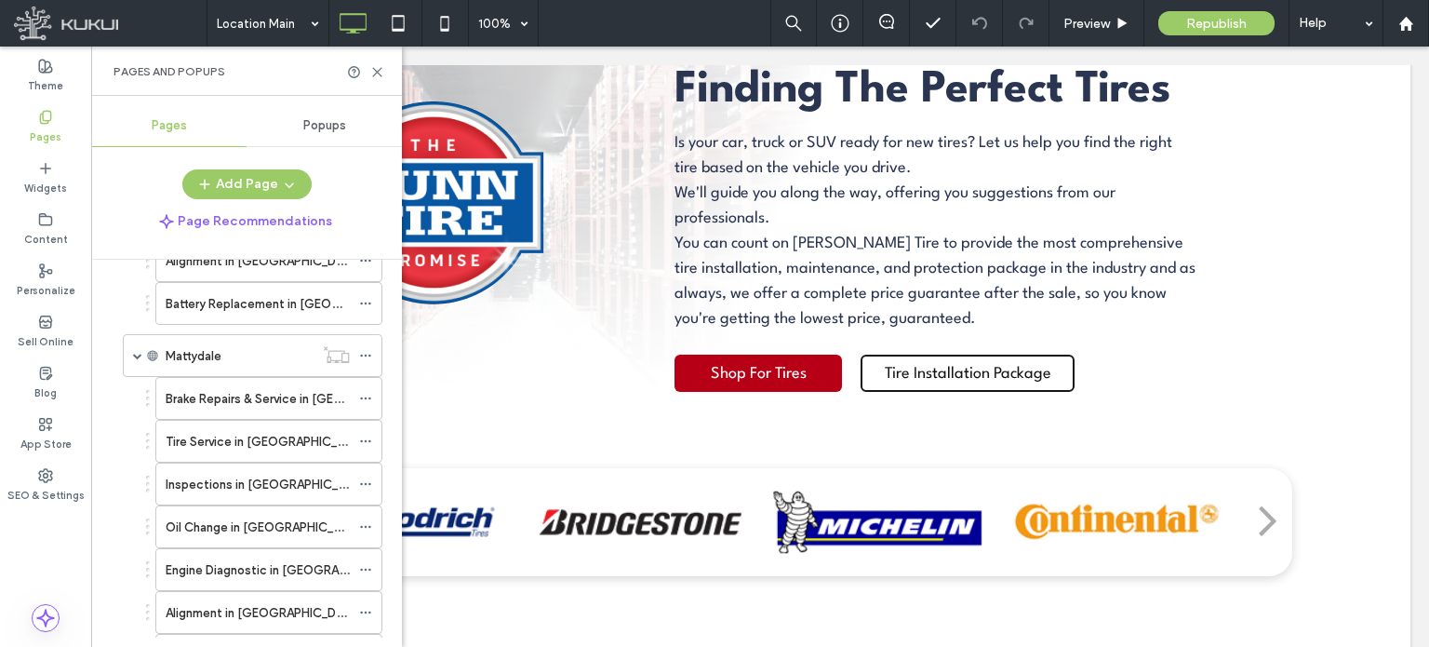
click at [120, 421] on div "Brake Repairs & Service in [GEOGRAPHIC_DATA], [GEOGRAPHIC_DATA] Tire Service in…" at bounding box center [248, 527] width 269 height 300
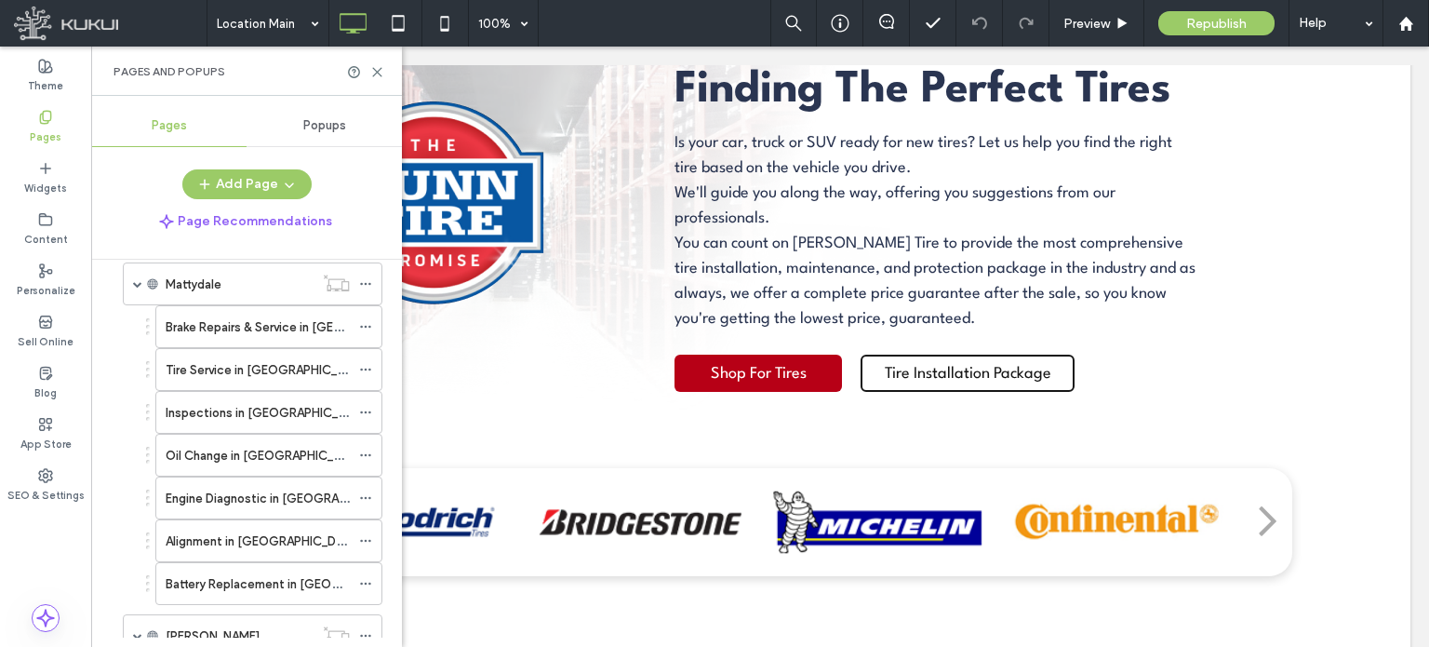
scroll to position [10197, 0]
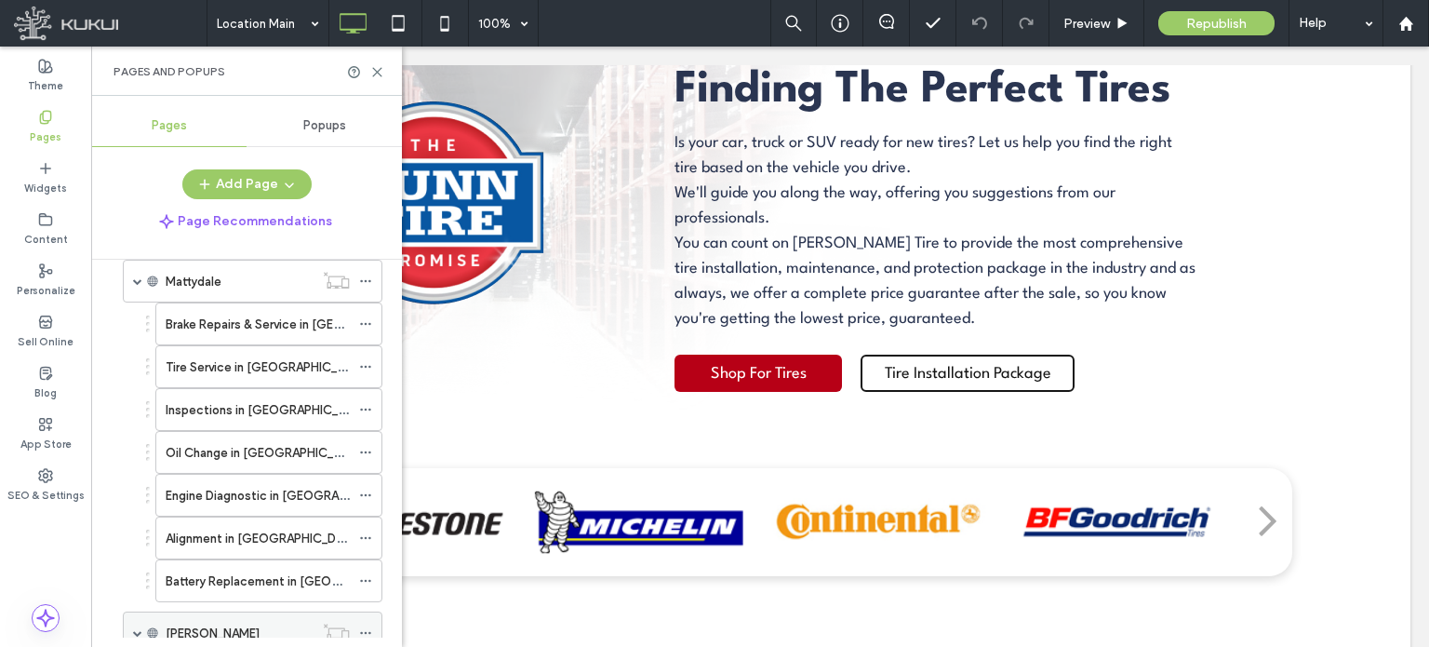
click at [134, 612] on span at bounding box center [137, 632] width 9 height 41
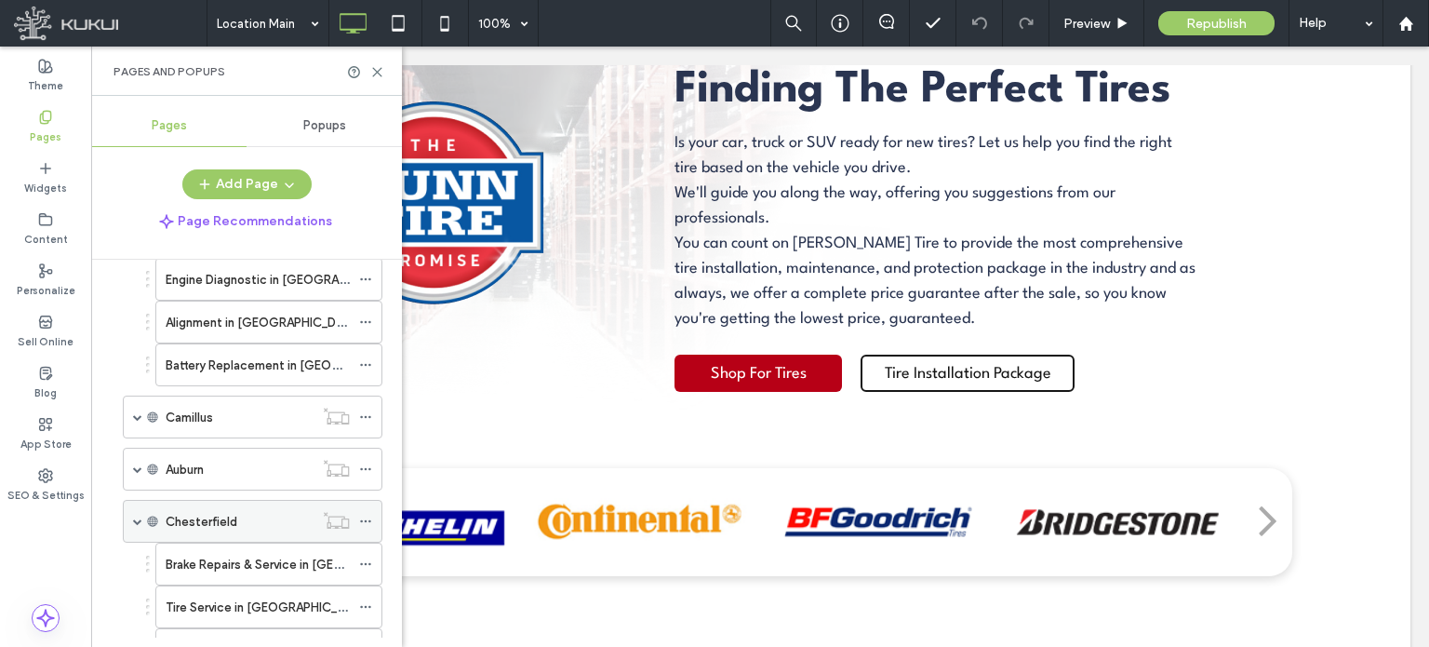
scroll to position [10792, 0]
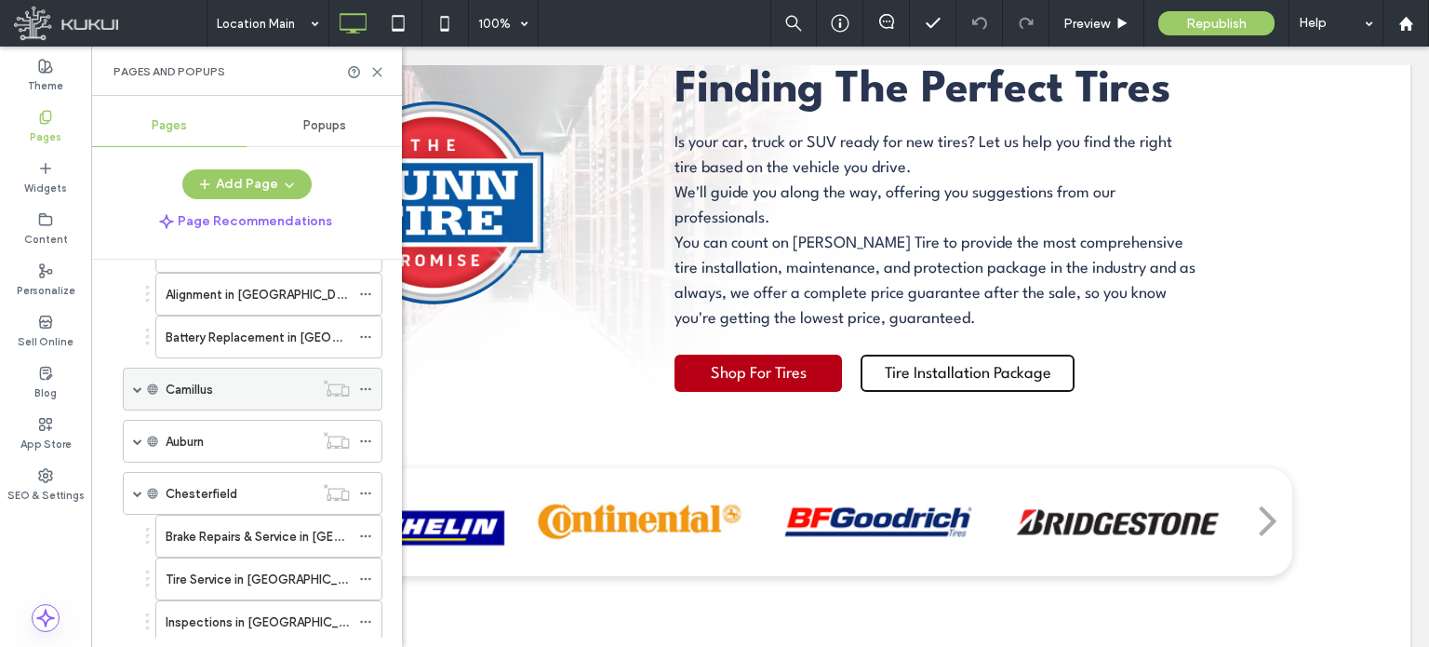
click at [130, 367] on div "Camillus" at bounding box center [253, 388] width 260 height 43
click at [134, 384] on span at bounding box center [137, 388] width 9 height 9
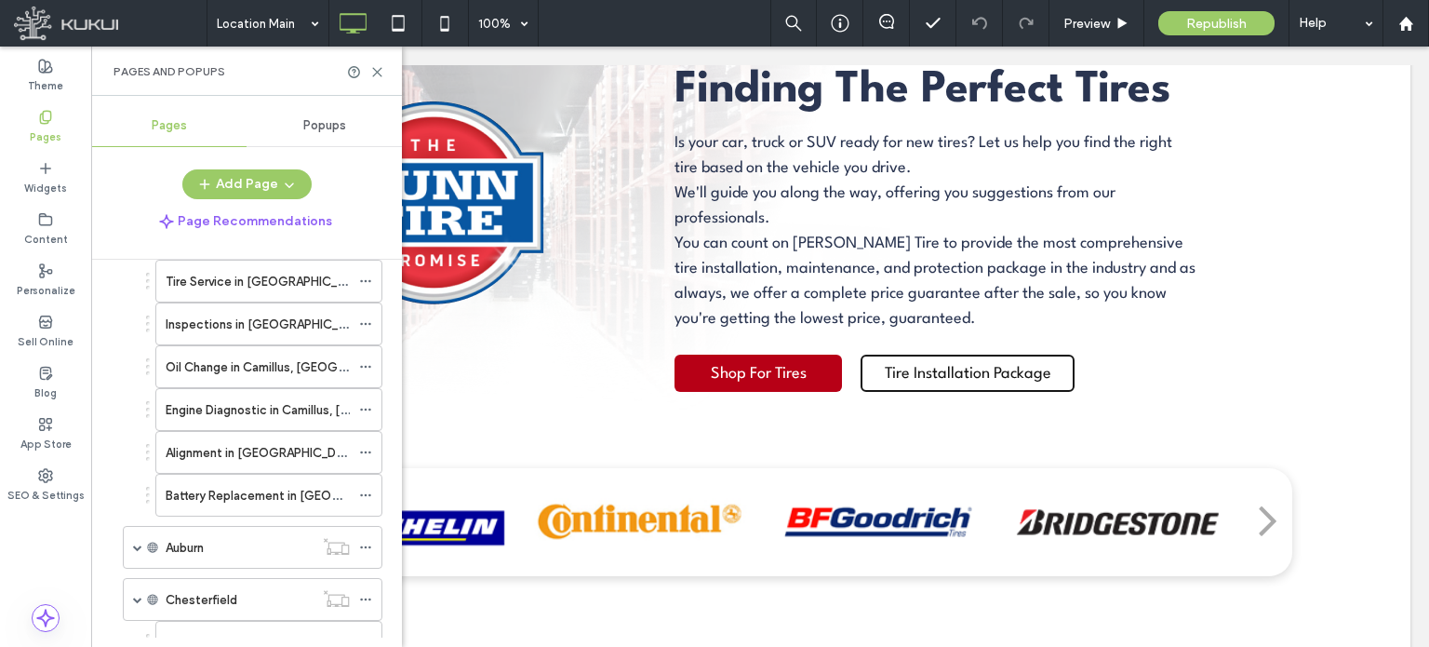
scroll to position [11015, 0]
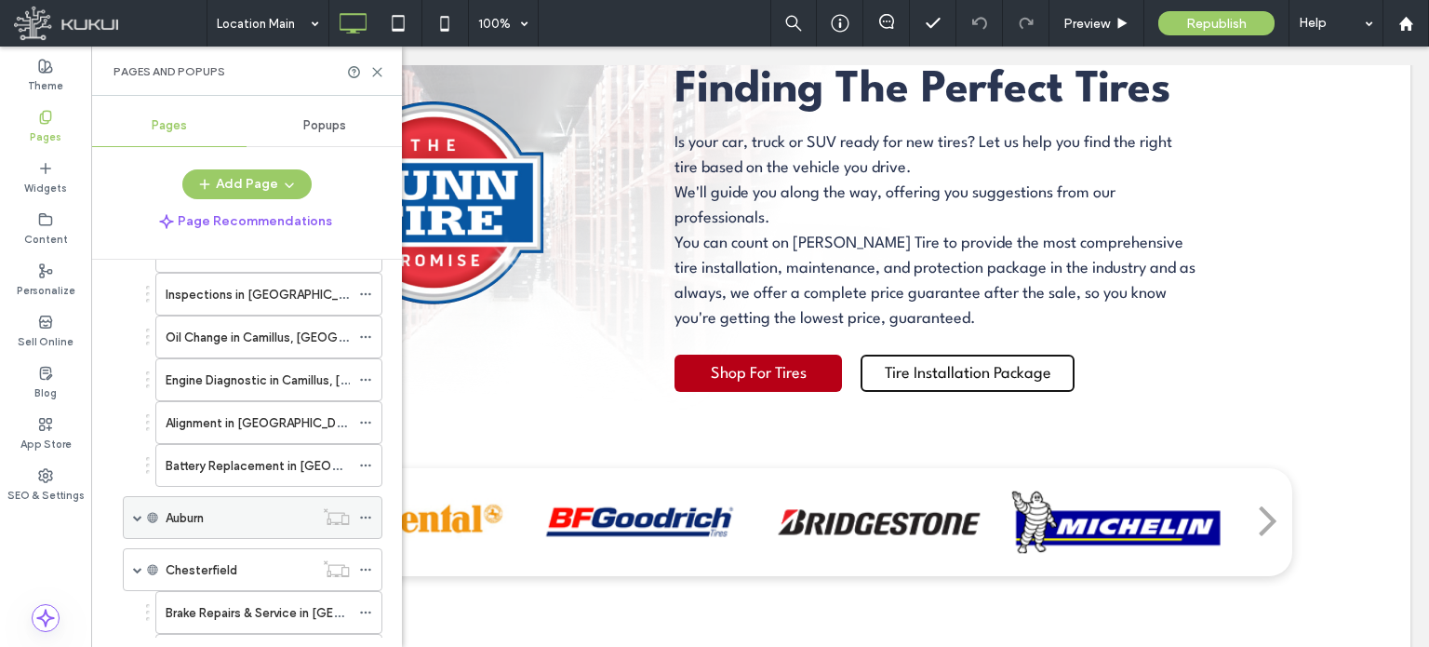
click at [133, 513] on span at bounding box center [137, 517] width 9 height 9
